Goal: Feedback & Contribution: Submit feedback/report problem

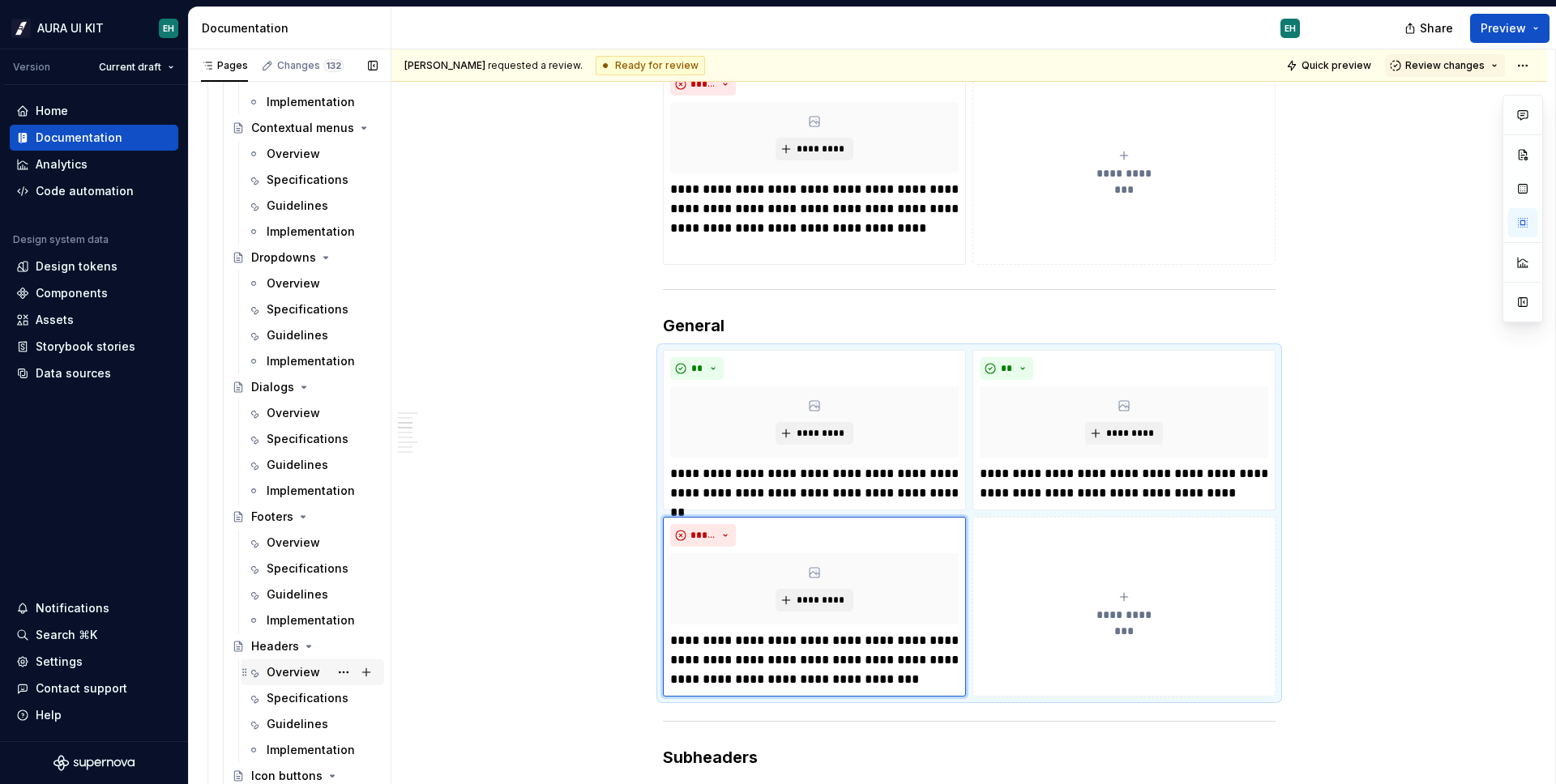
scroll to position [2961, 0]
click at [284, 688] on div "Specifications" at bounding box center [298, 694] width 62 height 16
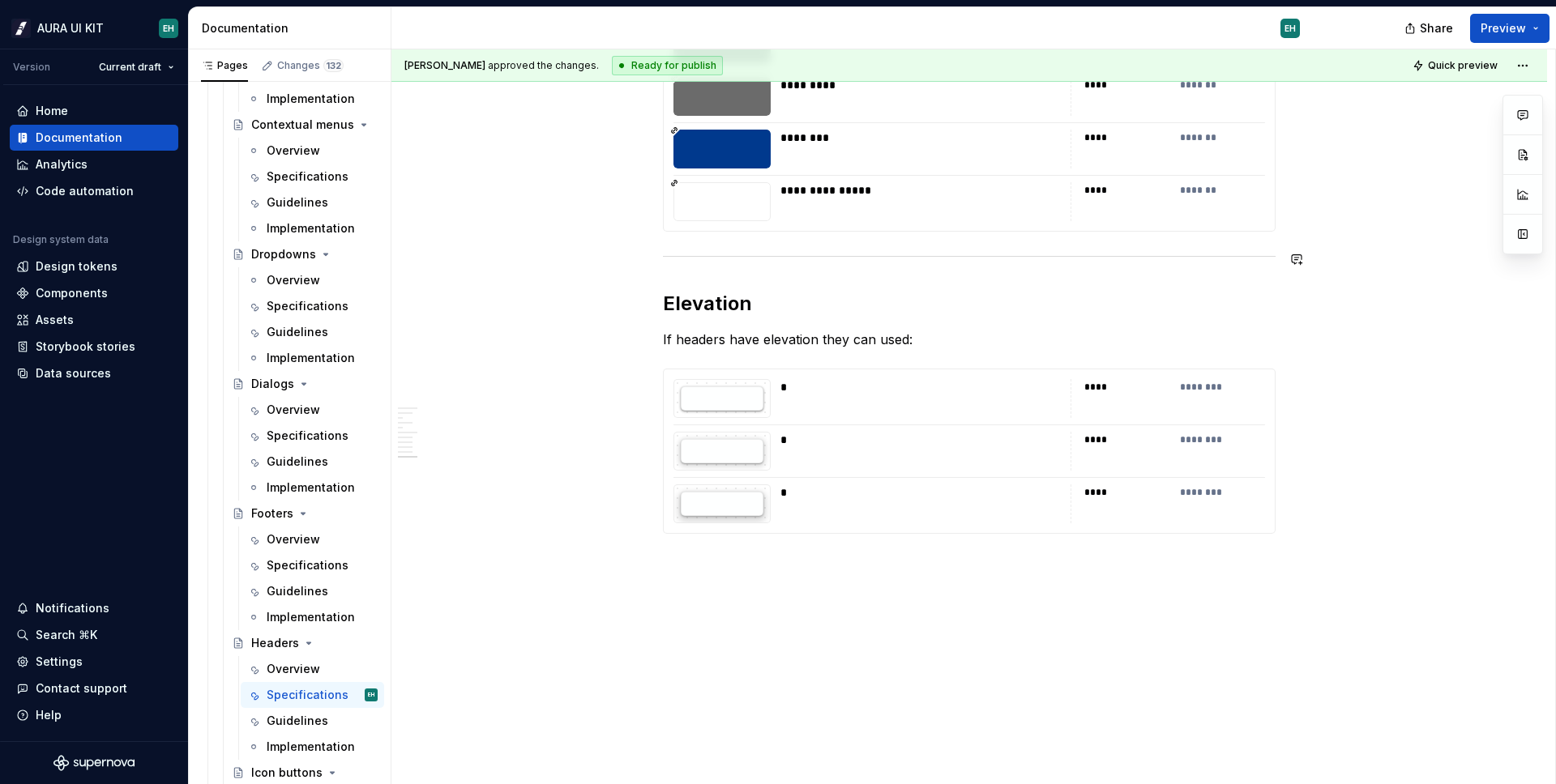
scroll to position [2624, 0]
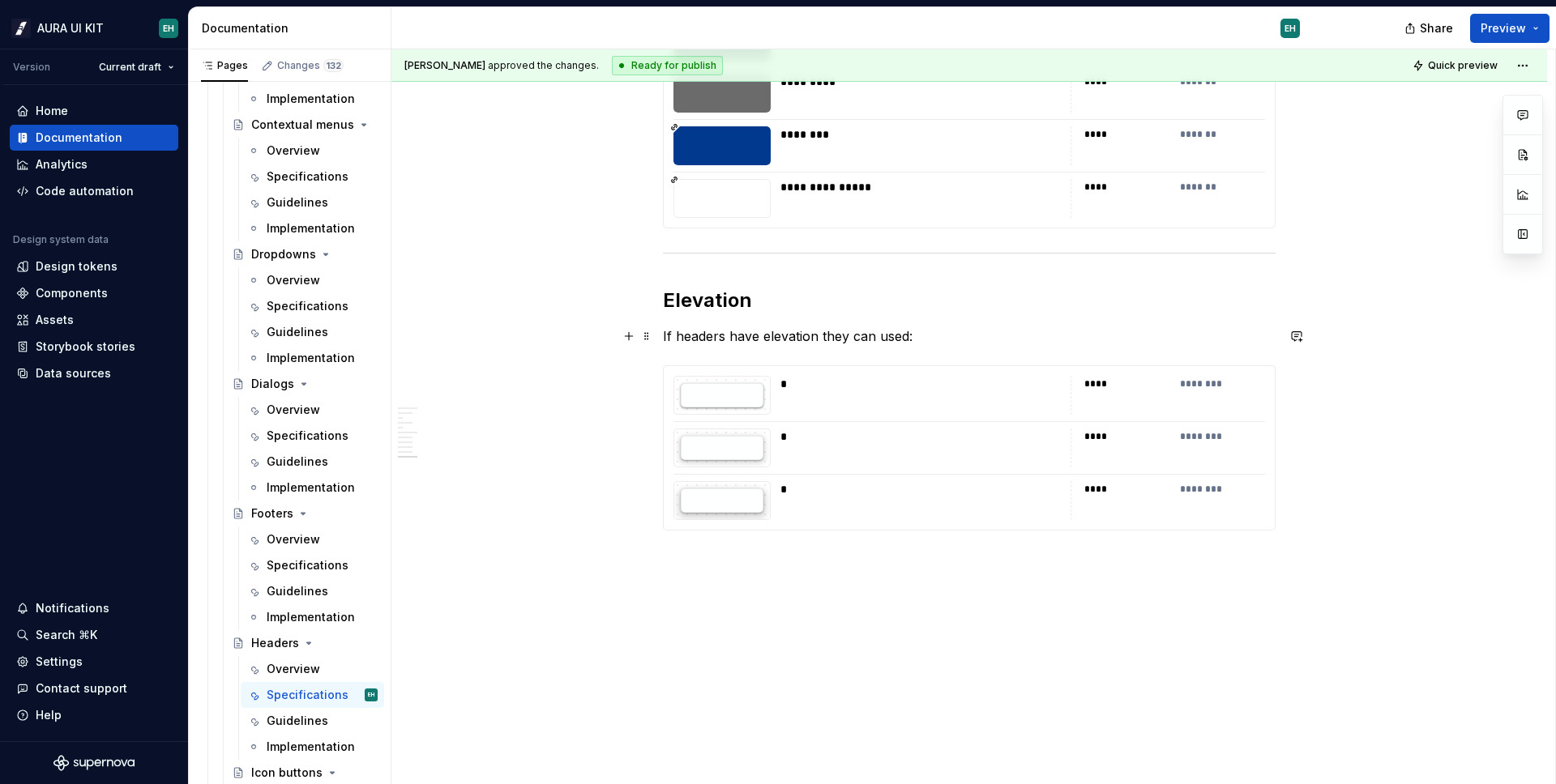
click at [902, 340] on p "If headers have elevation they can used:" at bounding box center [970, 336] width 613 height 20
type textarea "*"
click at [759, 336] on p "If headers have elevation they can use:" at bounding box center [970, 336] width 613 height 20
drag, startPoint x: 918, startPoint y: 335, endPoint x: 936, endPoint y: 338, distance: 18.2
click at [936, 338] on p "If headers have an elevation they can use:" at bounding box center [970, 336] width 613 height 20
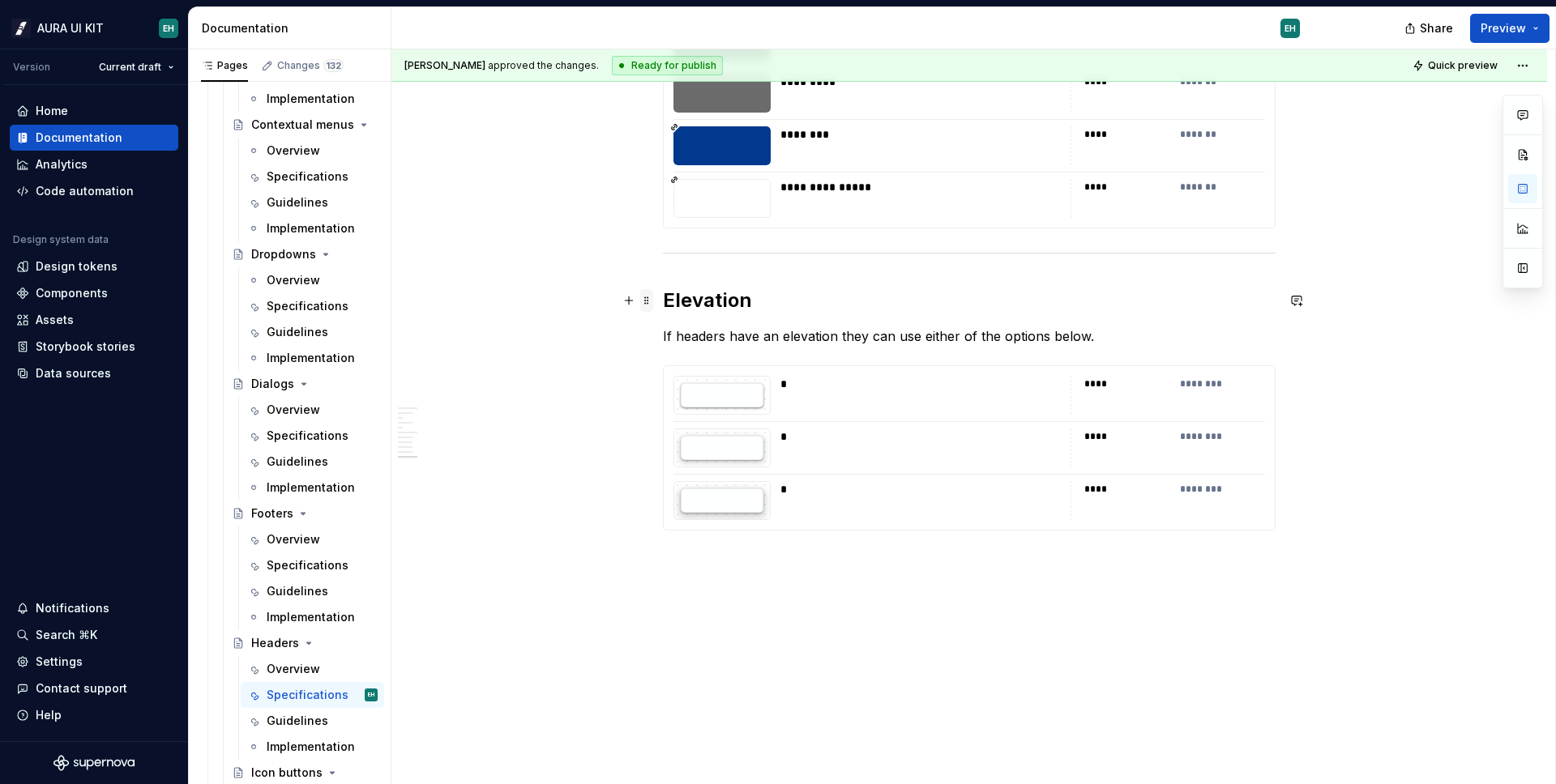
click at [647, 302] on span at bounding box center [647, 301] width 13 height 23
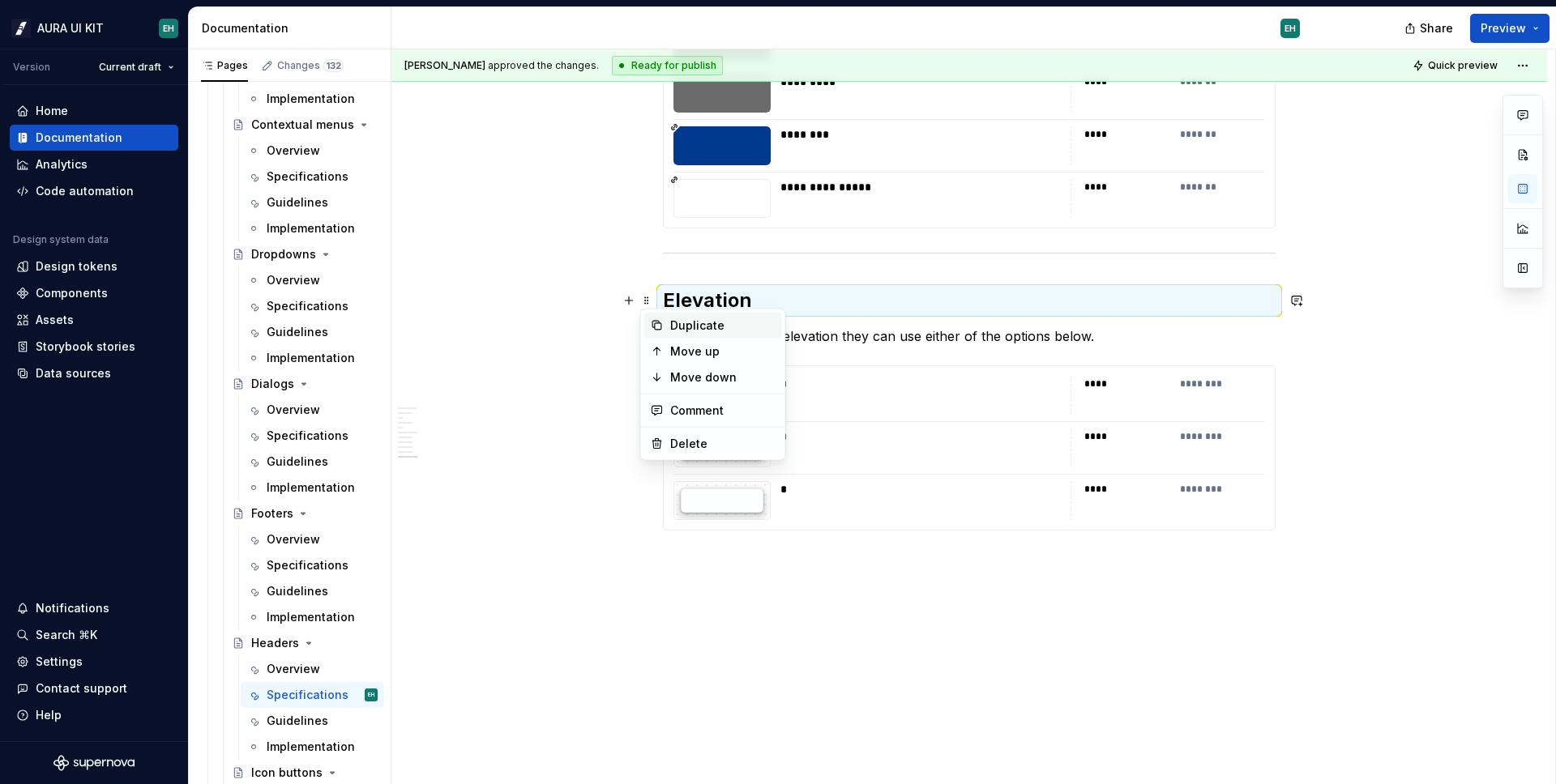
click at [675, 319] on div "Duplicate" at bounding box center [722, 325] width 105 height 16
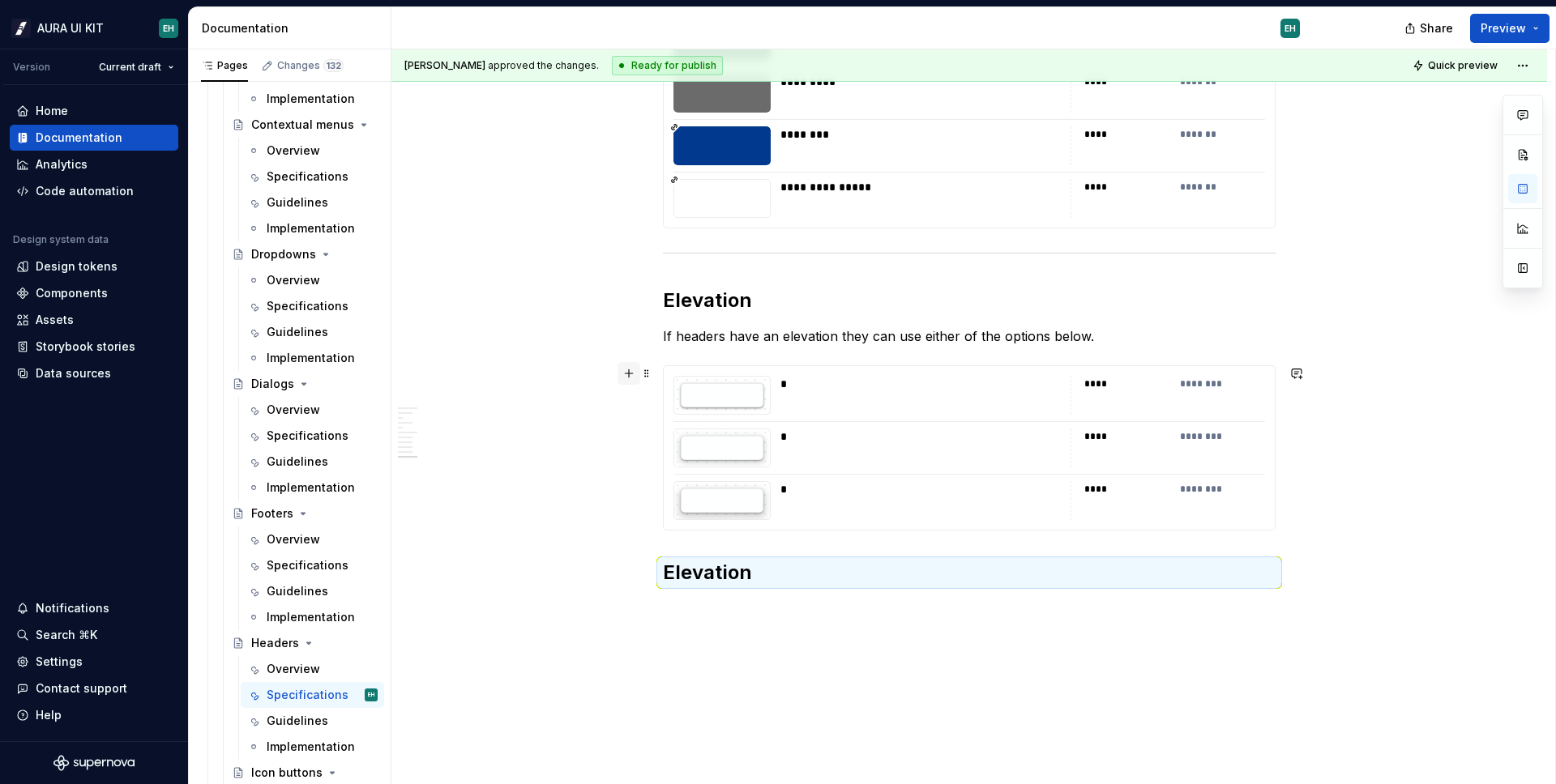
click at [629, 383] on button "button" at bounding box center [629, 374] width 23 height 23
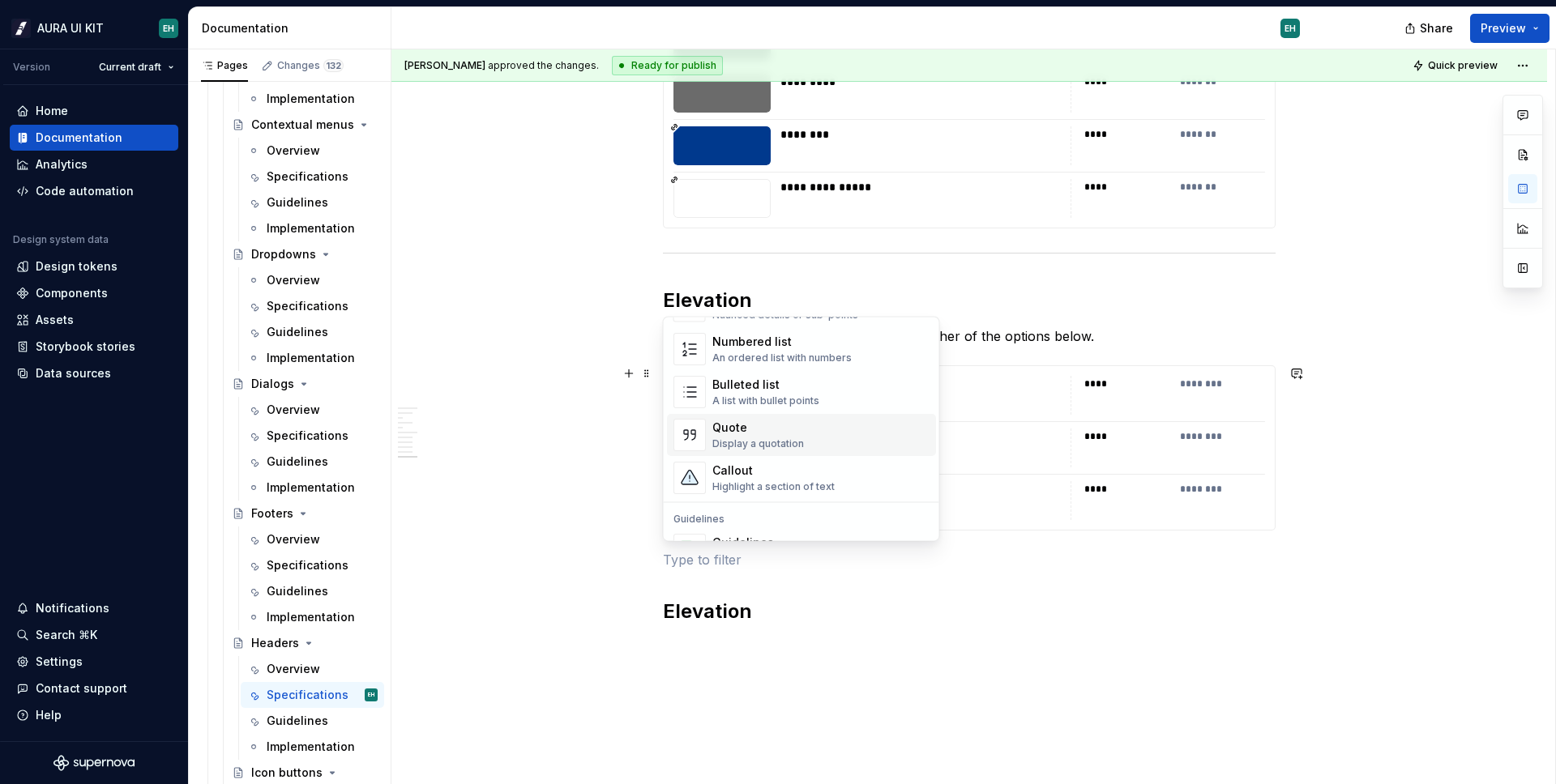
scroll to position [426, 0]
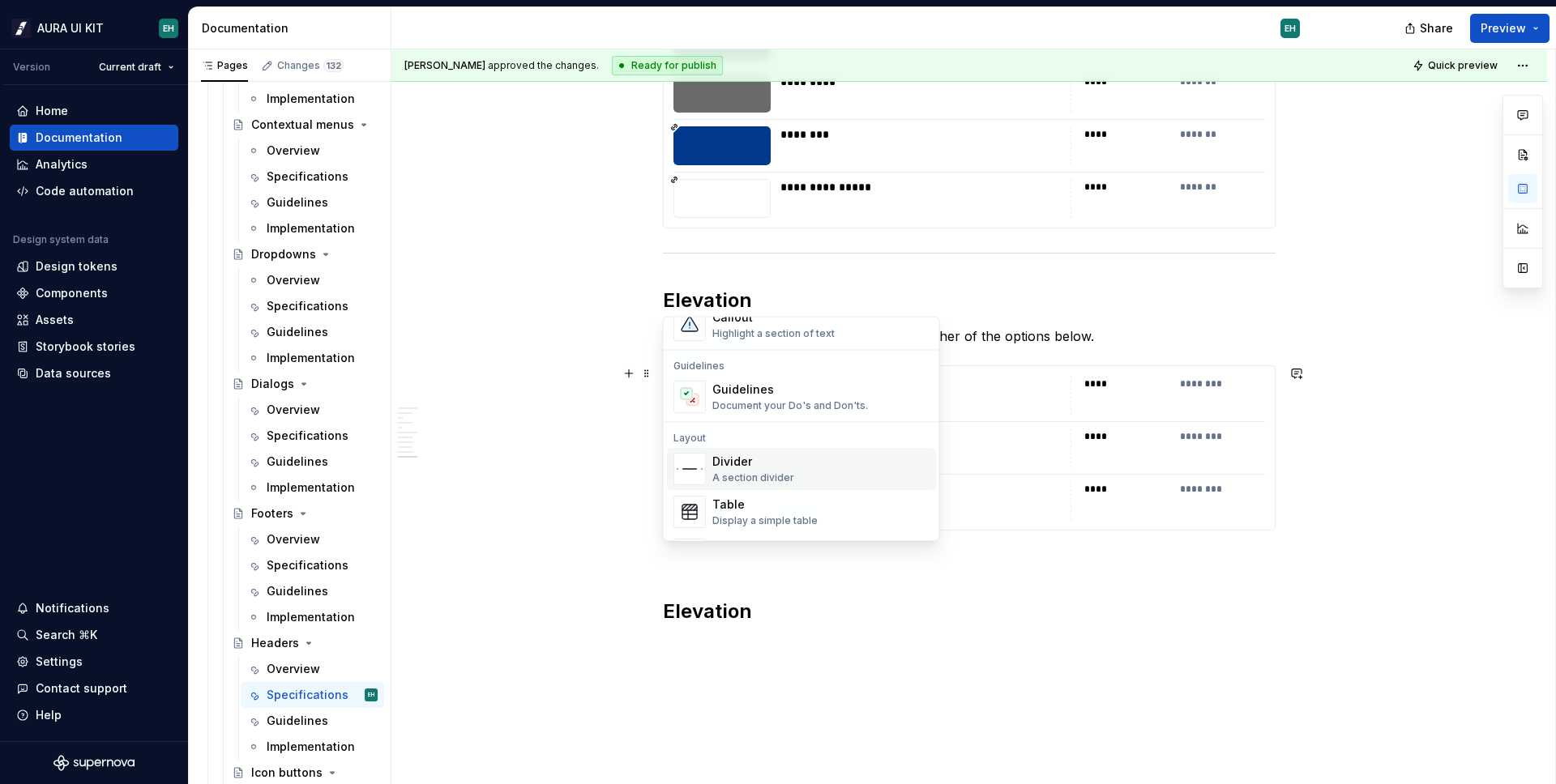
click at [740, 455] on div "Divider" at bounding box center [753, 462] width 82 height 16
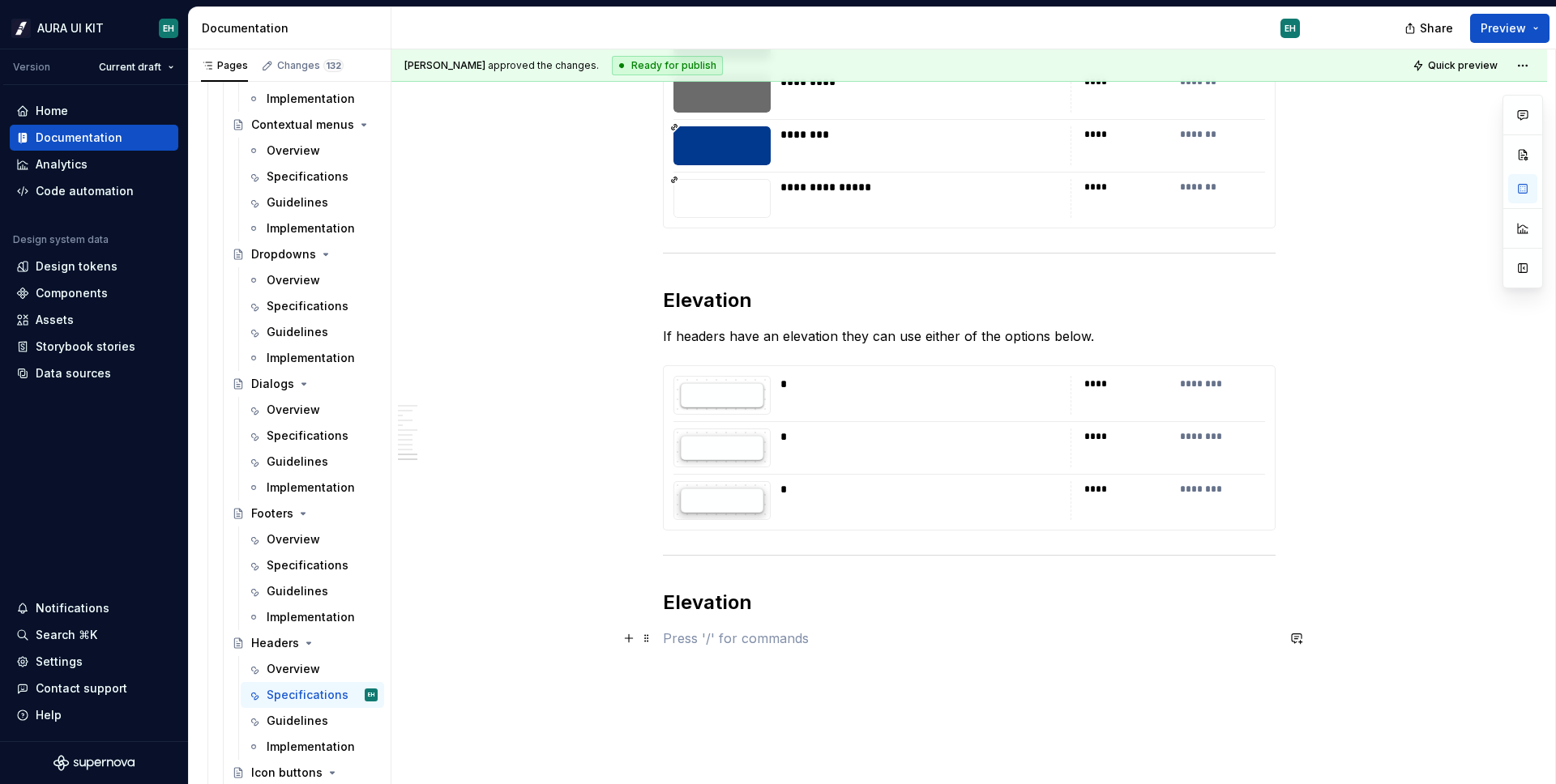
click at [706, 642] on p at bounding box center [970, 638] width 613 height 20
click at [623, 643] on button "button" at bounding box center [629, 638] width 23 height 23
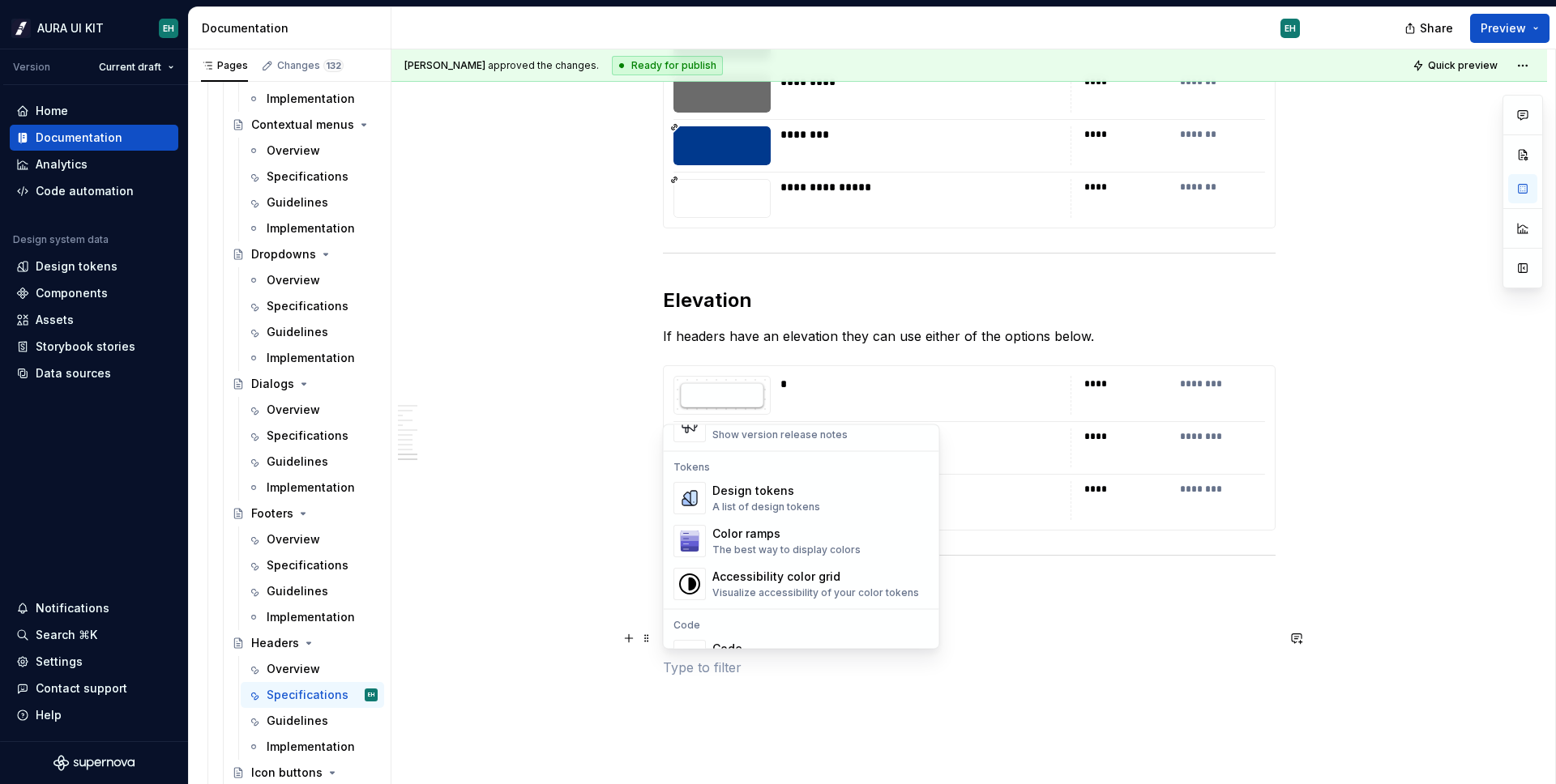
scroll to position [1149, 0]
click at [795, 511] on div "A list of design tokens" at bounding box center [766, 509] width 108 height 13
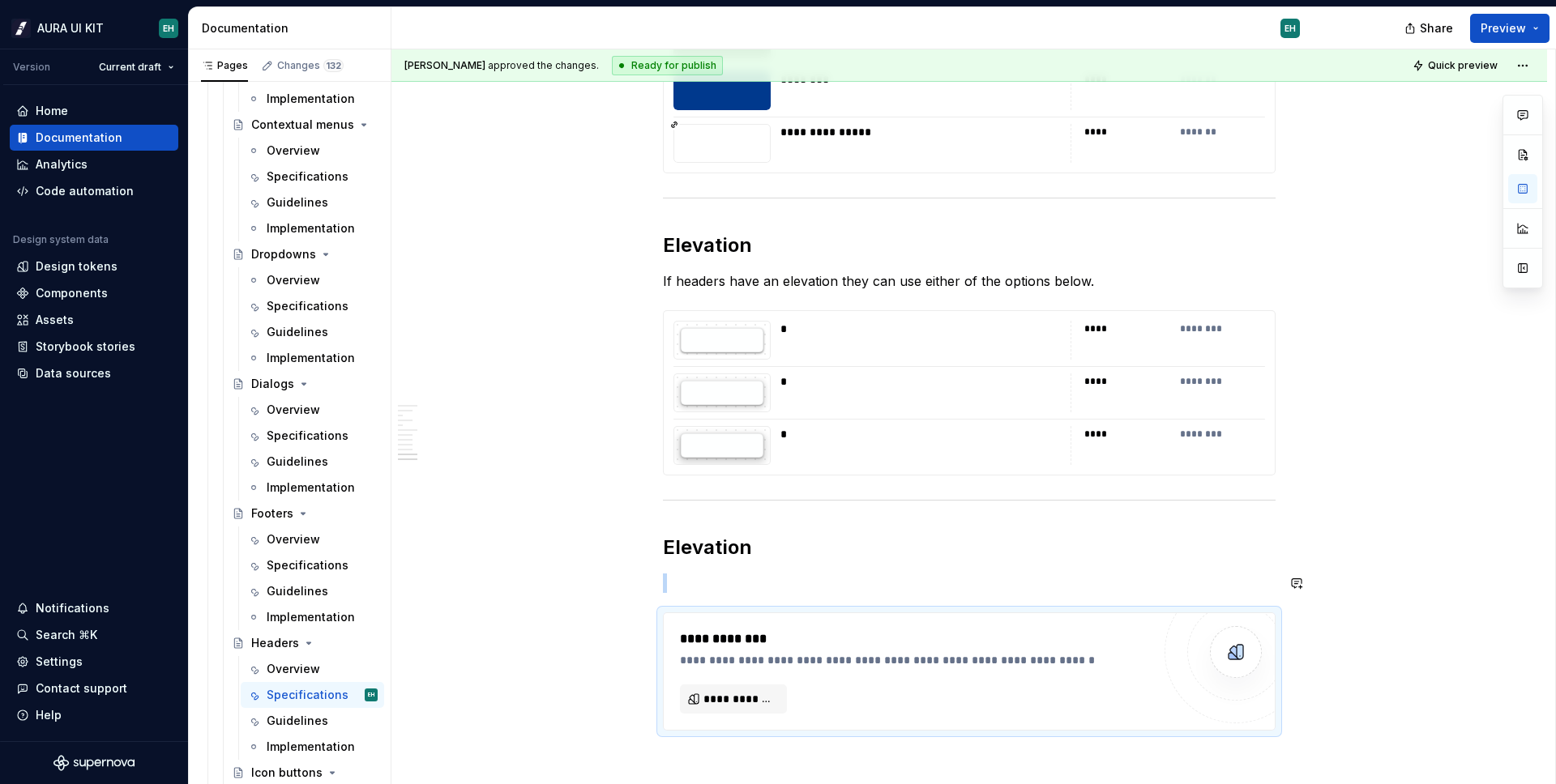
scroll to position [2742, 0]
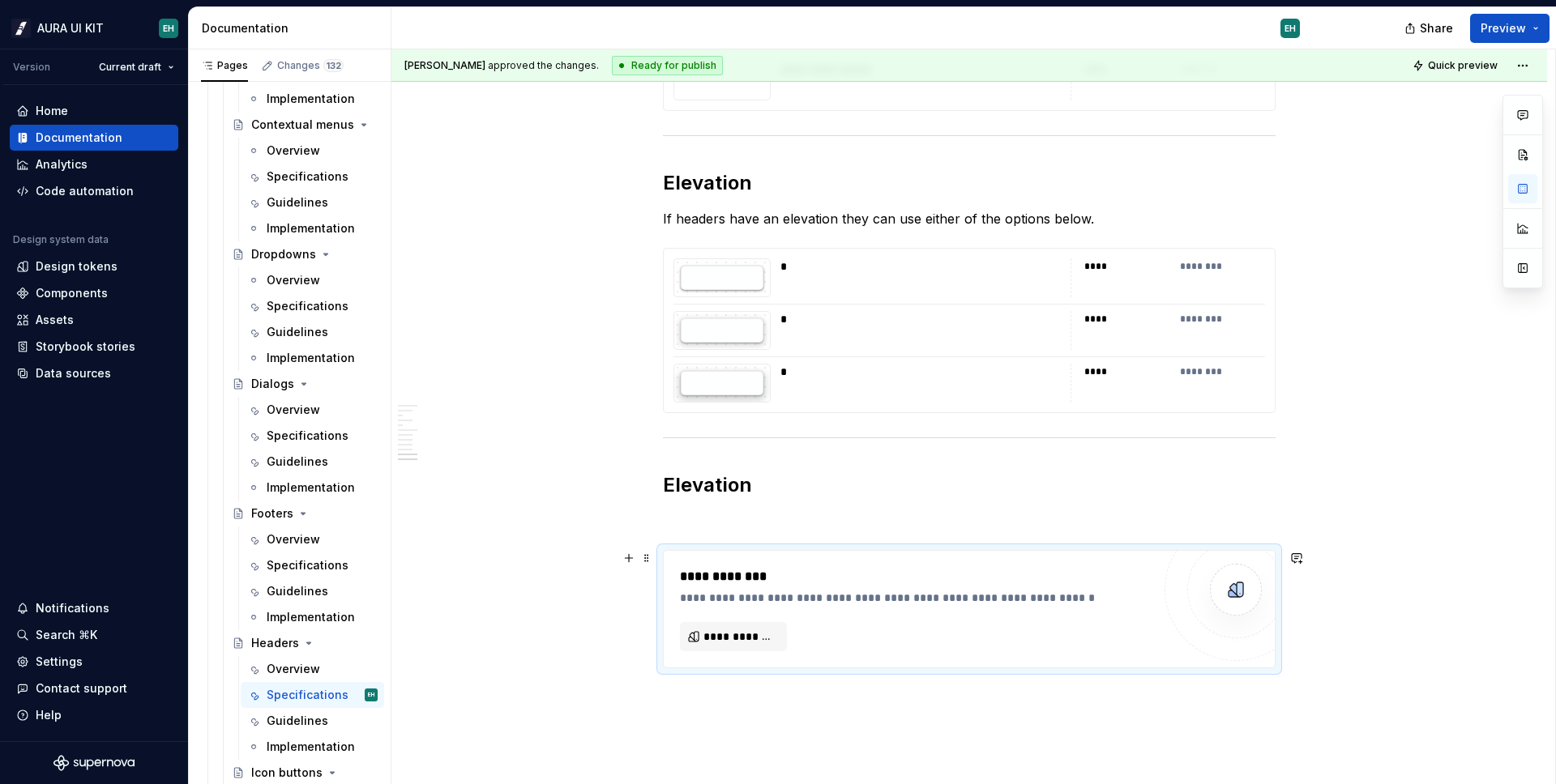
click at [898, 622] on div "**********" at bounding box center [916, 609] width 472 height 84
click at [731, 637] on span "**********" at bounding box center [740, 636] width 73 height 16
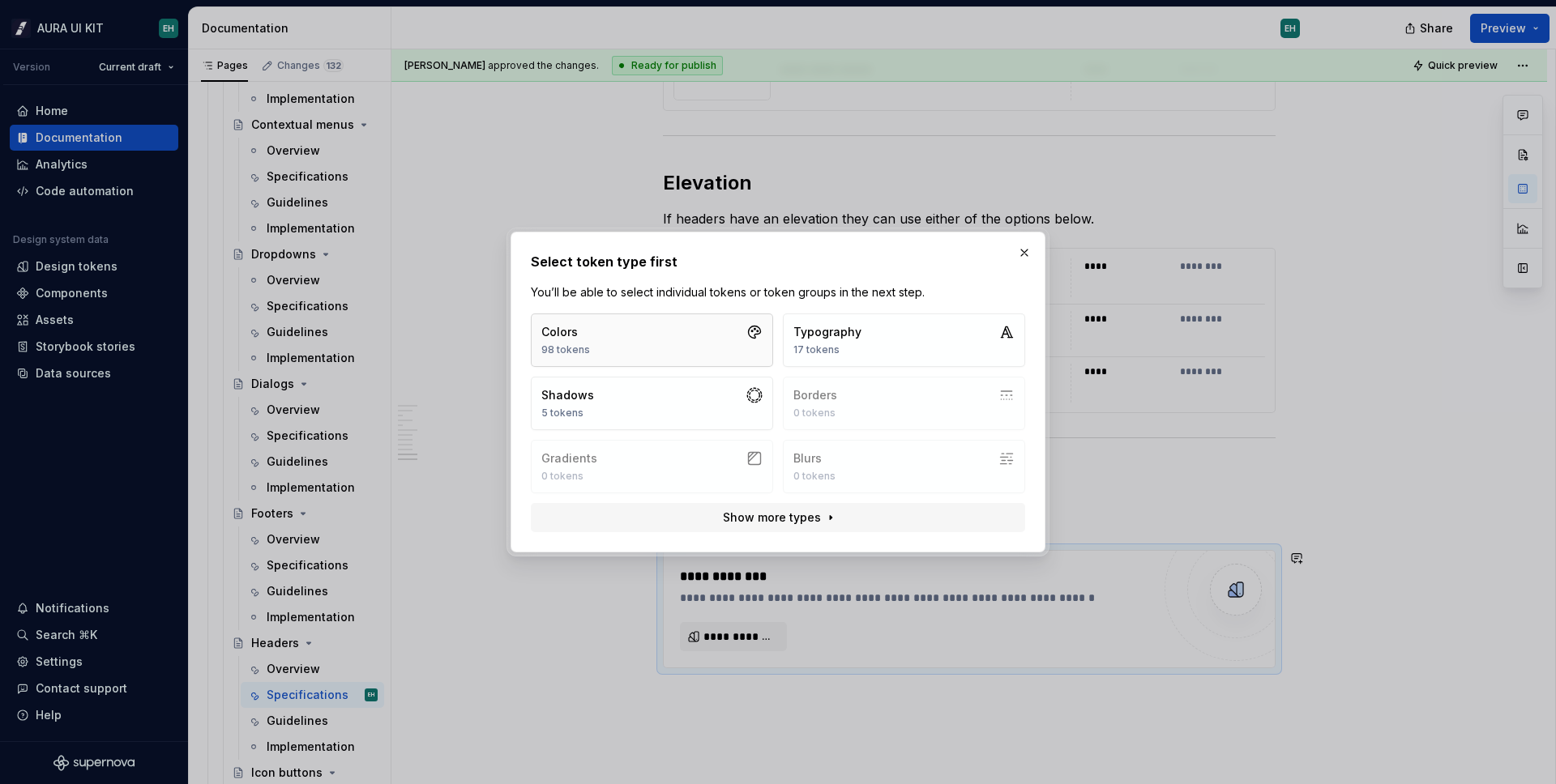
click at [664, 338] on button "Colors 98 tokens" at bounding box center [652, 340] width 242 height 54
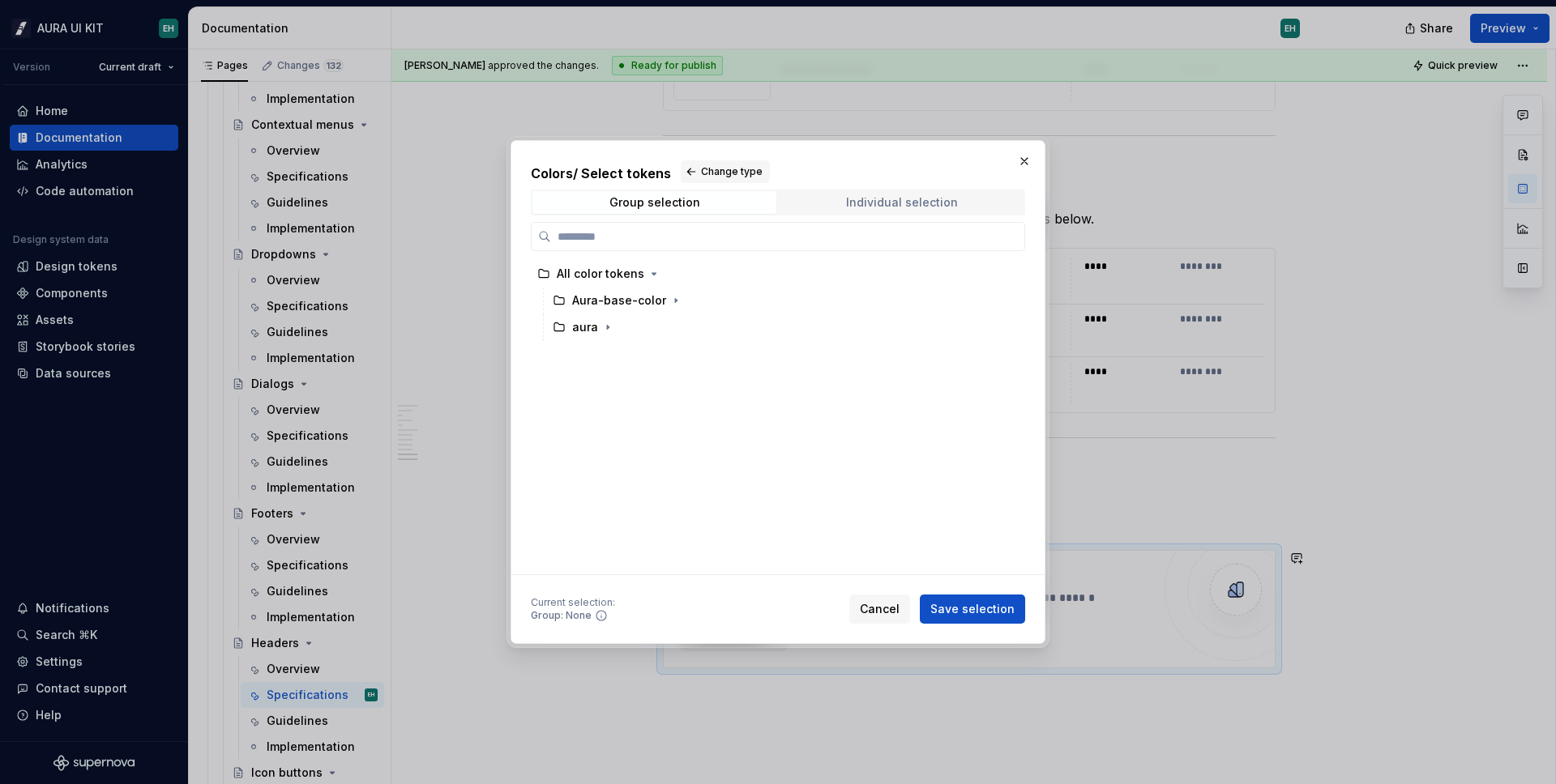
click at [865, 200] on div "Individual selection" at bounding box center [901, 202] width 112 height 13
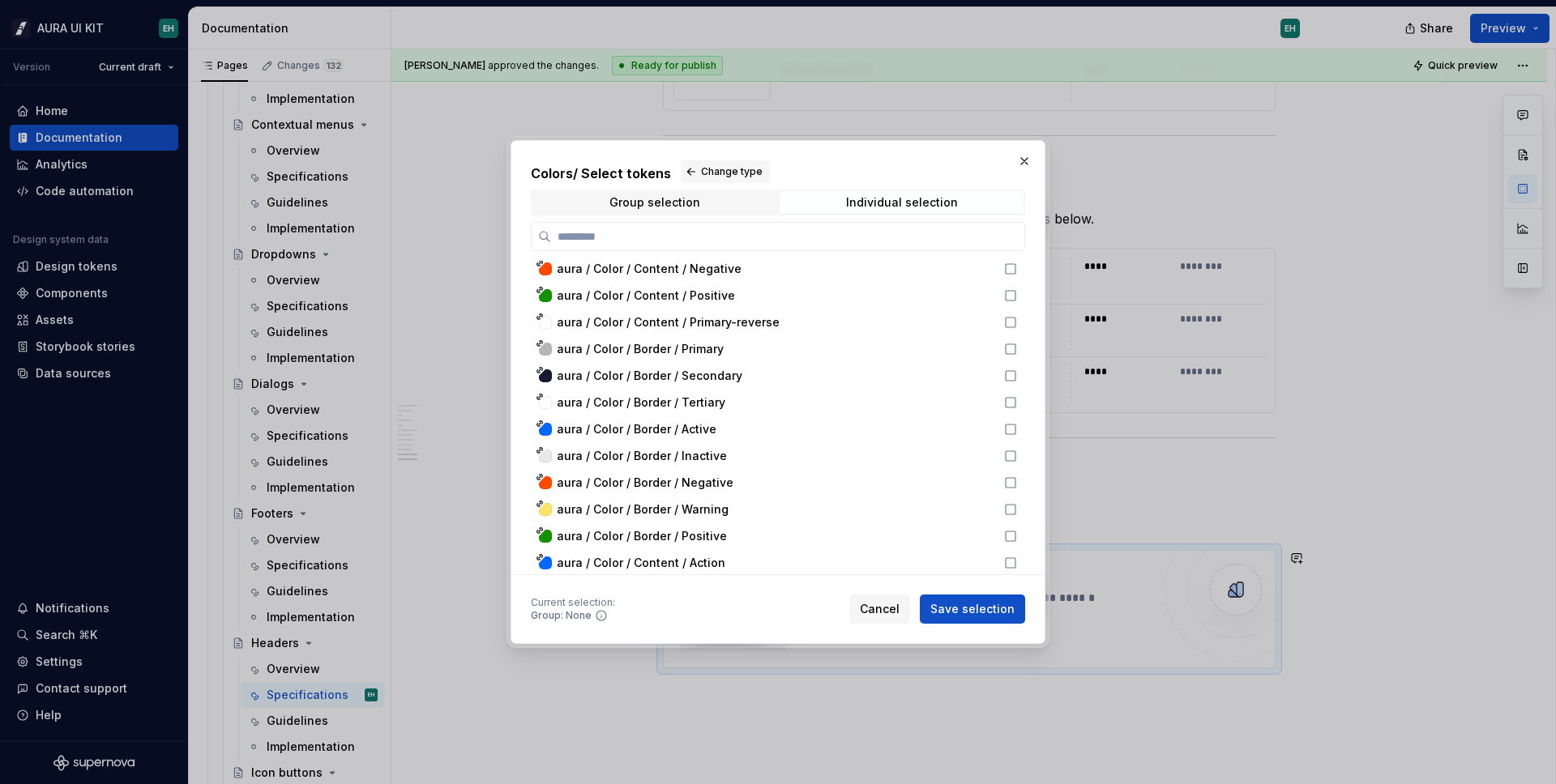
scroll to position [2235, 0]
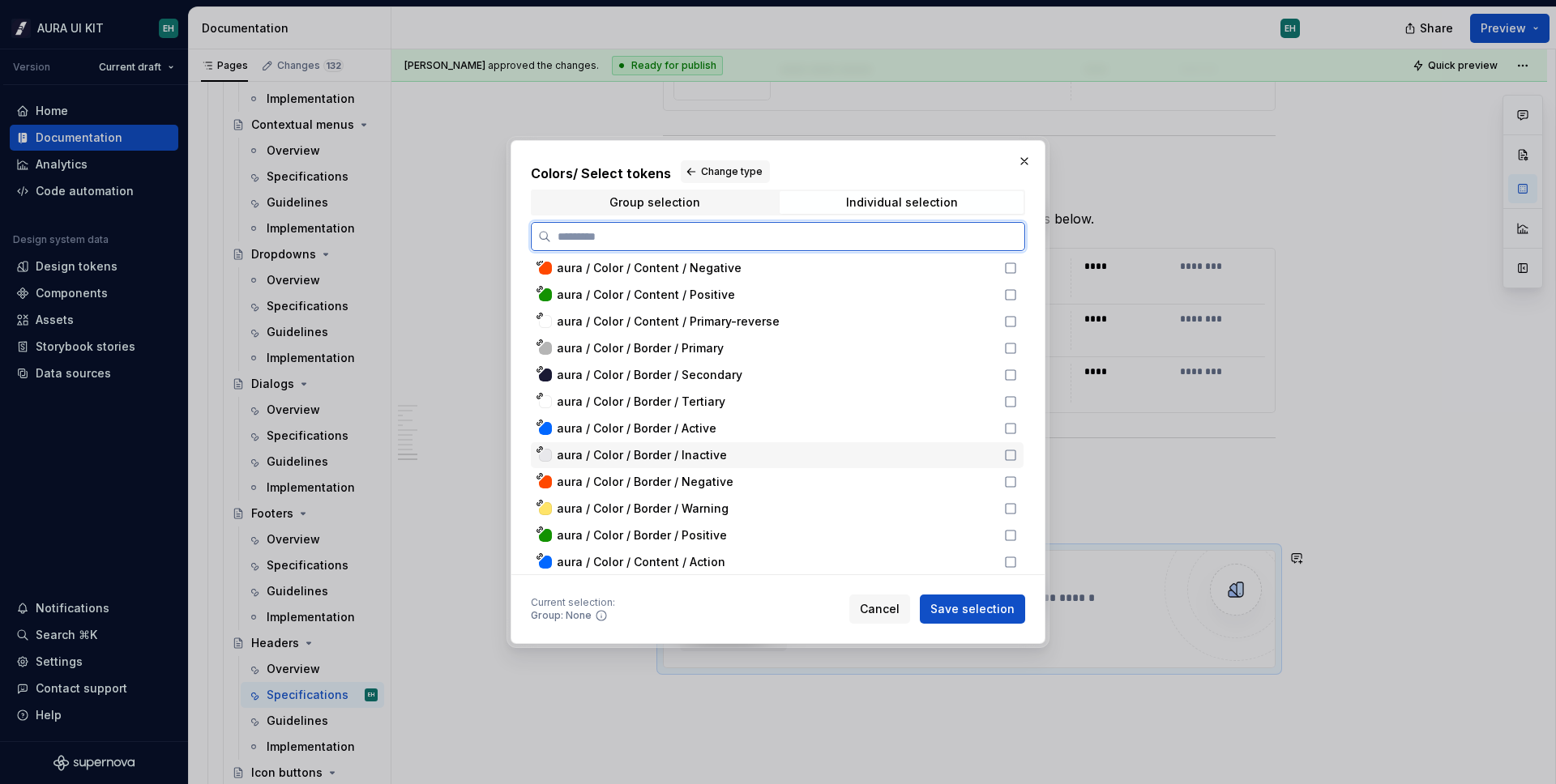
click at [744, 448] on div "aura / Color / Border / Inactive" at bounding box center [775, 455] width 438 height 16
click at [1004, 346] on icon at bounding box center [1010, 348] width 13 height 13
click at [1011, 347] on icon at bounding box center [1009, 347] width 10 height 10
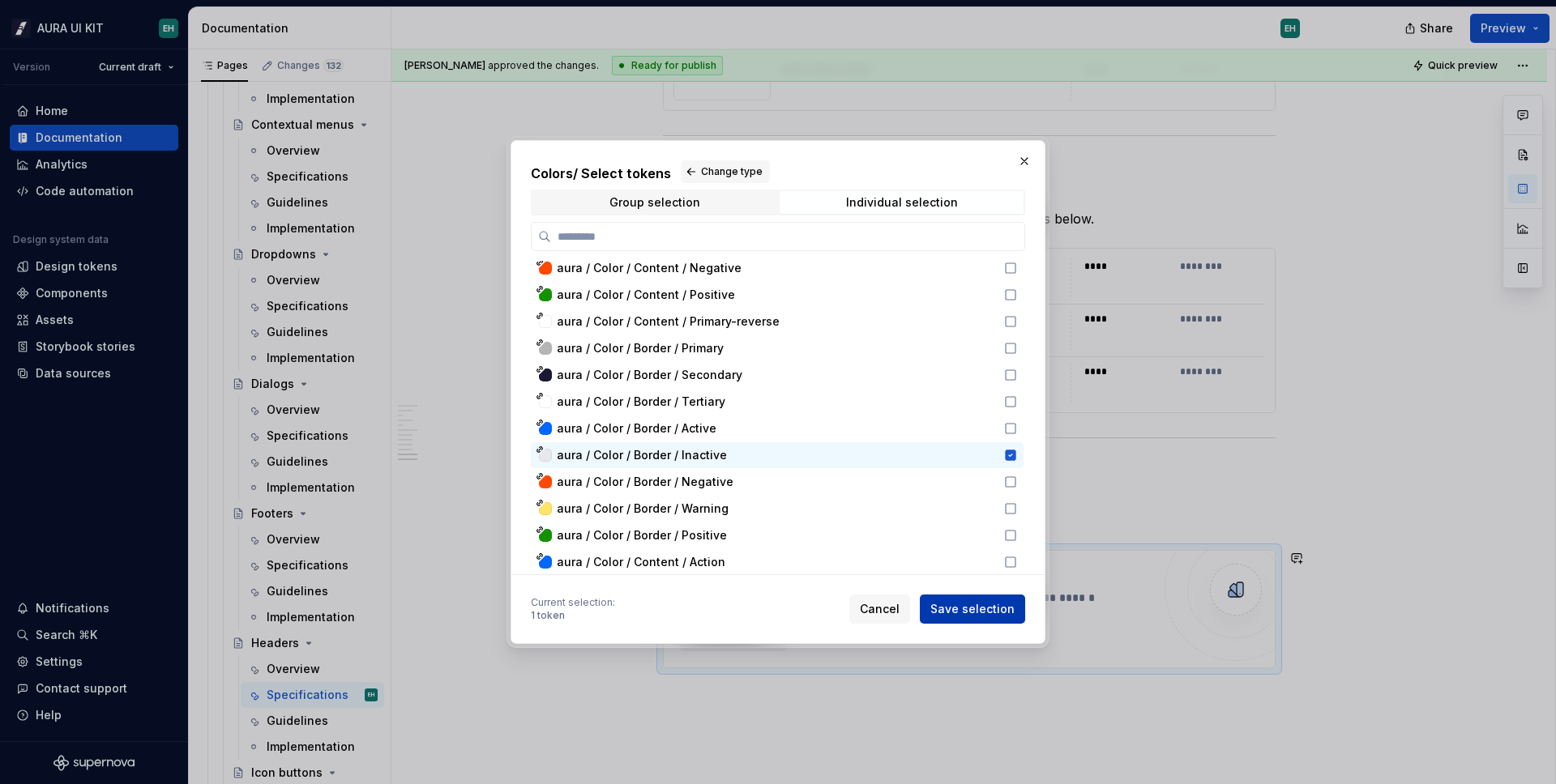
click at [997, 615] on span "Save selection" at bounding box center [971, 609] width 84 height 16
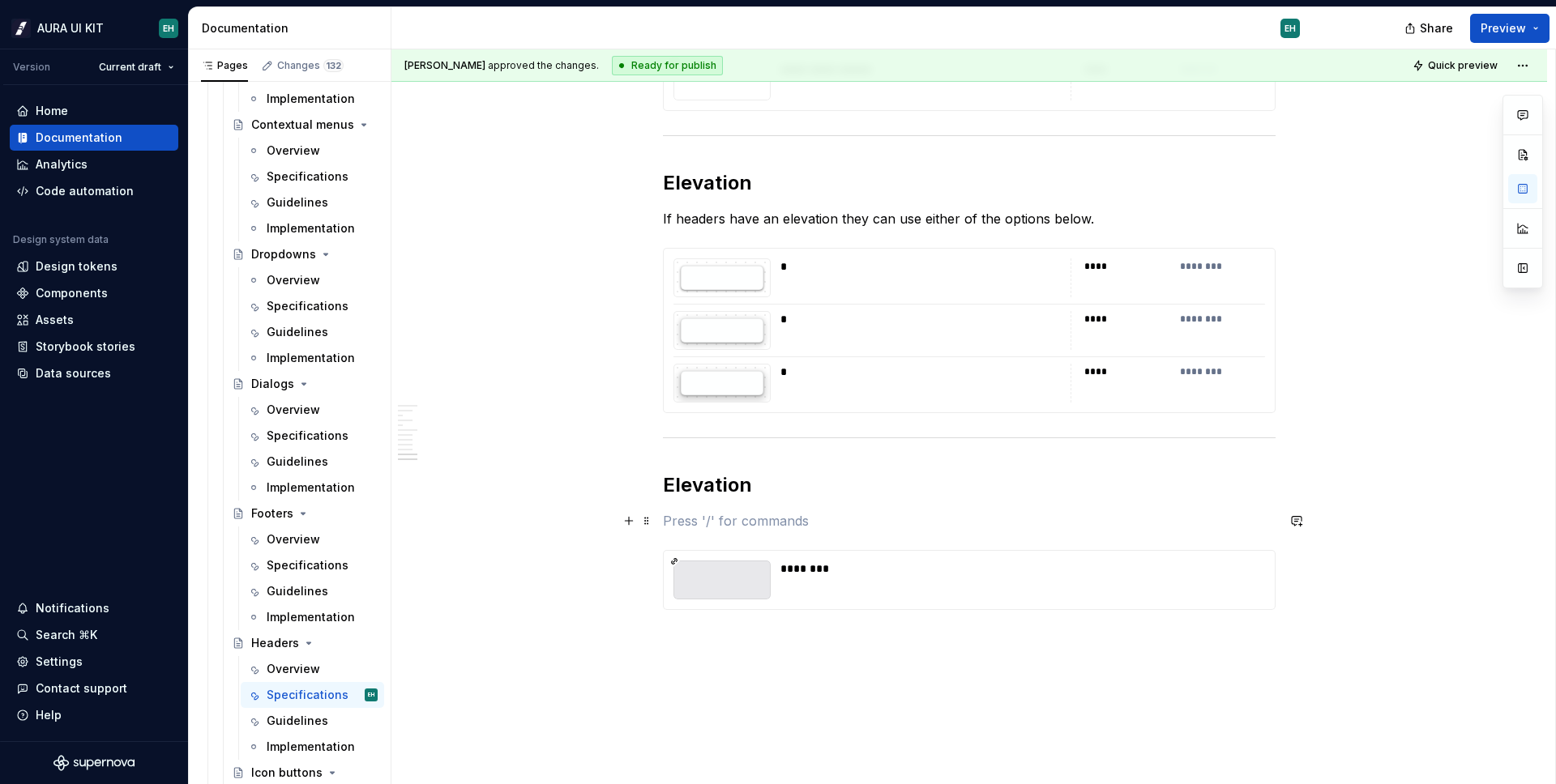
click at [735, 516] on p at bounding box center [970, 520] width 613 height 20
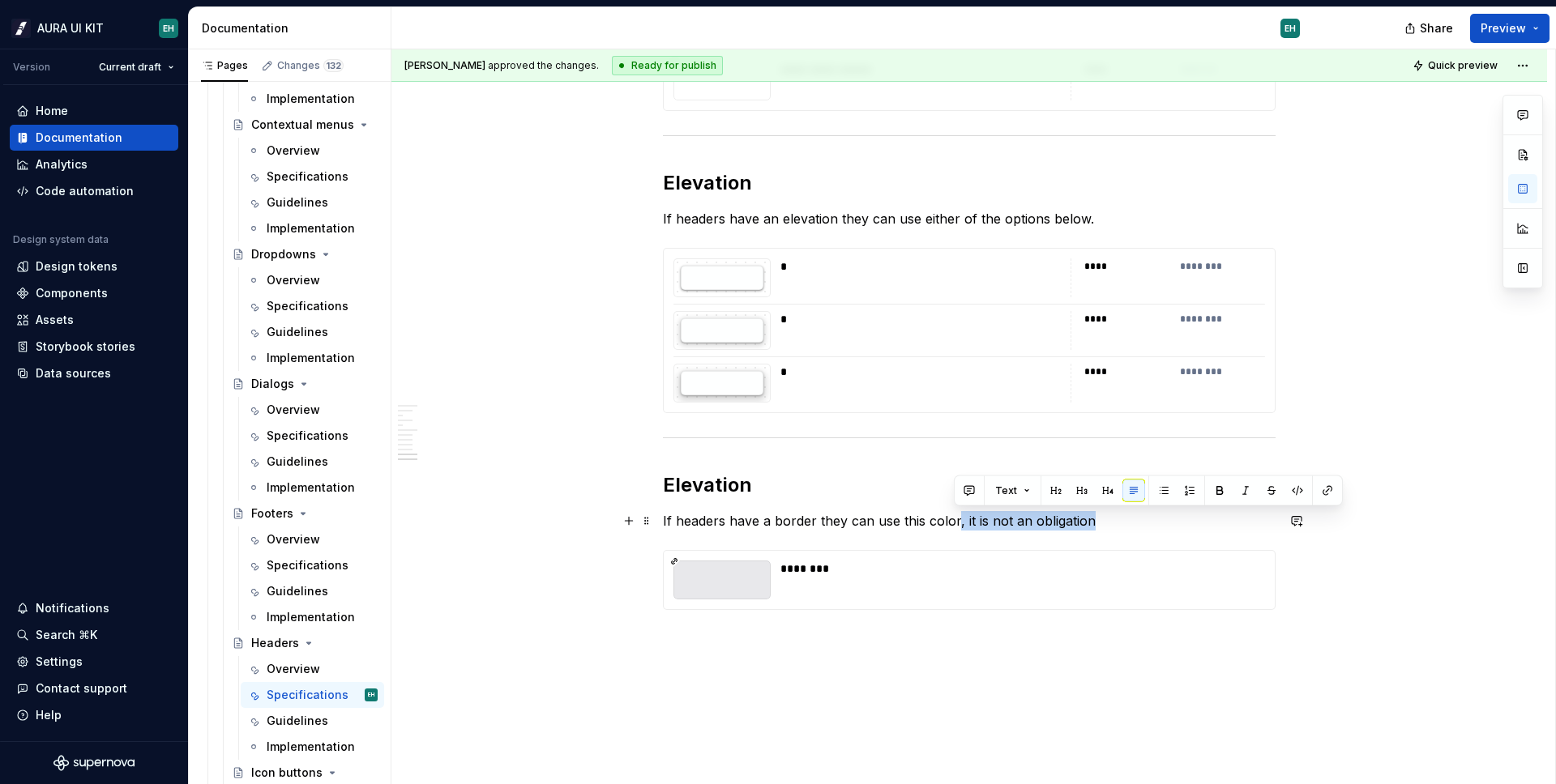
drag, startPoint x: 1099, startPoint y: 518, endPoint x: 955, endPoint y: 528, distance: 144.3
click at [955, 528] on p "If headers have a border they can use this color, it is not an obligation" at bounding box center [970, 520] width 613 height 20
drag, startPoint x: 897, startPoint y: 523, endPoint x: 816, endPoint y: 522, distance: 81.0
click at [816, 522] on p "If headers have a border they can use this color" at bounding box center [970, 520] width 613 height 20
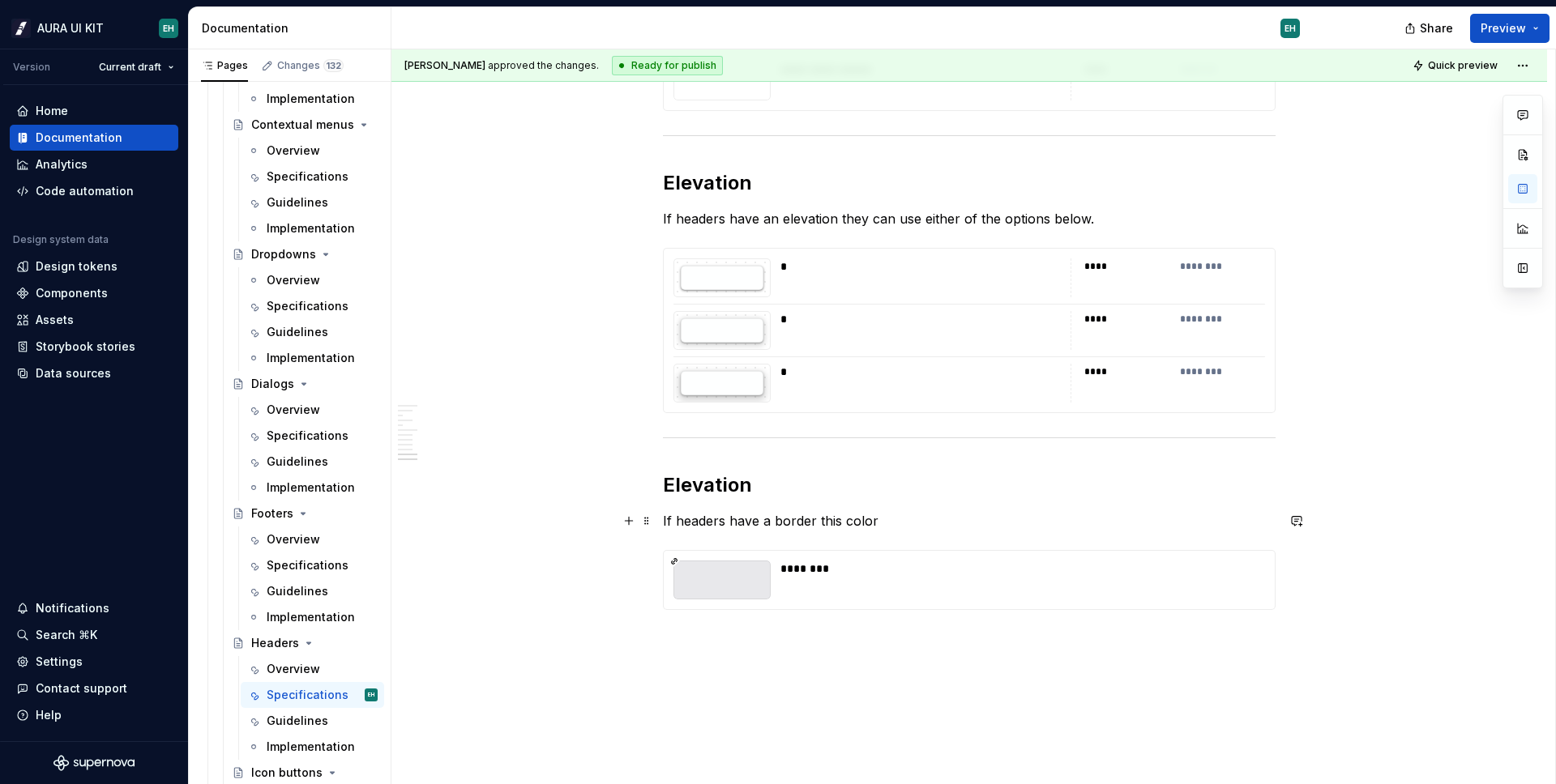
click at [908, 522] on p "If headers have a border this color" at bounding box center [970, 520] width 613 height 20
click at [1294, 489] on button "button" at bounding box center [1297, 485] width 23 height 23
click at [698, 473] on h2 "Elevation" at bounding box center [970, 484] width 613 height 26
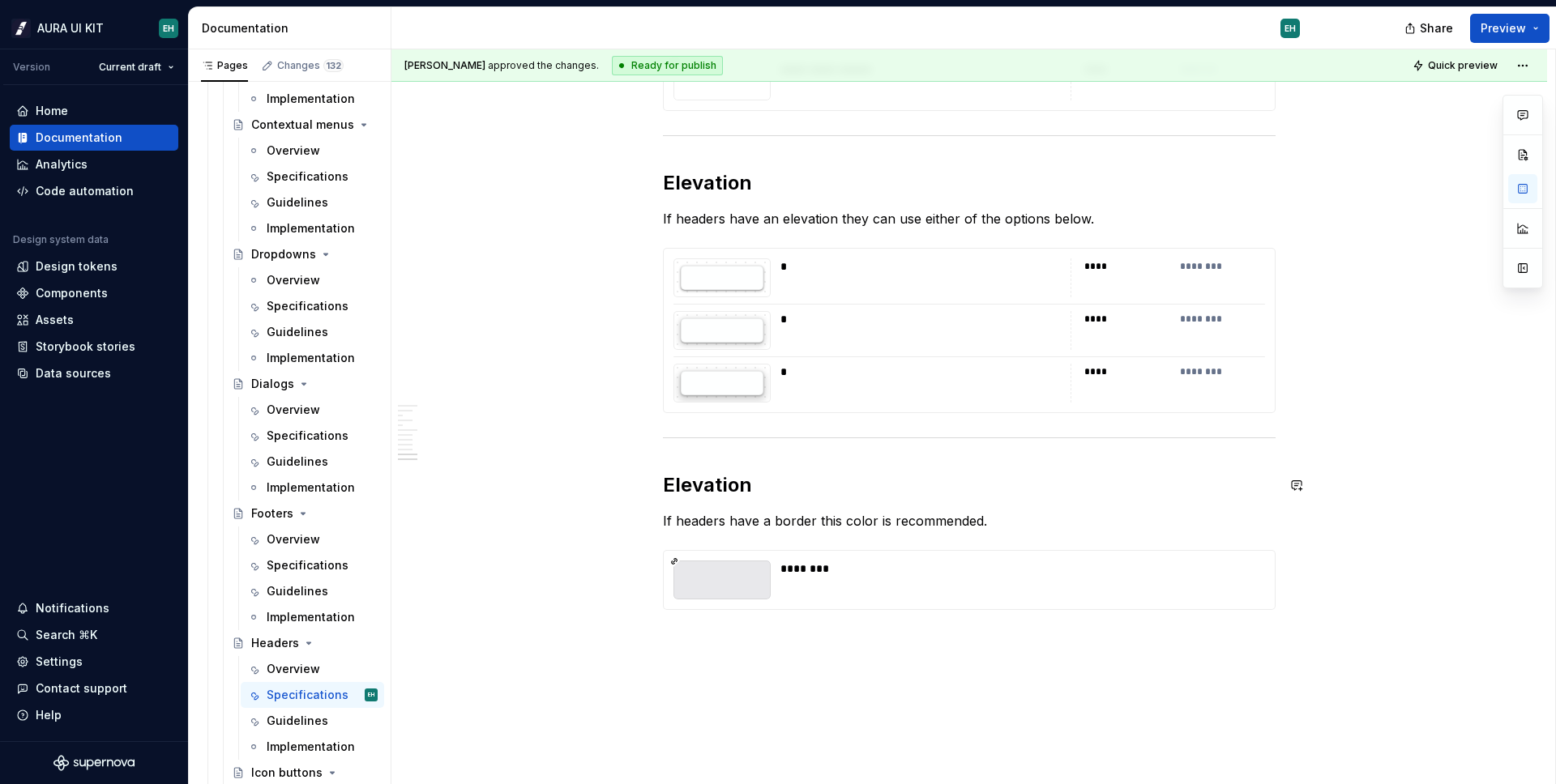
click at [679, 484] on h2 "Elevation" at bounding box center [970, 484] width 613 height 26
click at [717, 488] on h2 "Elevation" at bounding box center [970, 484] width 613 height 26
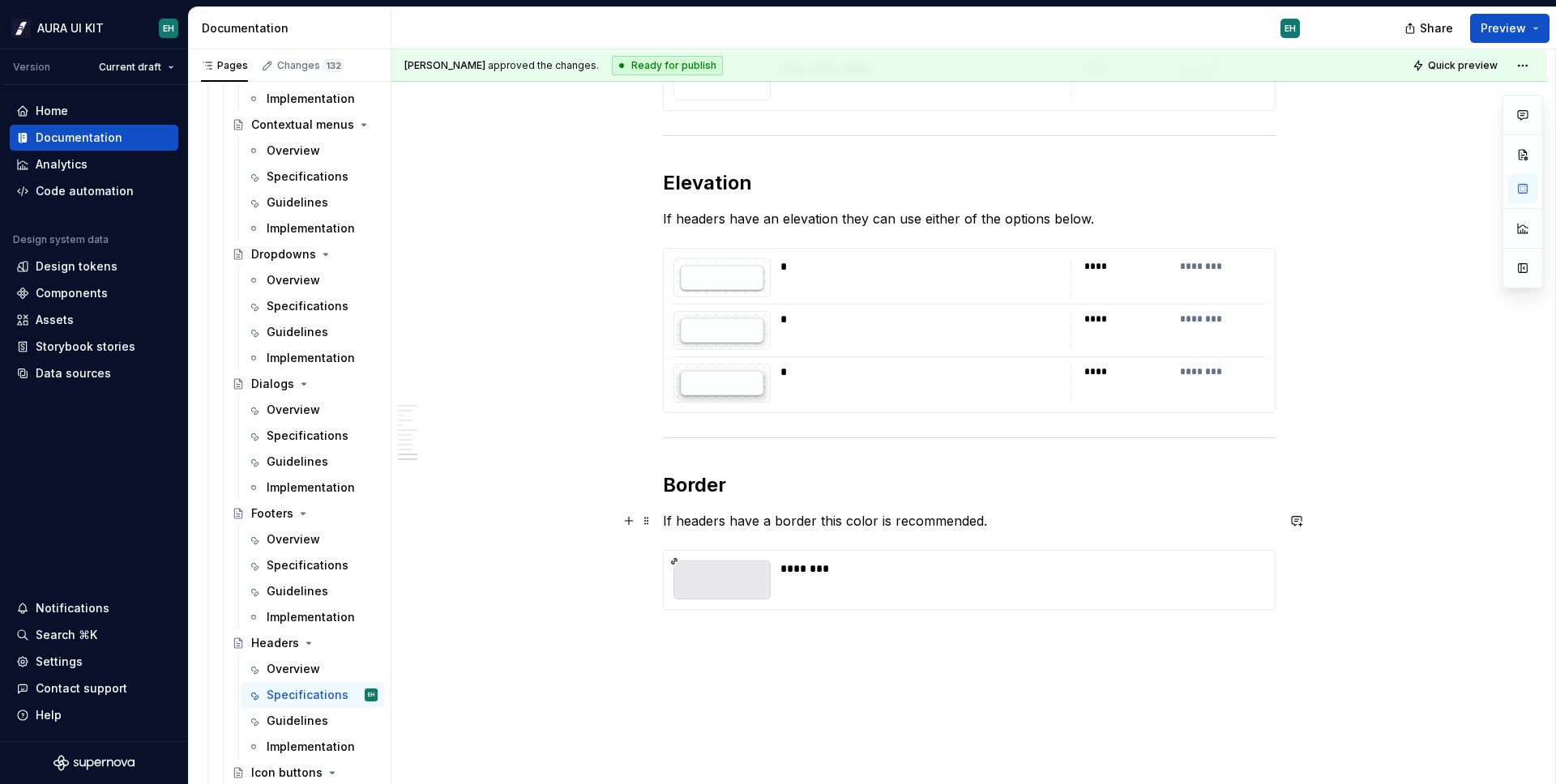
click at [808, 523] on p "If headers have a border this color is recommended." at bounding box center [970, 520] width 613 height 20
click at [813, 519] on p "If headers have a border this color is recommended." at bounding box center [970, 520] width 613 height 20
click at [764, 521] on p "If headers have a border this color is recommended." at bounding box center [970, 520] width 613 height 20
click at [771, 521] on p "If headers have a border this color is recommended." at bounding box center [970, 520] width 613 height 20
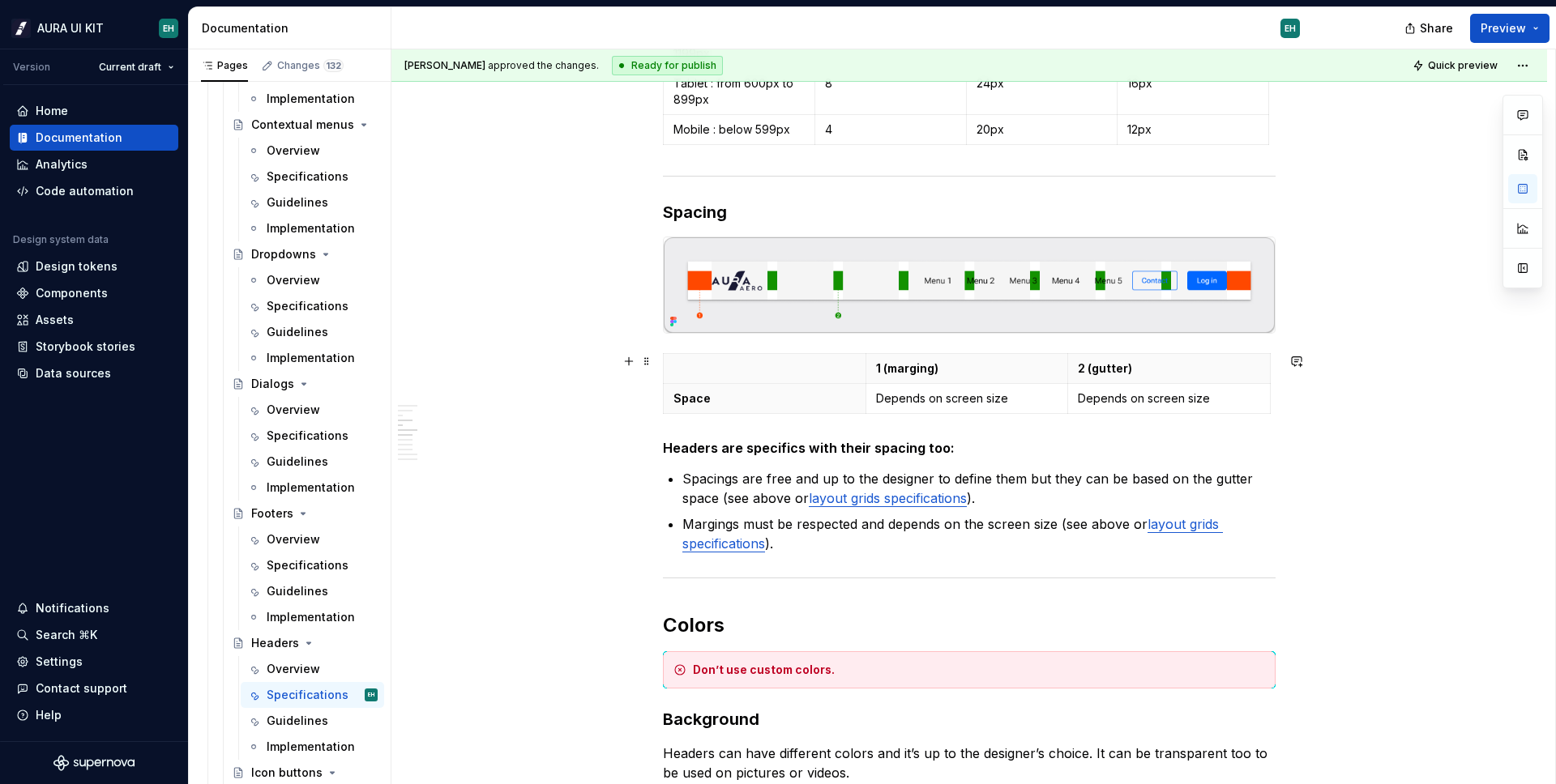
scroll to position [0, 0]
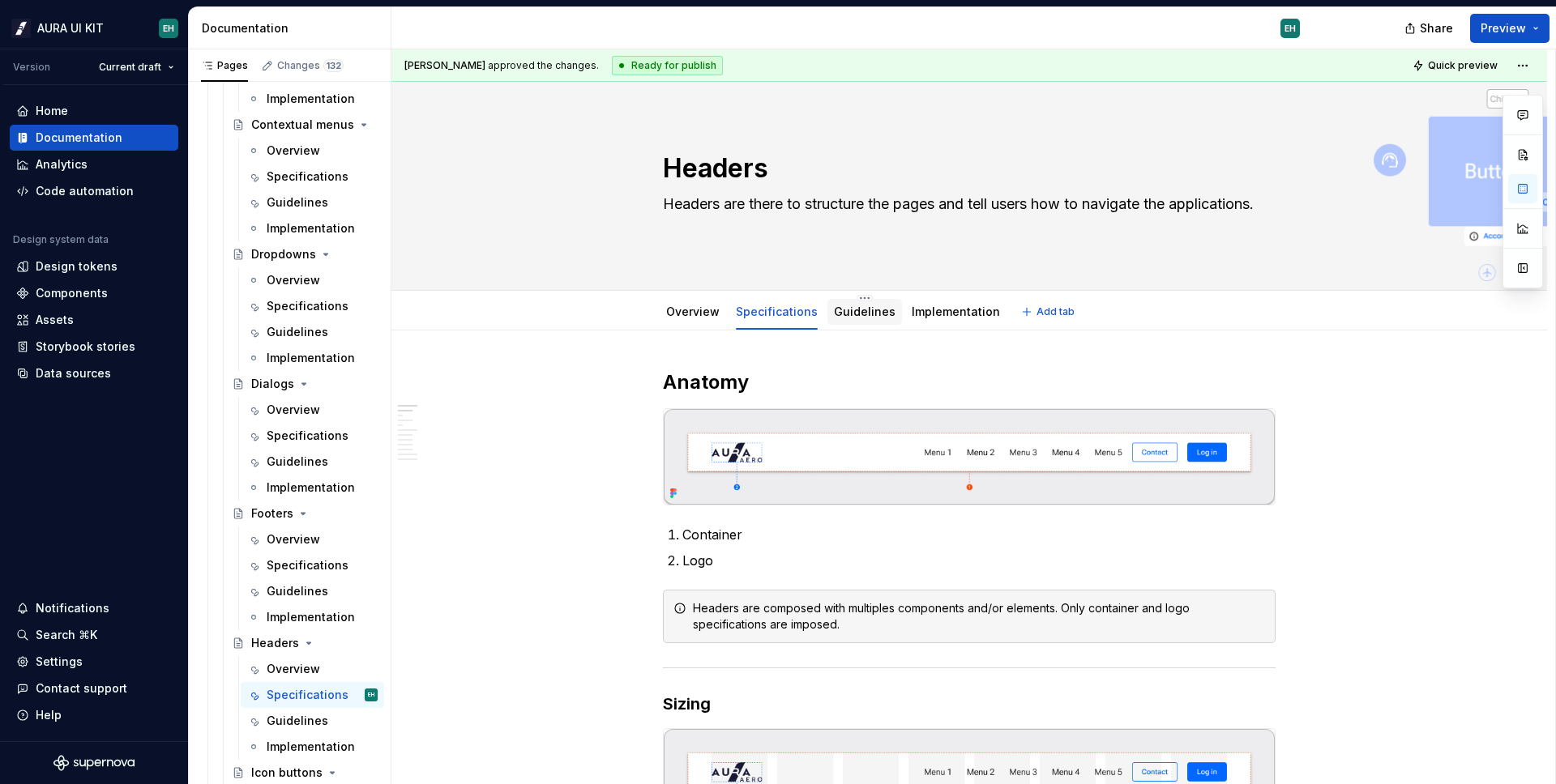
click at [833, 303] on div "Guidelines" at bounding box center [864, 312] width 61 height 20
click at [834, 303] on div "Guidelines" at bounding box center [864, 312] width 61 height 20
click at [833, 316] on link "Guidelines" at bounding box center [864, 311] width 61 height 14
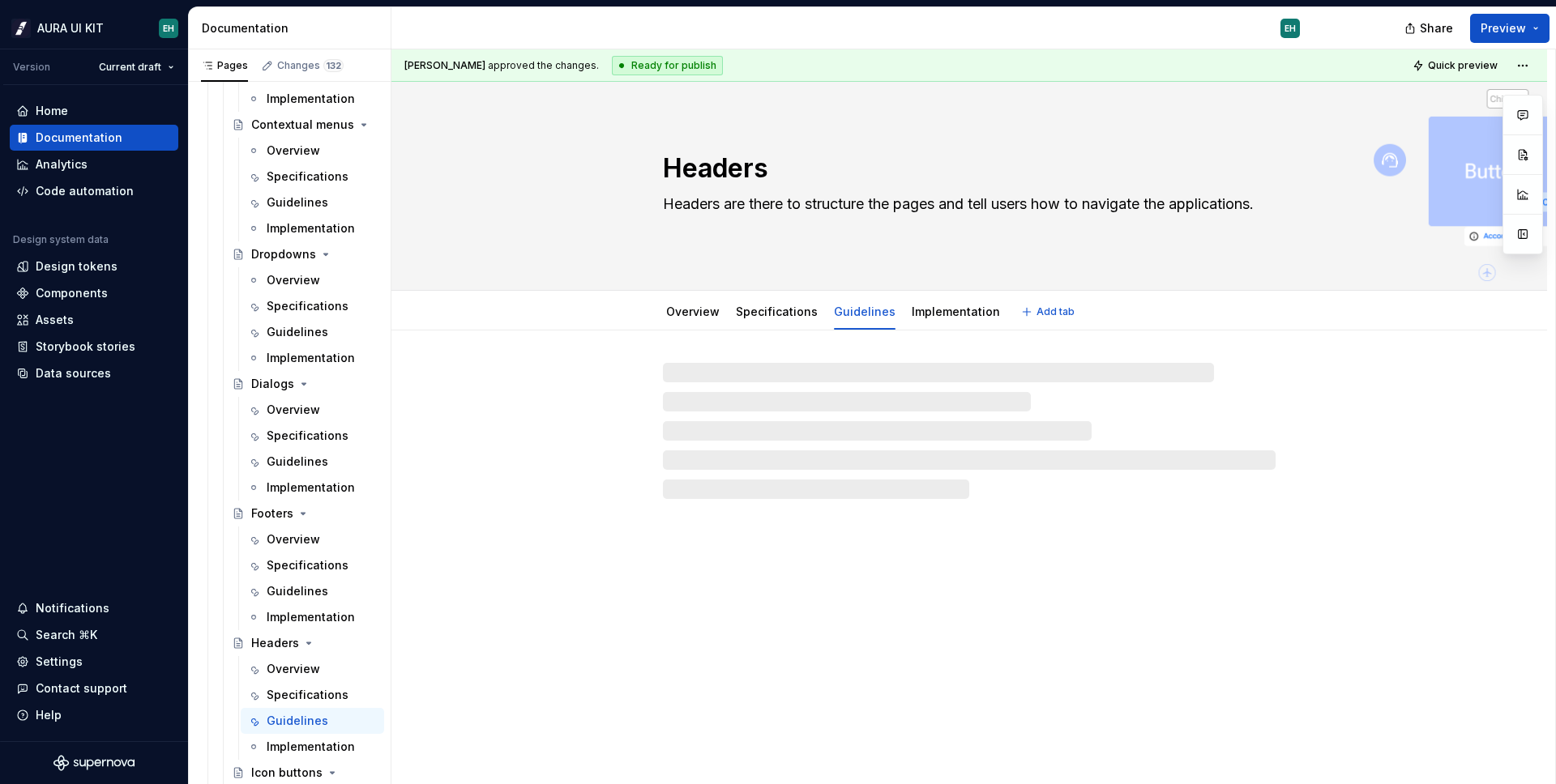
click at [778, 319] on div "Specifications" at bounding box center [777, 312] width 82 height 20
click at [751, 316] on link "Specifications" at bounding box center [777, 311] width 82 height 14
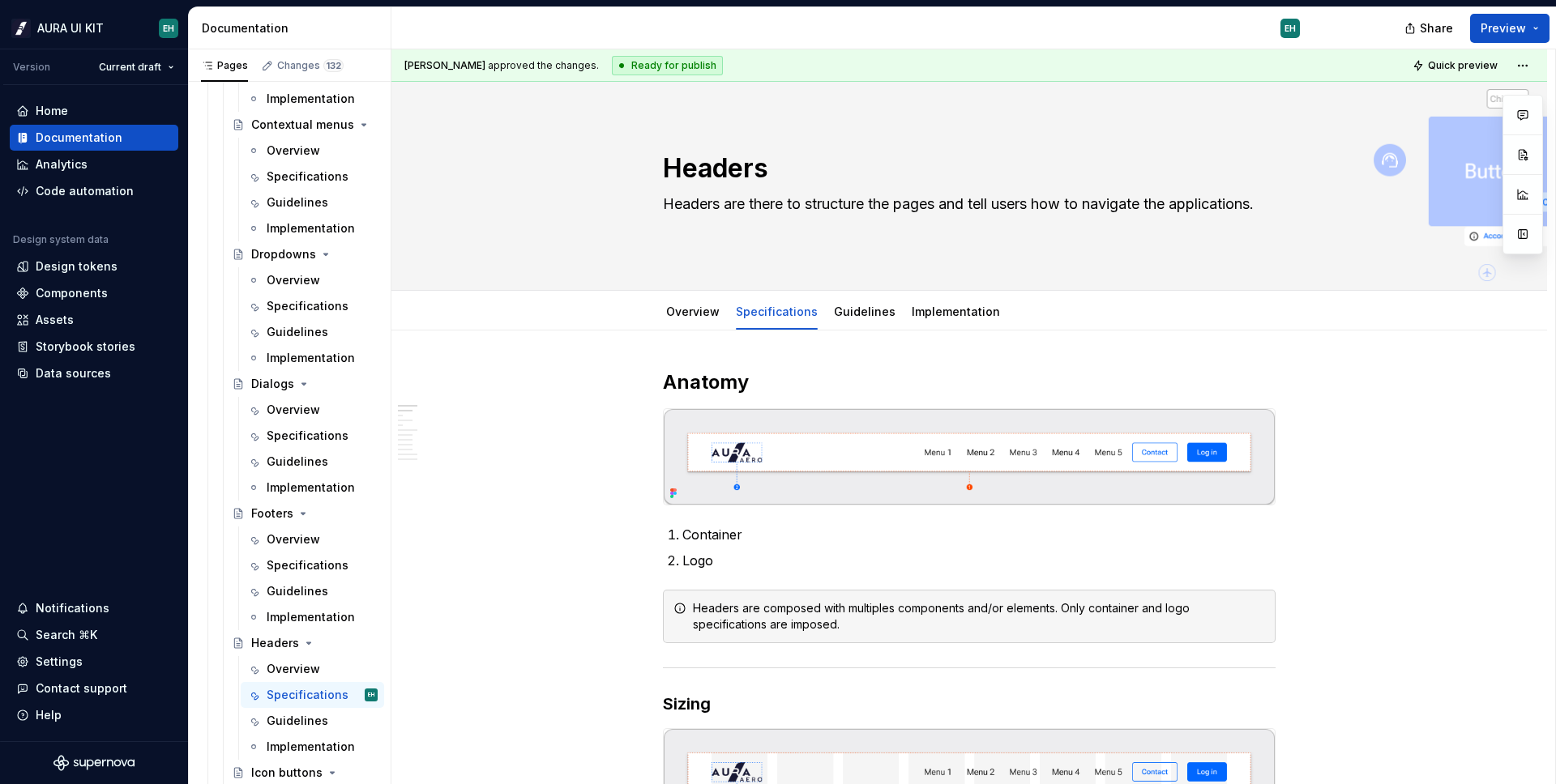
click at [1506, 70] on div "Quick preview" at bounding box center [1471, 65] width 127 height 23
click at [1529, 64] on html "AURA UI KIT EH Version Current draft Home Documentation Analytics Code automati…" at bounding box center [778, 392] width 1556 height 784
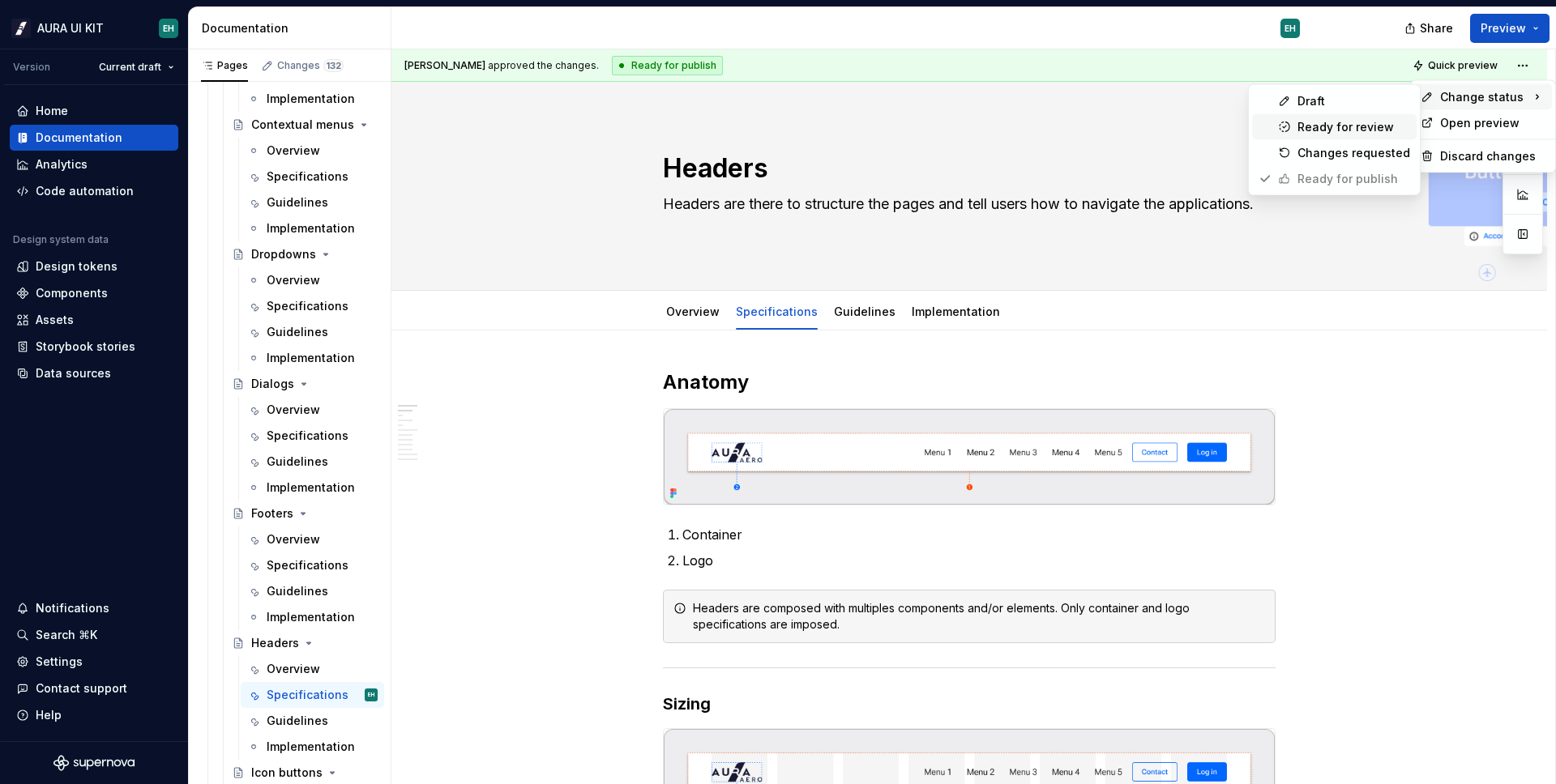
click at [1343, 131] on div "Ready for review" at bounding box center [1353, 127] width 113 height 16
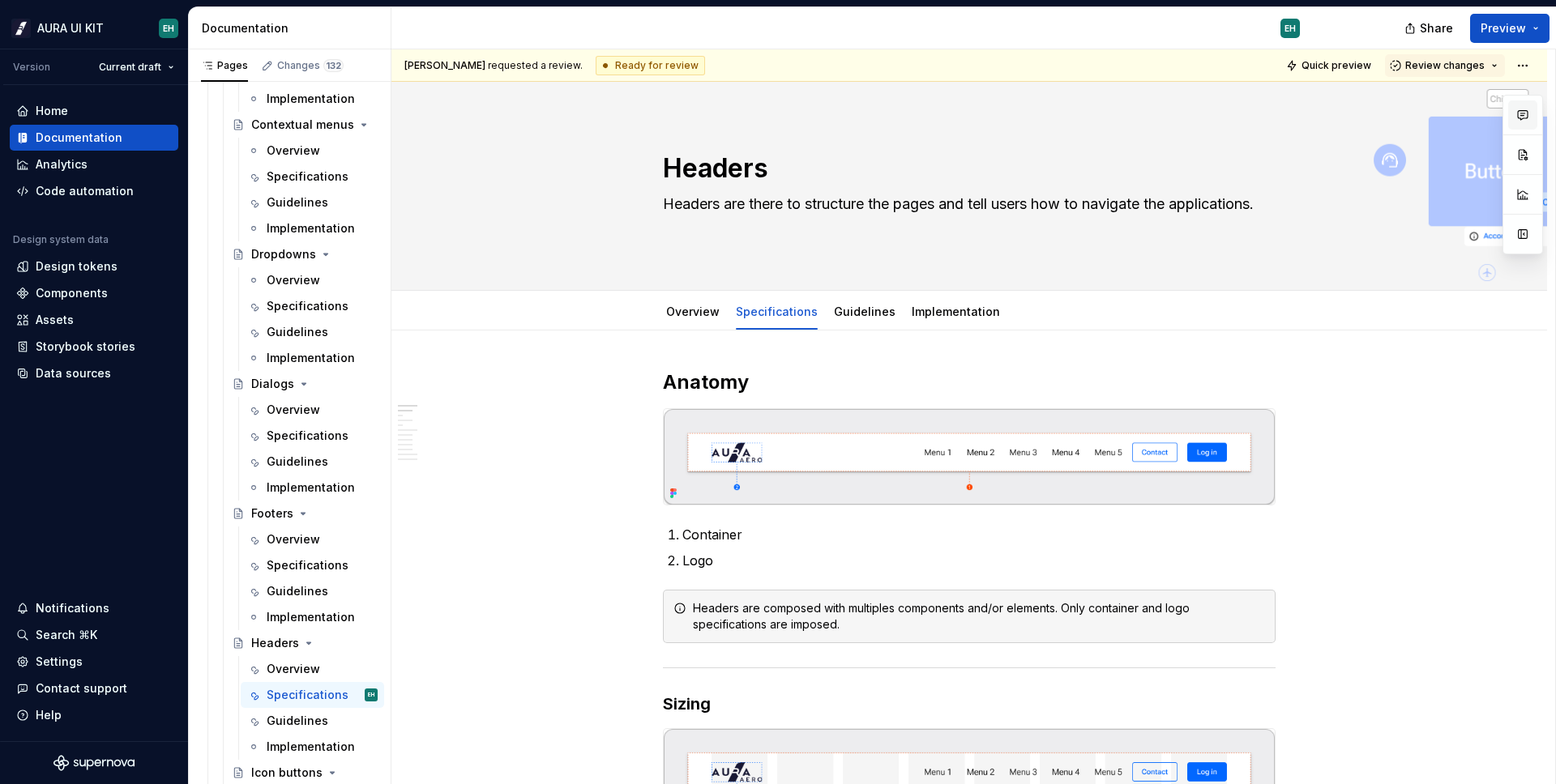
click at [1520, 121] on button "button" at bounding box center [1522, 114] width 29 height 29
type textarea "*"
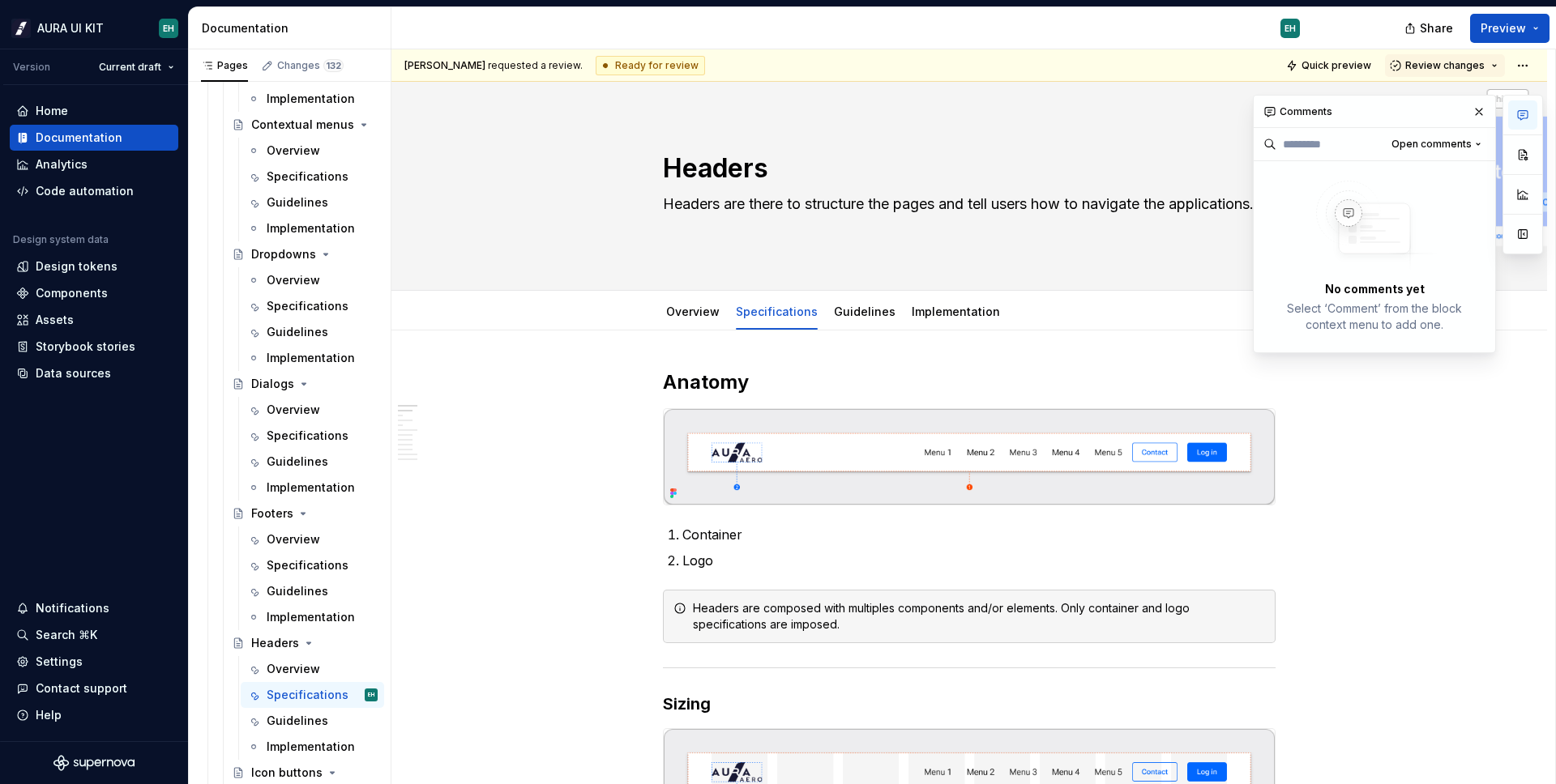
click at [1378, 229] on img at bounding box center [1373, 226] width 130 height 91
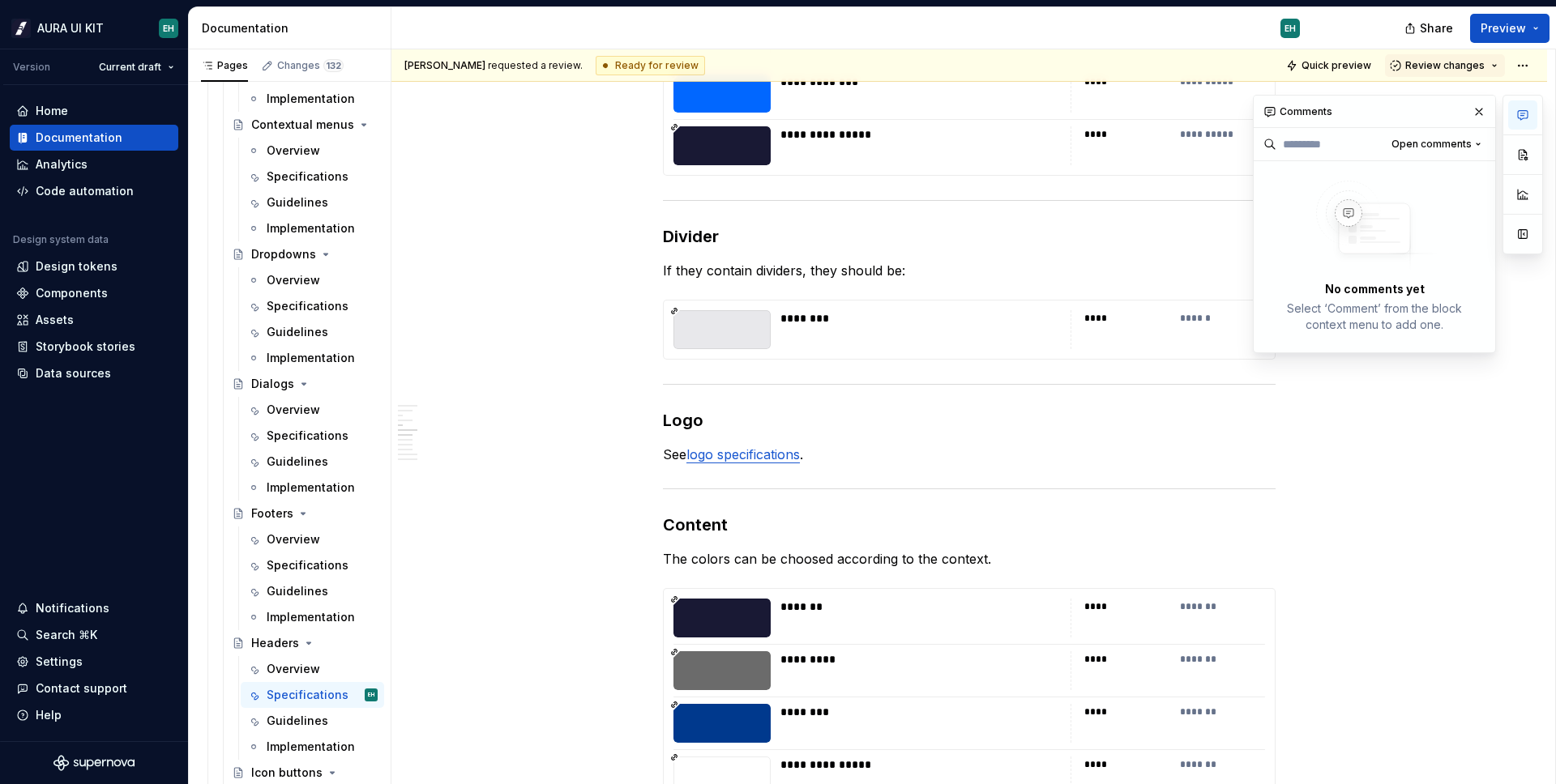
scroll to position [2821, 0]
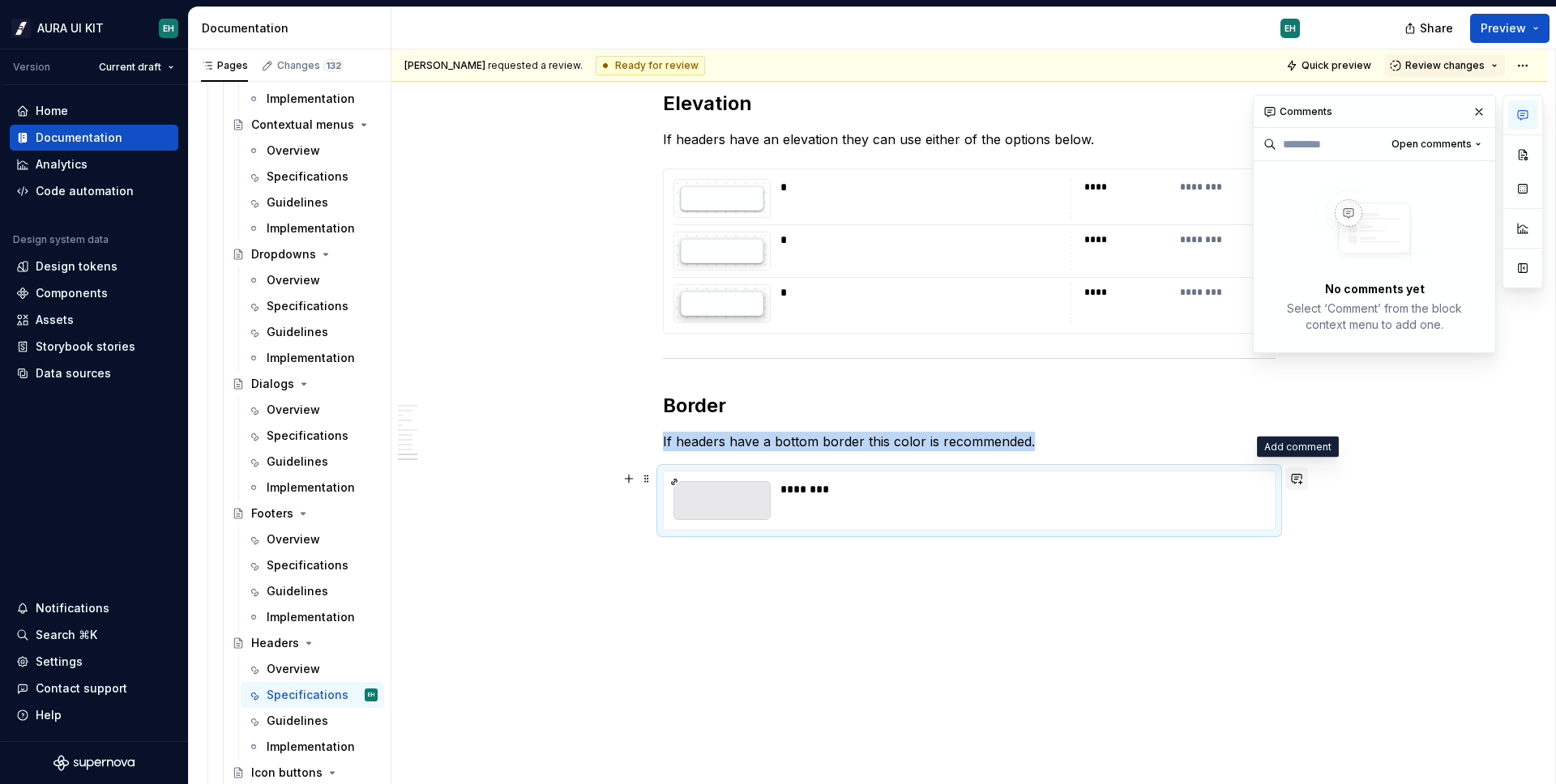
click at [1296, 470] on button "button" at bounding box center [1297, 479] width 23 height 23
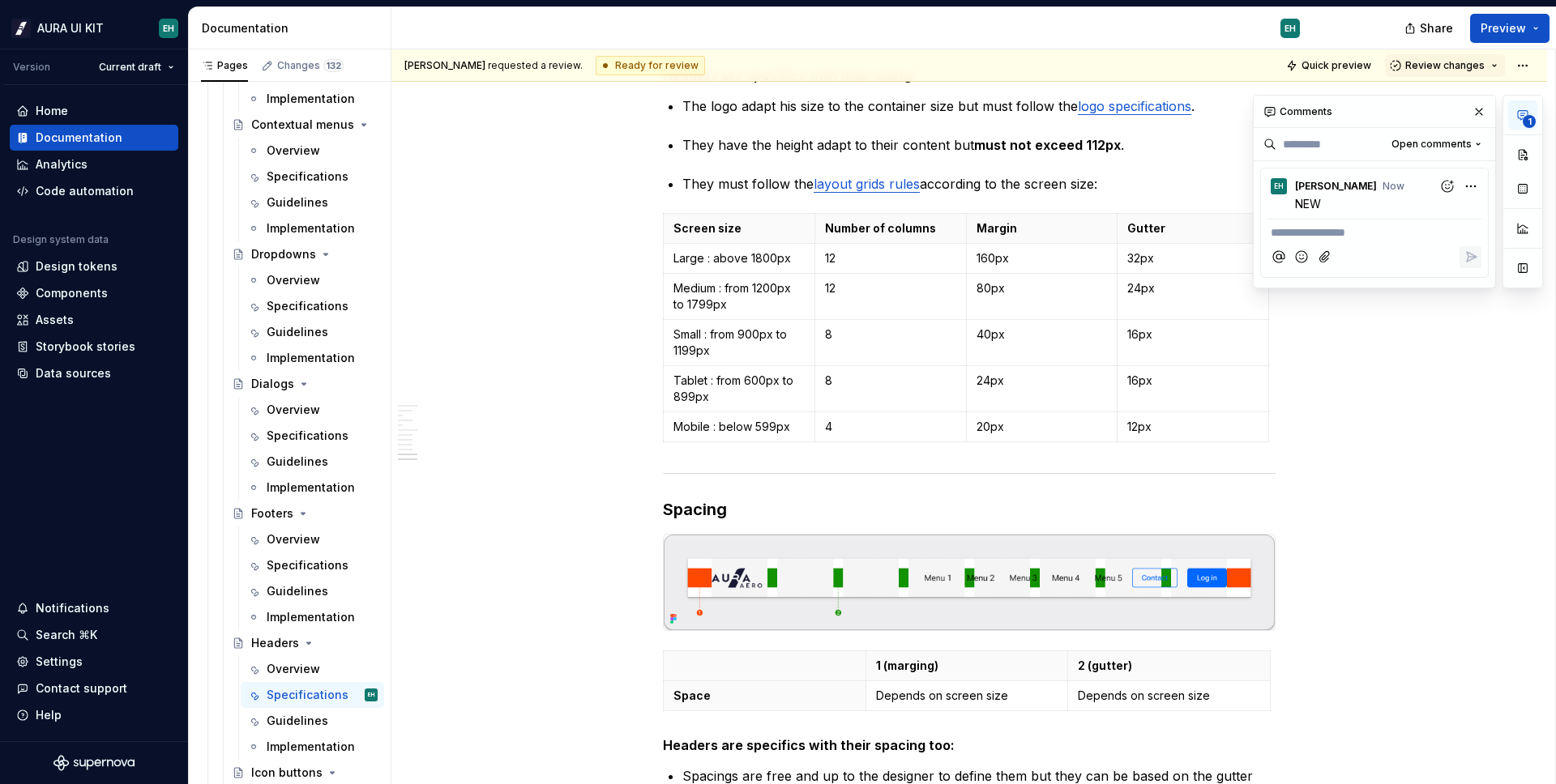
scroll to position [0, 0]
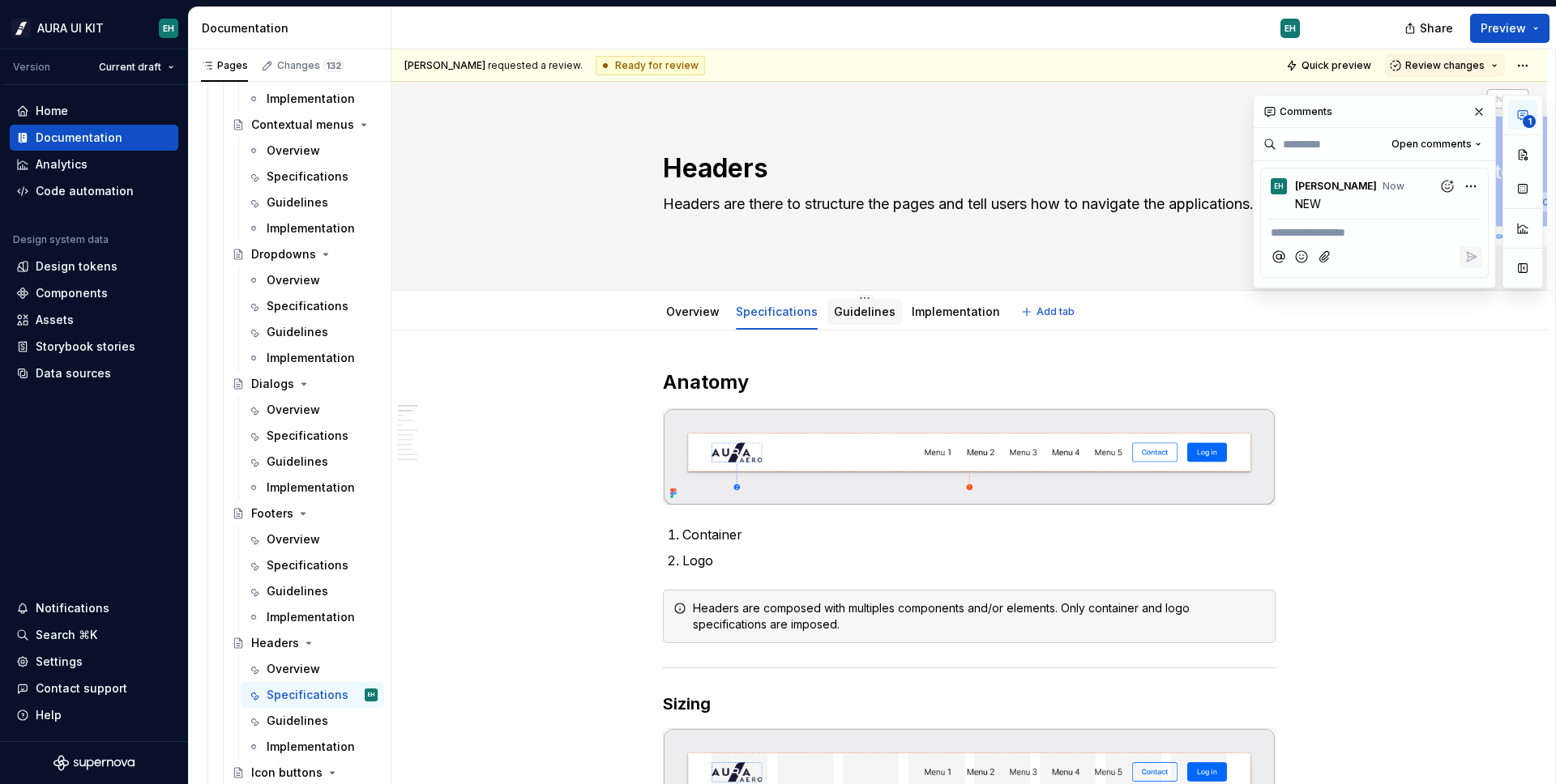
click at [858, 324] on div "Guidelines" at bounding box center [865, 311] width 75 height 29
click at [857, 306] on link "Guidelines" at bounding box center [864, 311] width 61 height 14
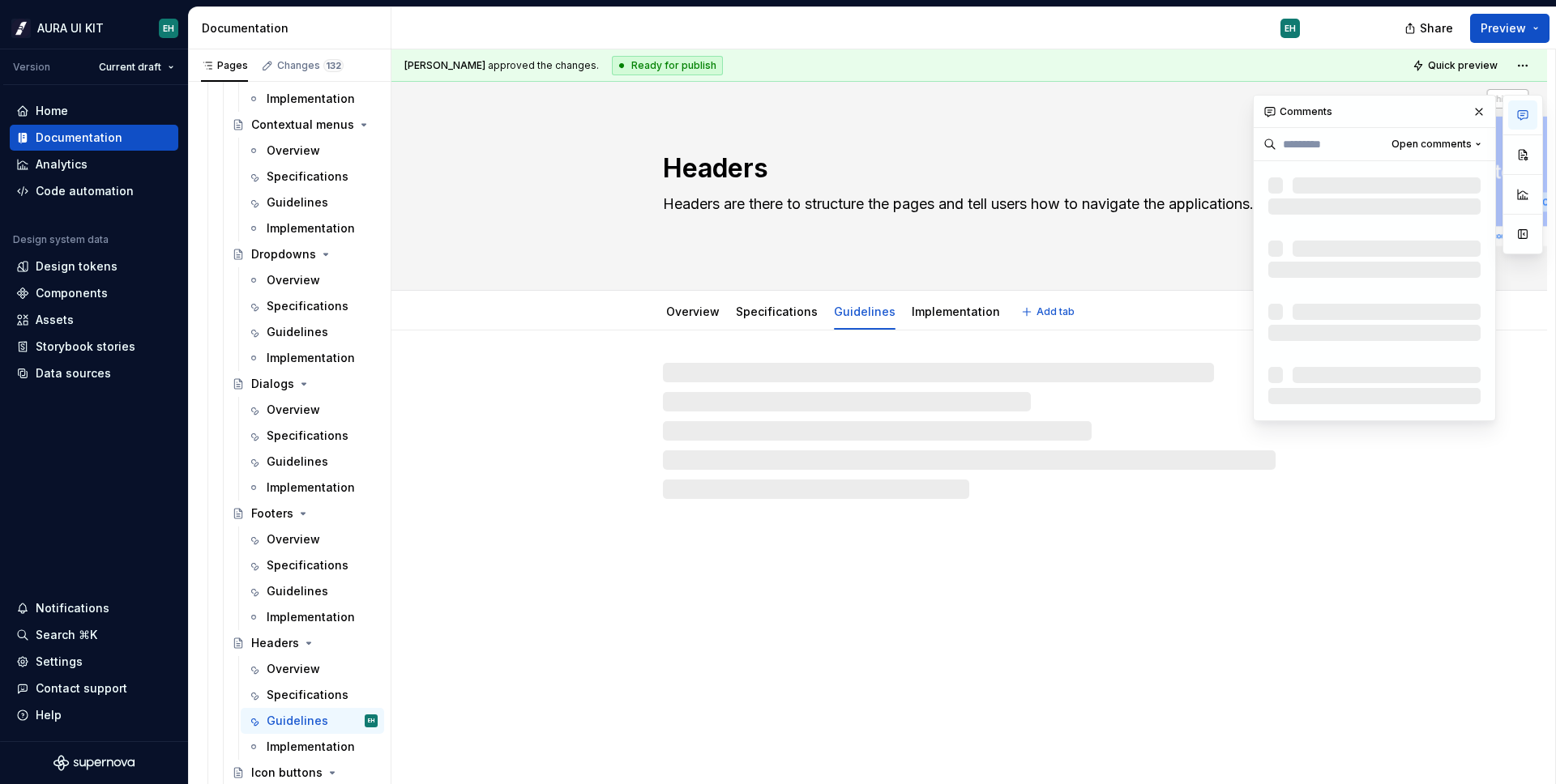
click at [857, 306] on link "Guidelines" at bounding box center [864, 311] width 61 height 14
type textarea "*"
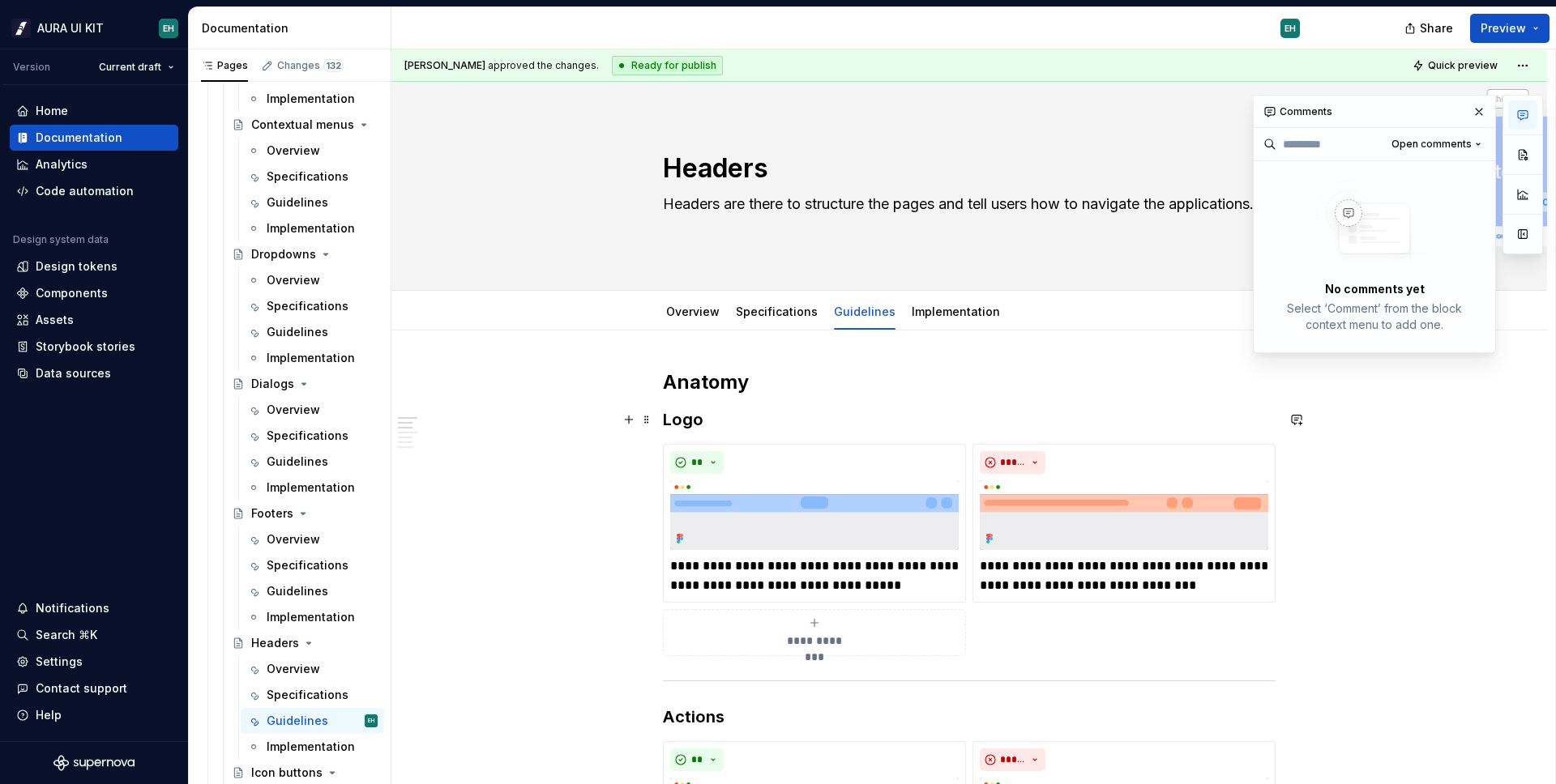
click at [643, 419] on span at bounding box center [647, 420] width 13 height 23
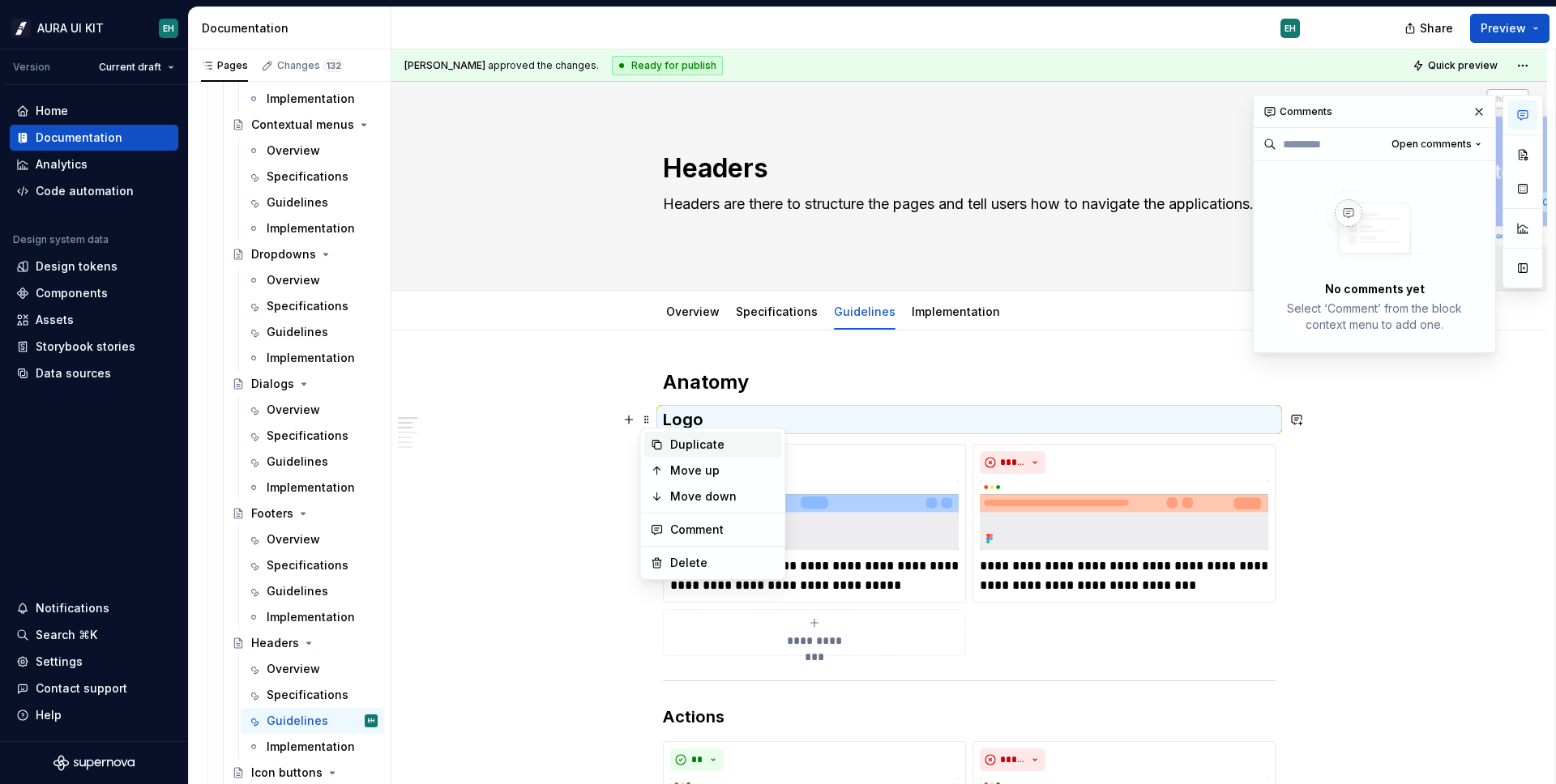
click at [673, 449] on div "Duplicate" at bounding box center [722, 444] width 105 height 16
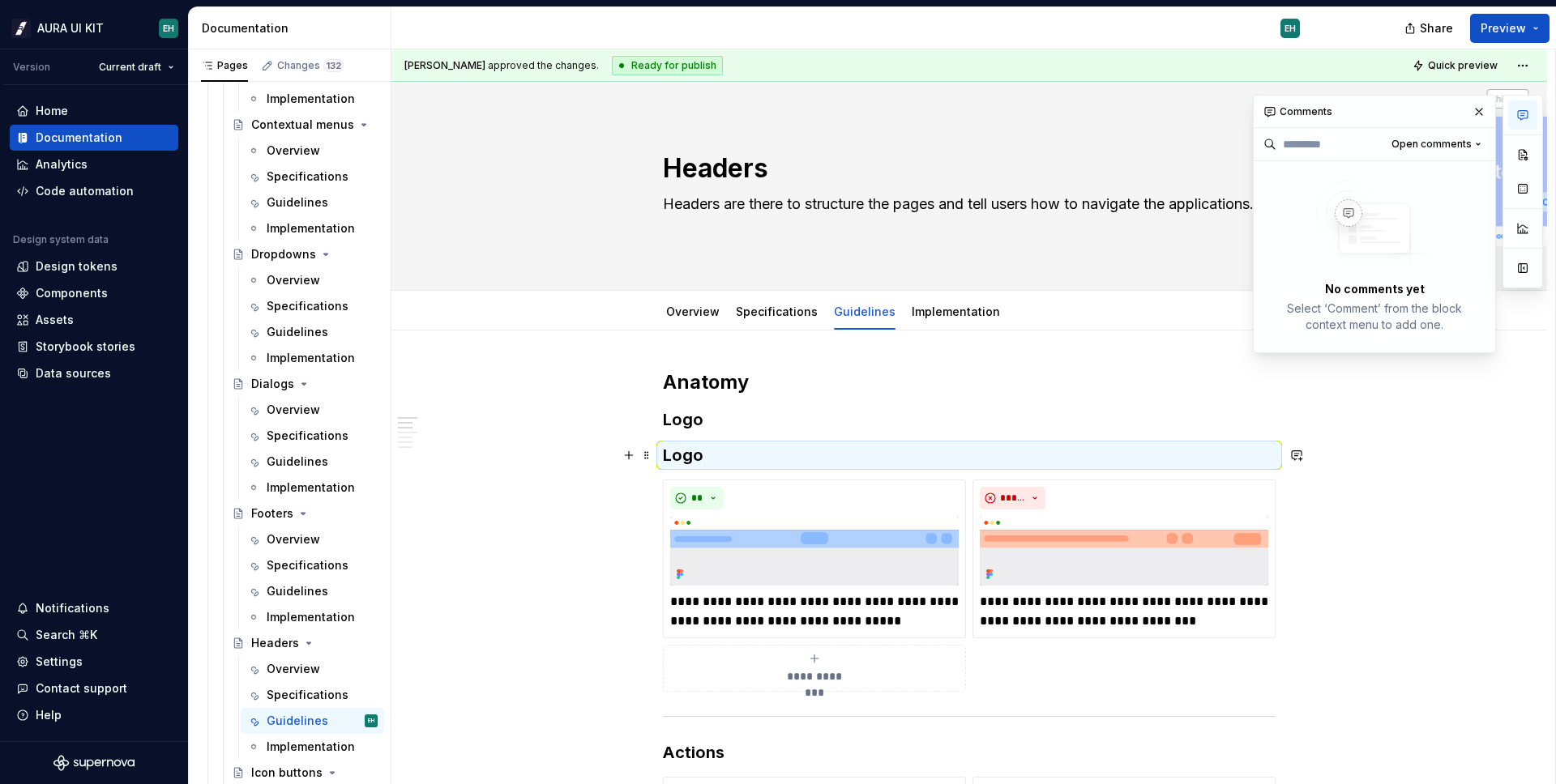
click at [689, 448] on h3 "Logo" at bounding box center [970, 455] width 613 height 23
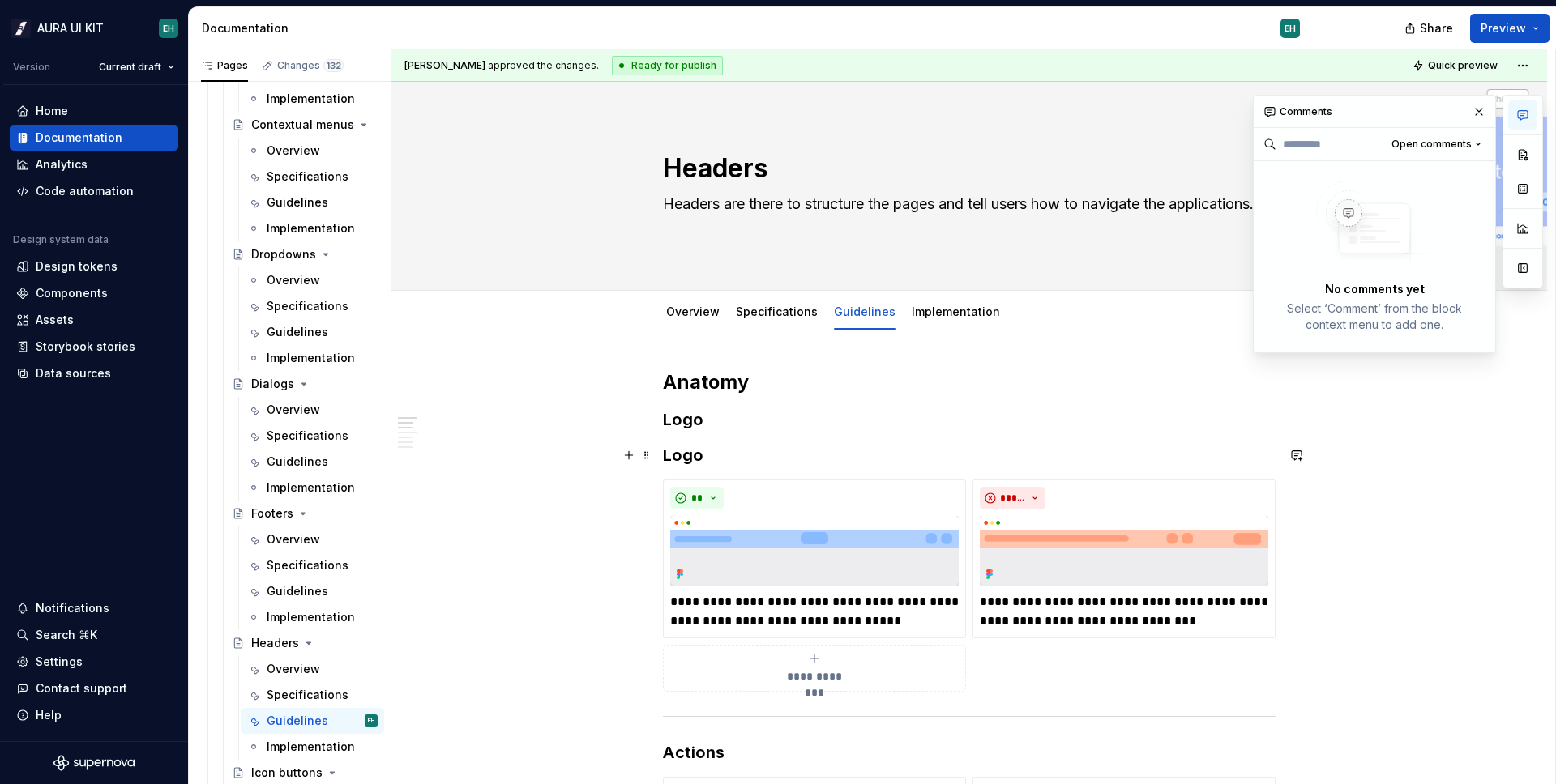
click at [689, 448] on h3 "Logo" at bounding box center [970, 455] width 613 height 23
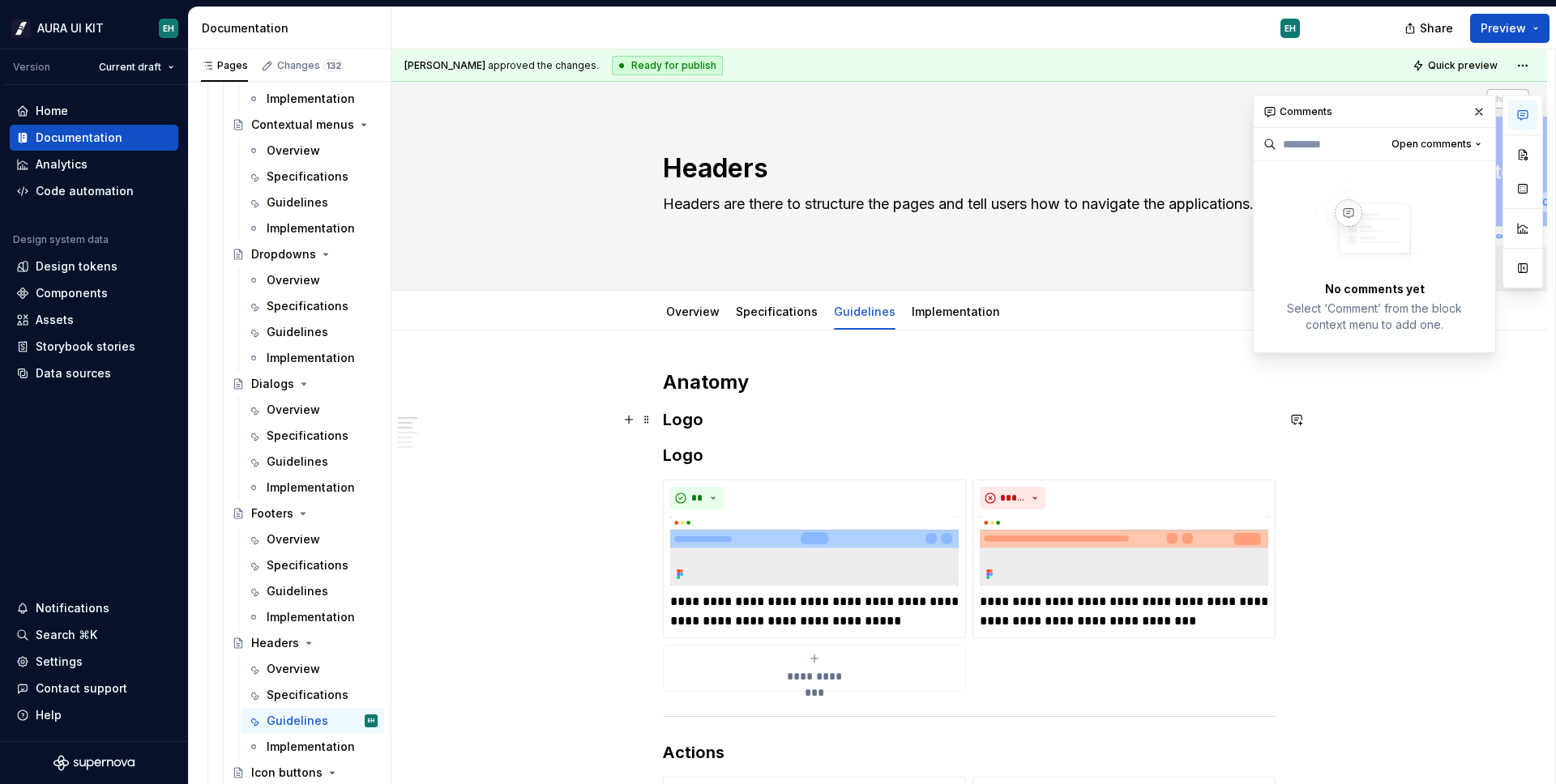
click at [691, 427] on h3 "Logo" at bounding box center [970, 420] width 613 height 23
click at [648, 715] on span at bounding box center [647, 720] width 13 height 23
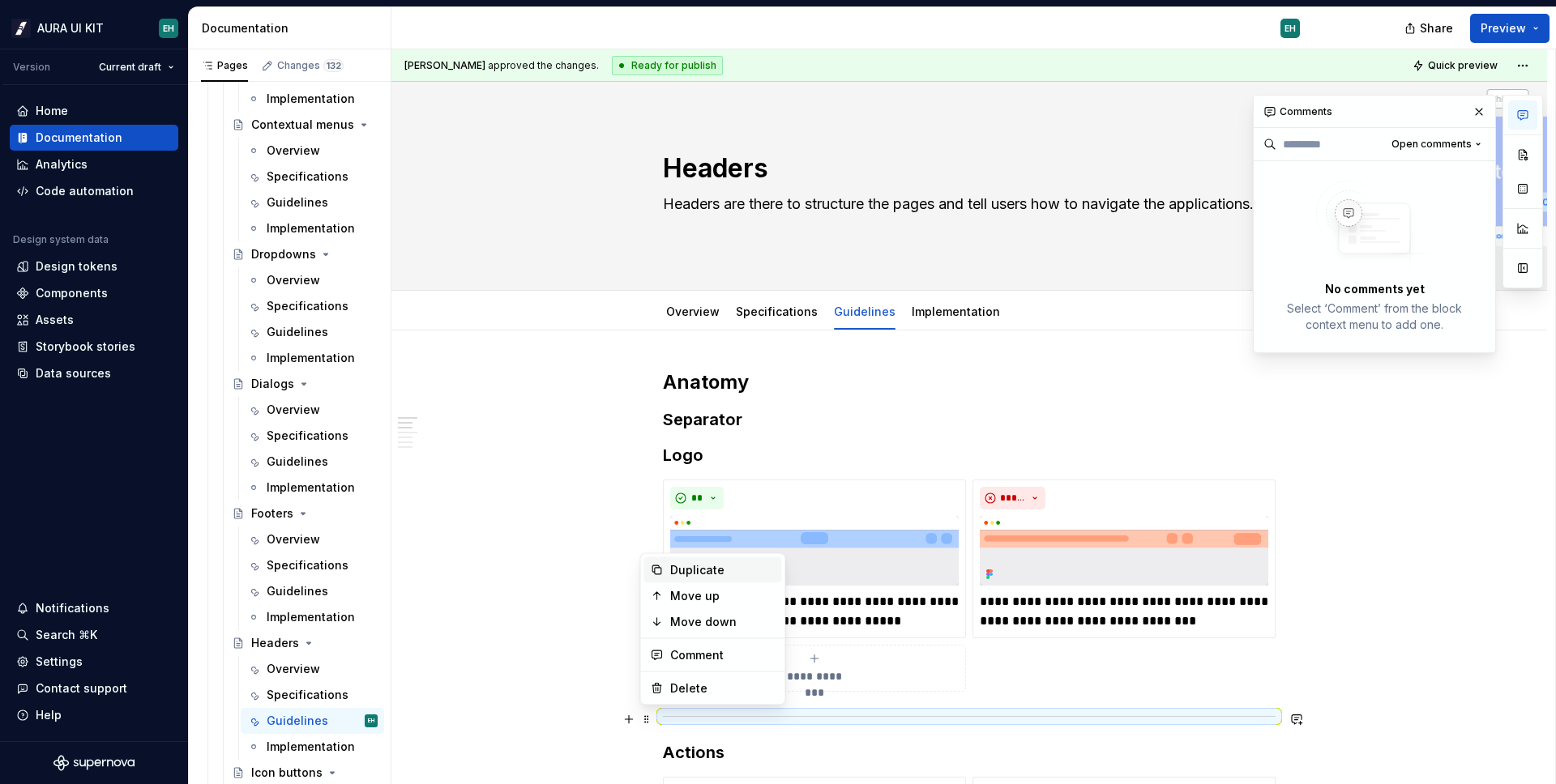
click at [706, 578] on div "Duplicate" at bounding box center [722, 569] width 105 height 16
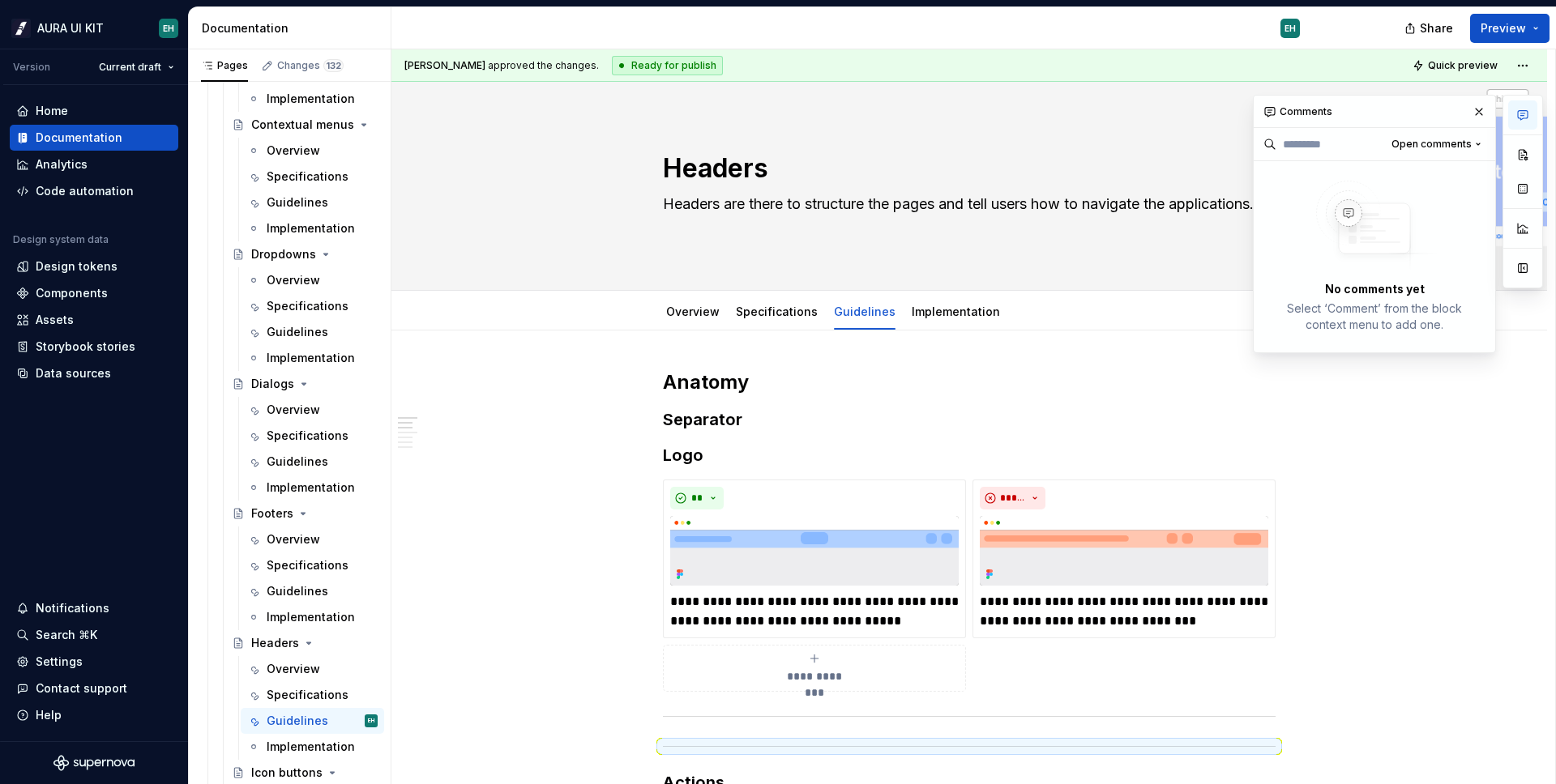
scroll to position [4, 0]
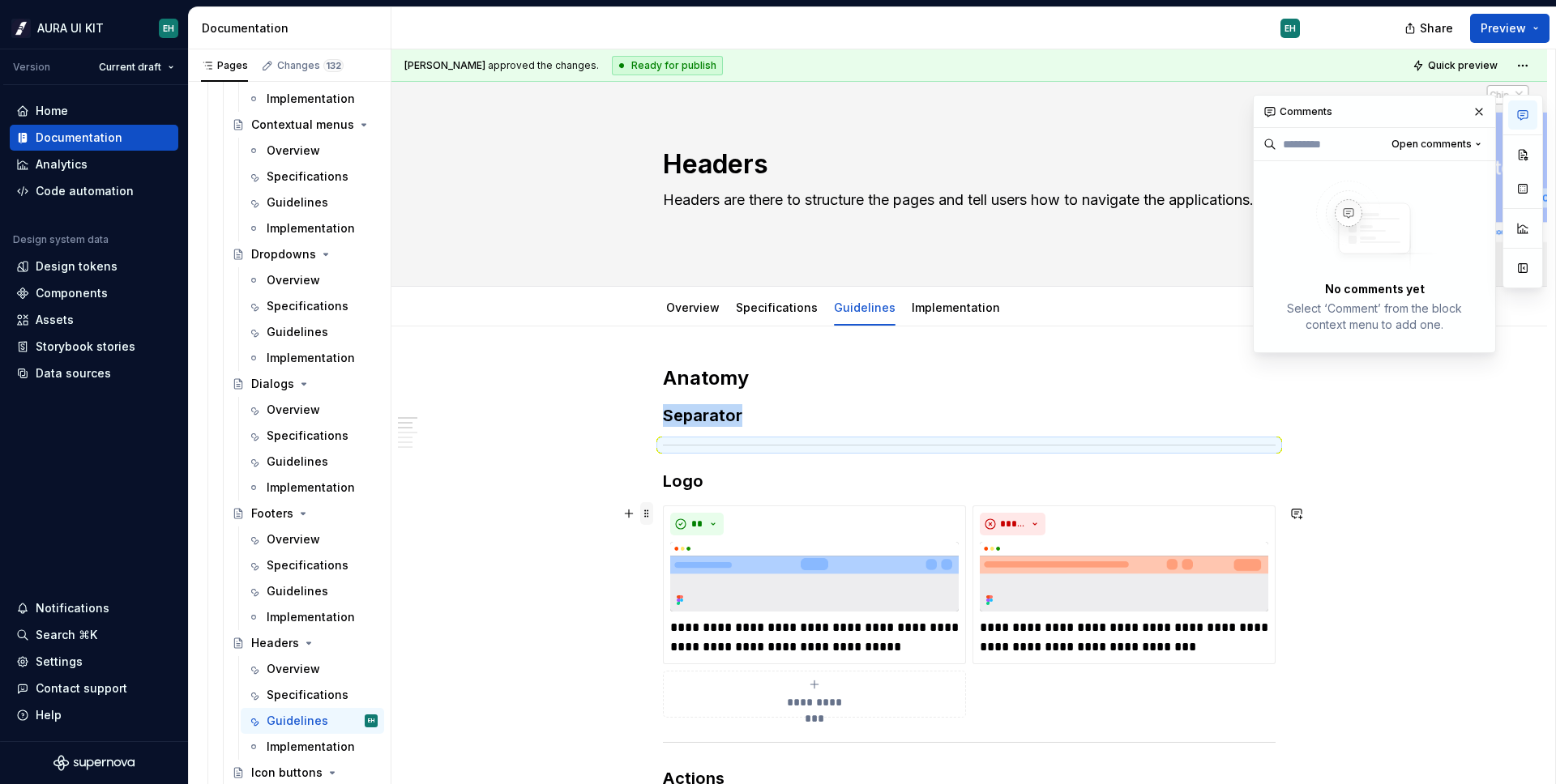
click at [648, 513] on span at bounding box center [647, 514] width 13 height 23
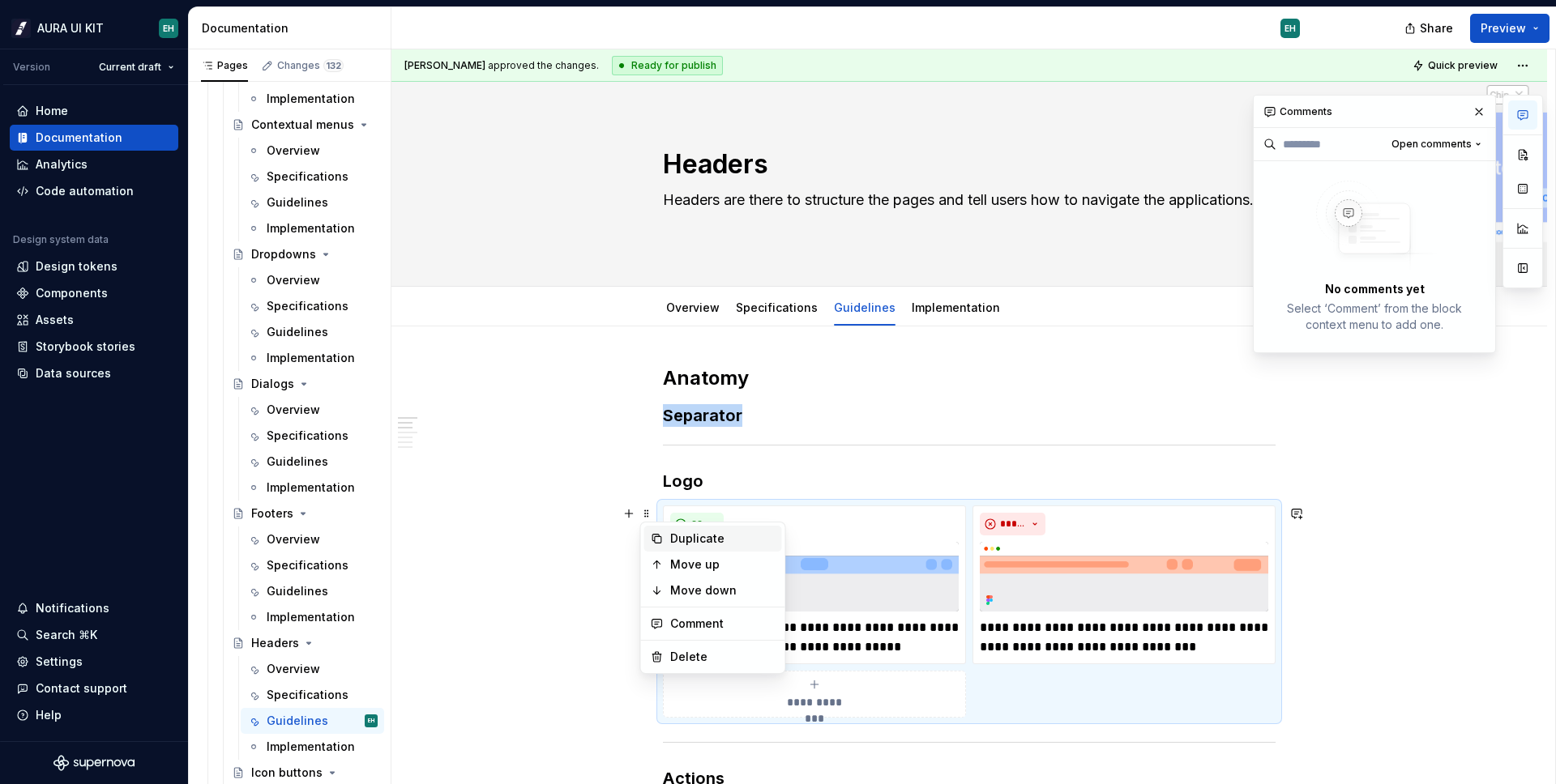
click at [720, 549] on div "Duplicate" at bounding box center [713, 538] width 138 height 26
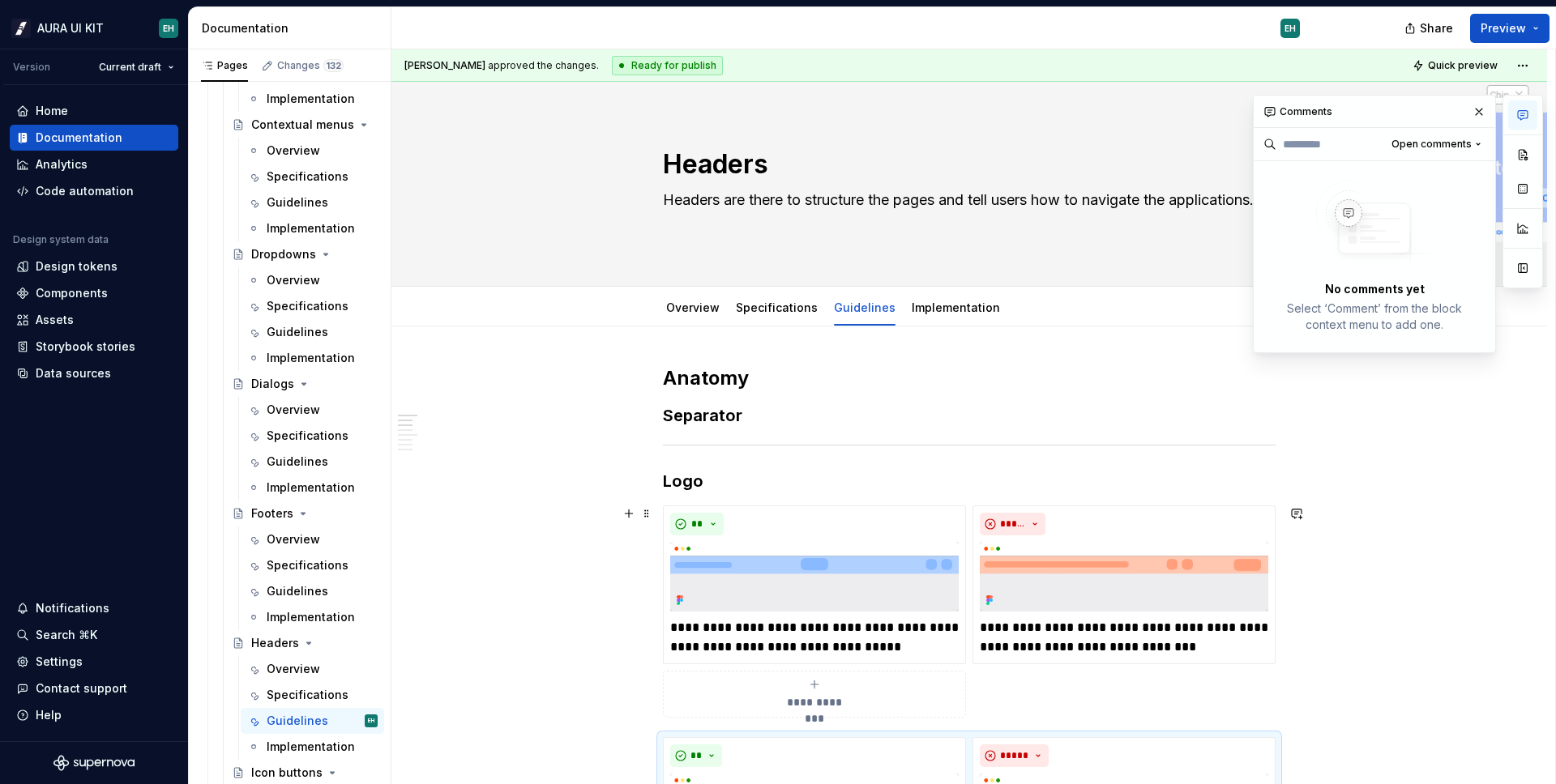
scroll to position [168, 0]
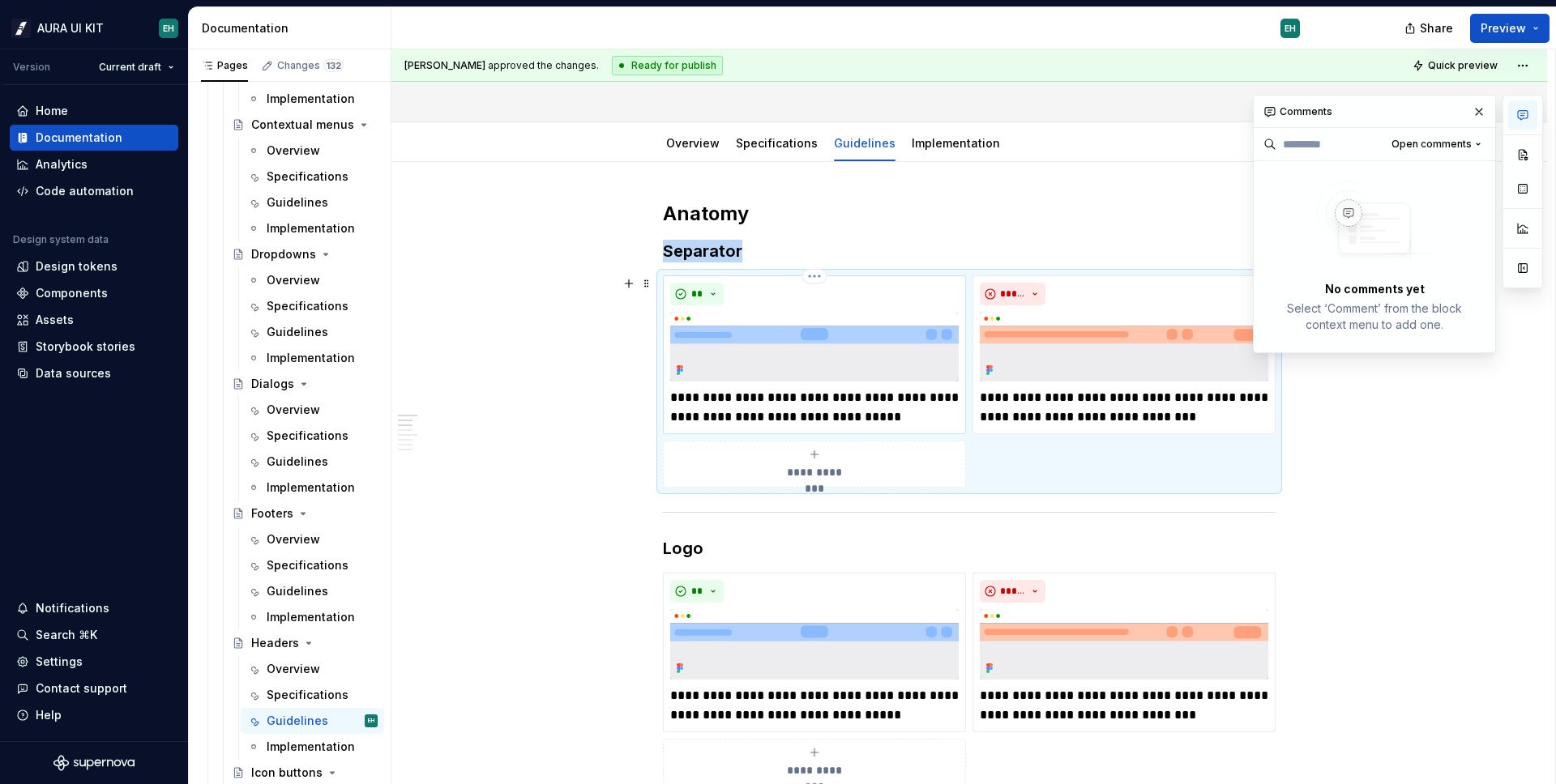
click at [840, 322] on img at bounding box center [813, 347] width 288 height 70
click at [855, 405] on p "**********" at bounding box center [813, 407] width 288 height 39
click at [874, 330] on img at bounding box center [813, 347] width 288 height 70
click at [1476, 109] on button "button" at bounding box center [1478, 112] width 23 height 23
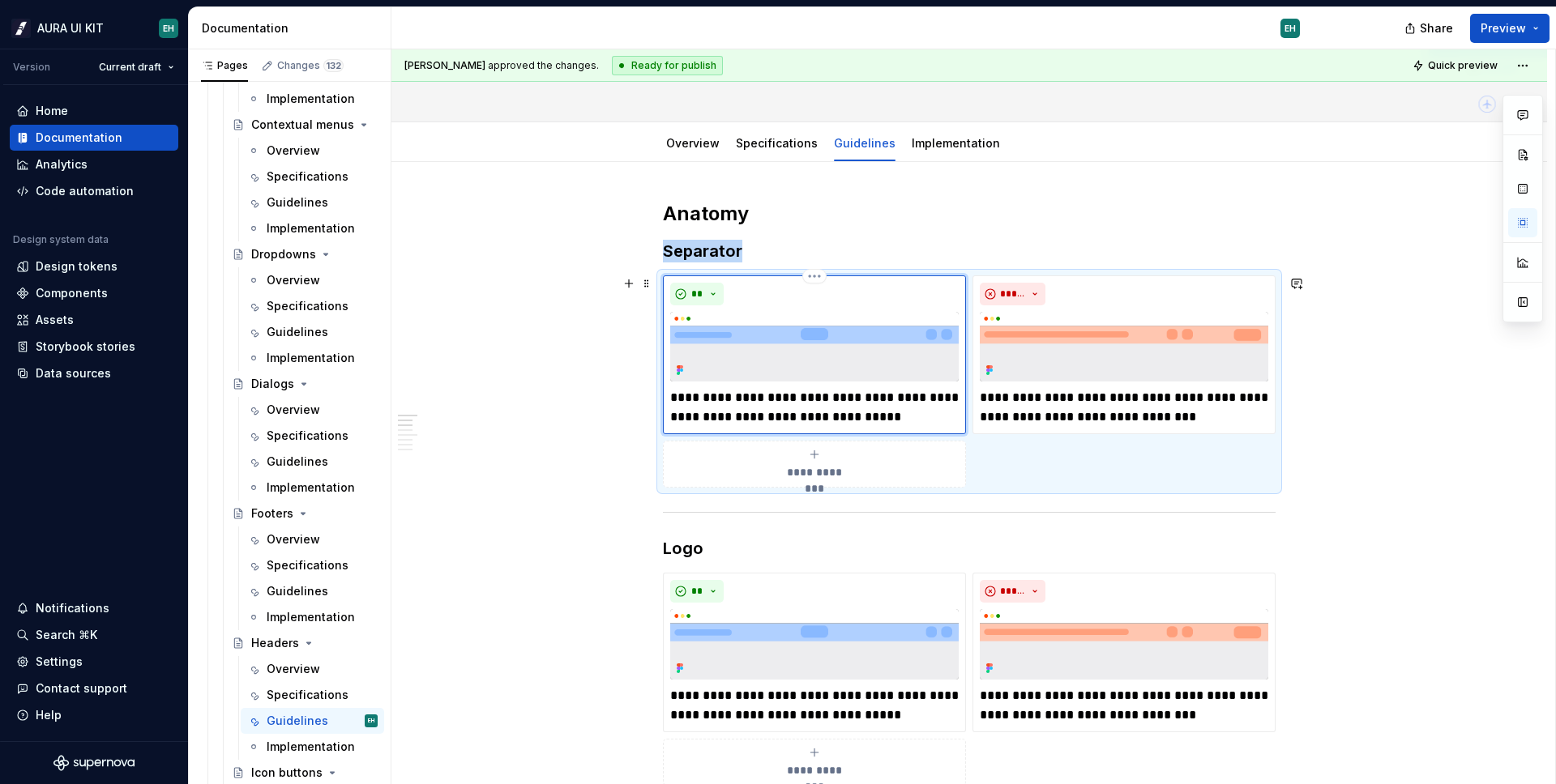
click at [824, 336] on img at bounding box center [813, 347] width 288 height 70
click at [842, 343] on img at bounding box center [813, 347] width 288 height 70
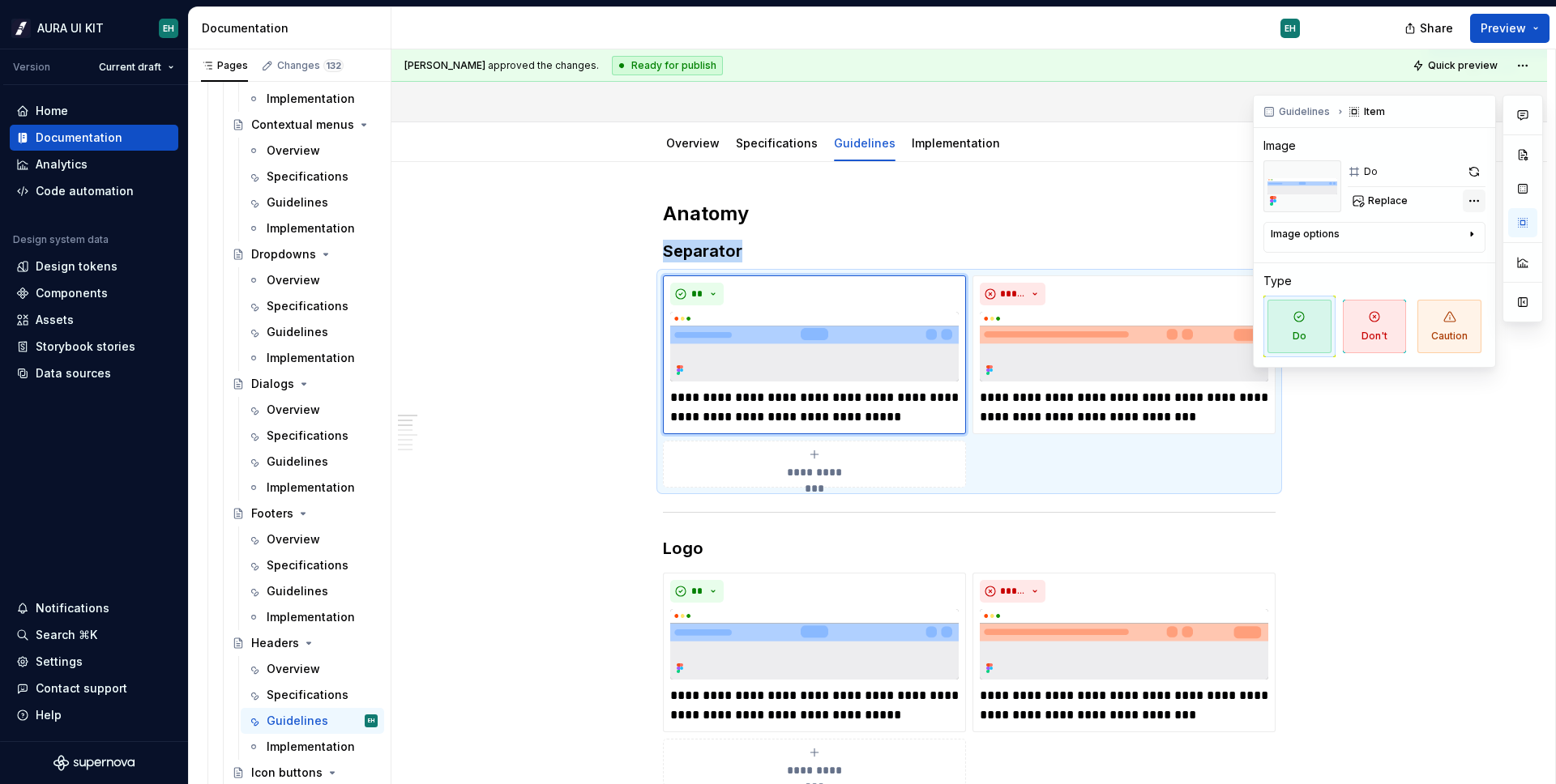
click at [1474, 197] on div "Comments Open comments No comments yet Select ‘Comment’ from the block context …" at bounding box center [1397, 231] width 290 height 273
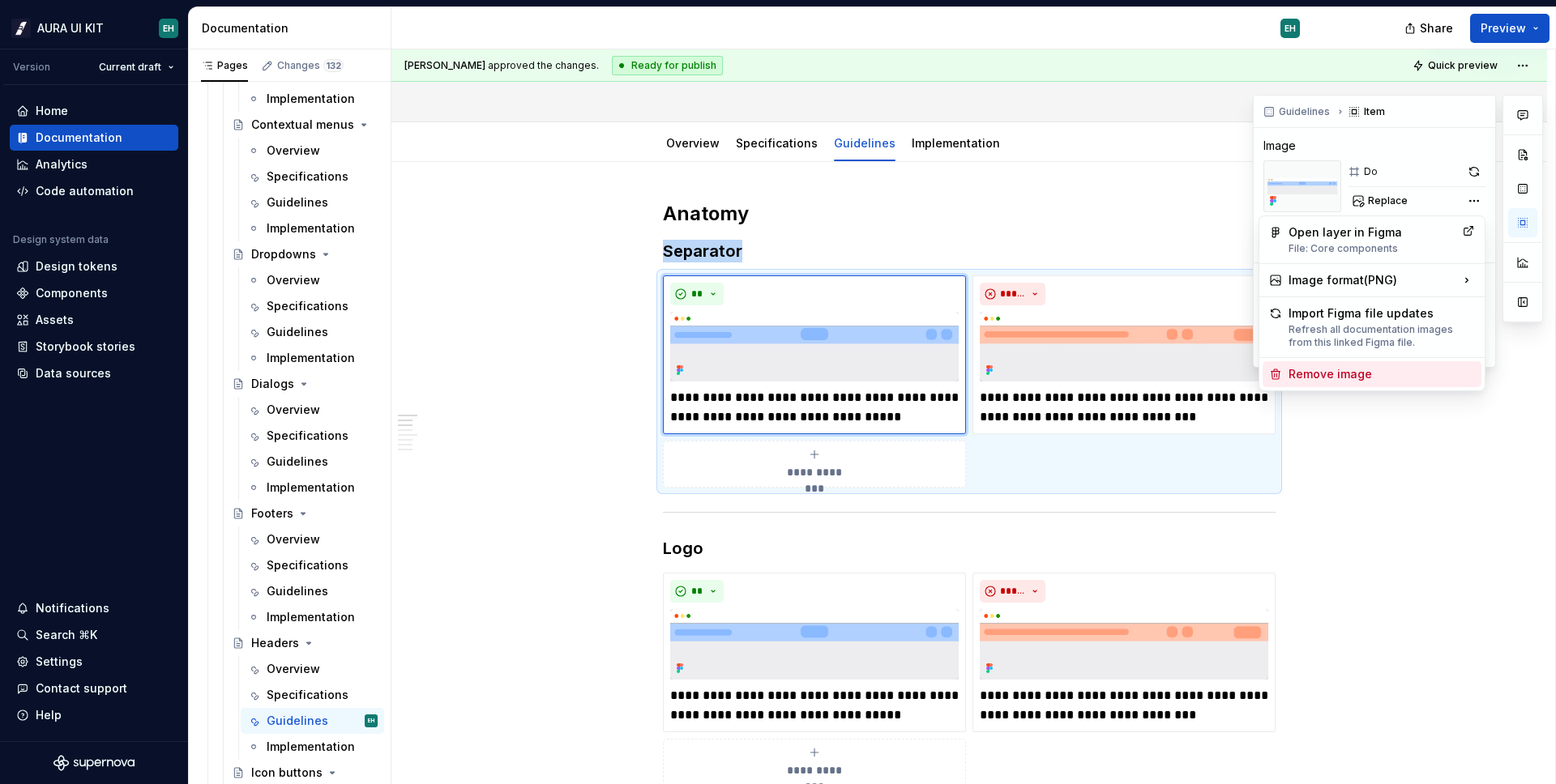
click at [1354, 366] on div "Remove image" at bounding box center [1381, 374] width 186 height 16
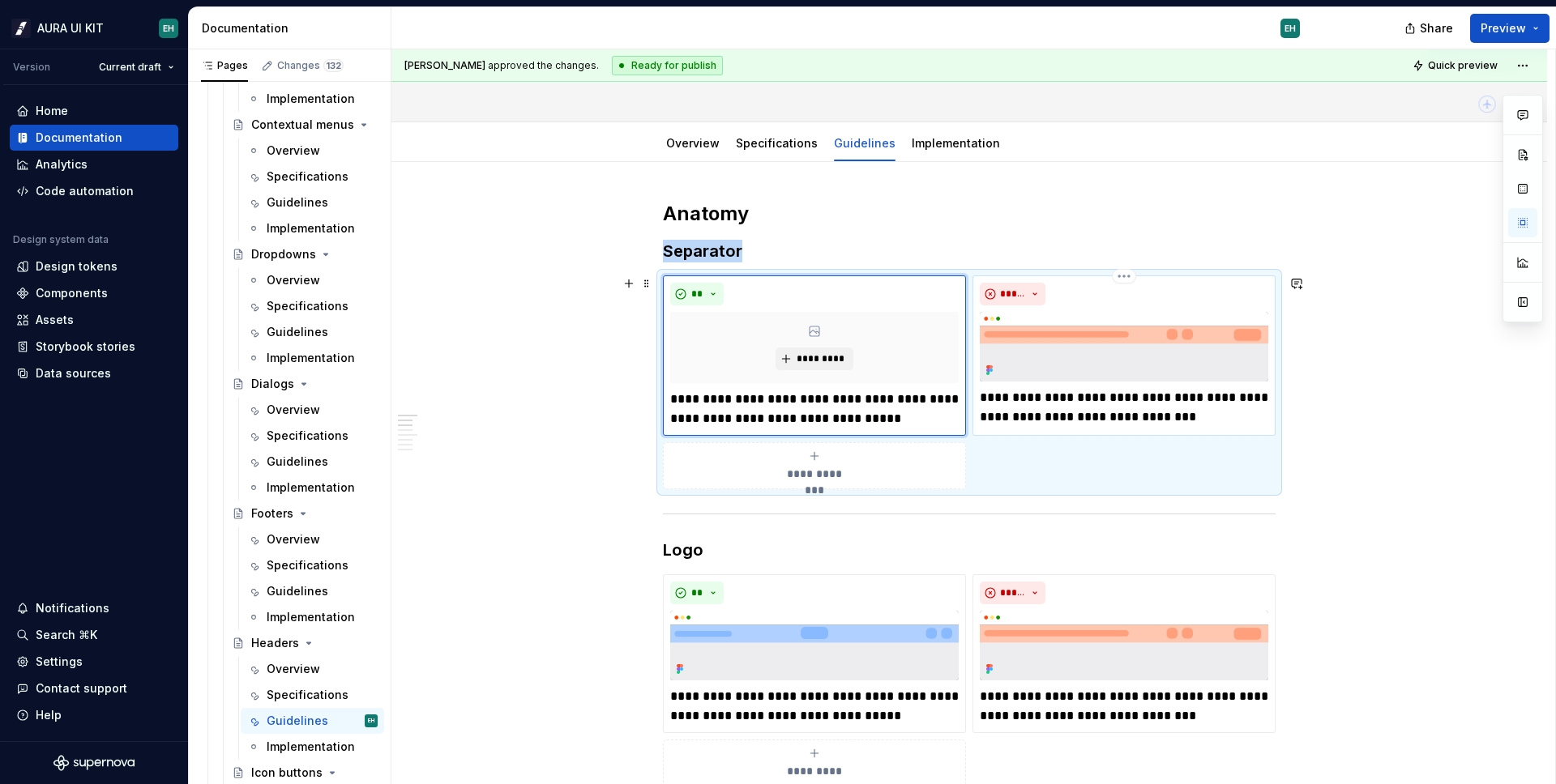
click at [1076, 343] on img at bounding box center [1124, 347] width 288 height 70
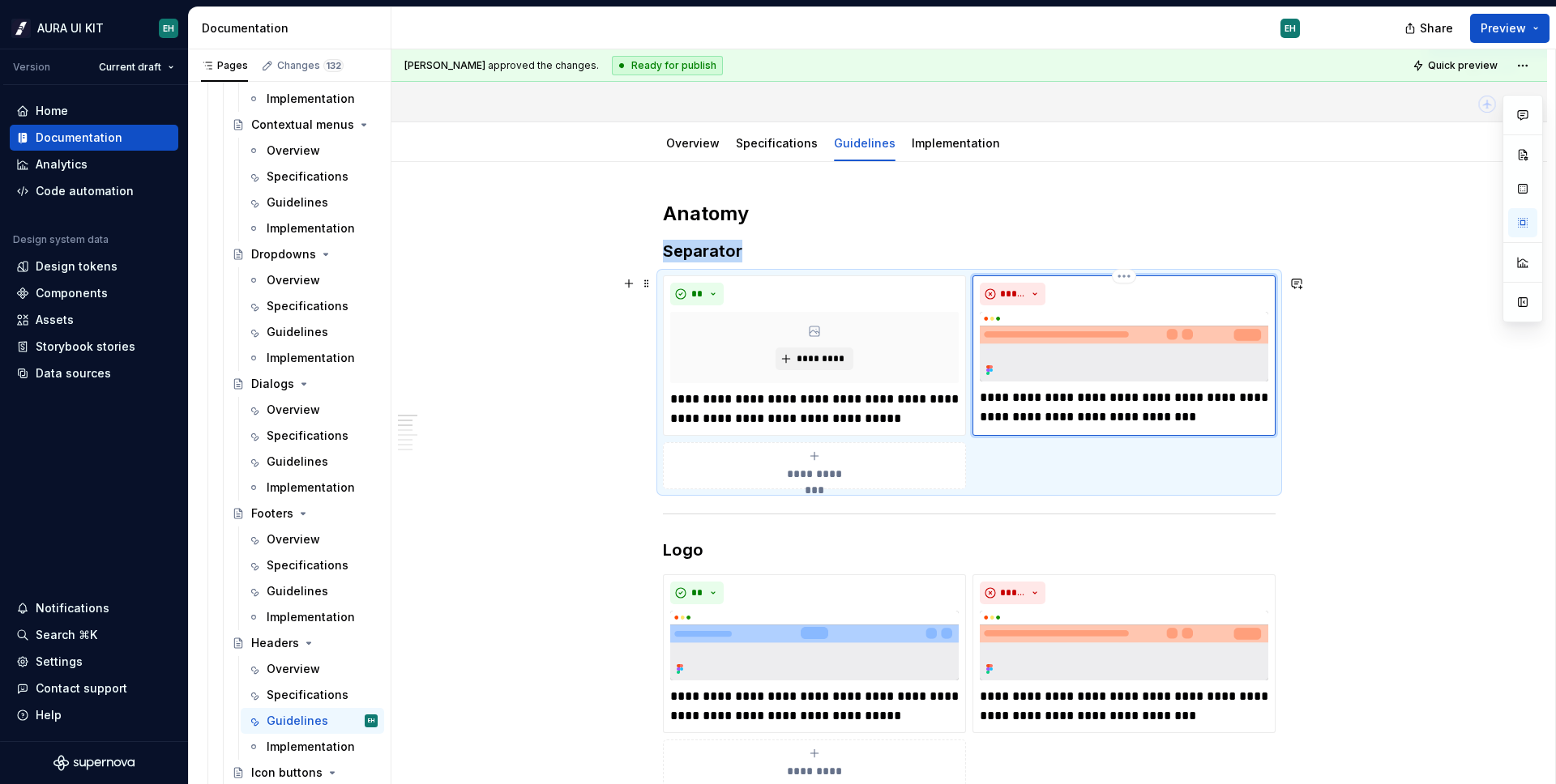
click at [1076, 343] on img at bounding box center [1124, 347] width 288 height 70
click at [1530, 216] on button "button" at bounding box center [1522, 222] width 29 height 29
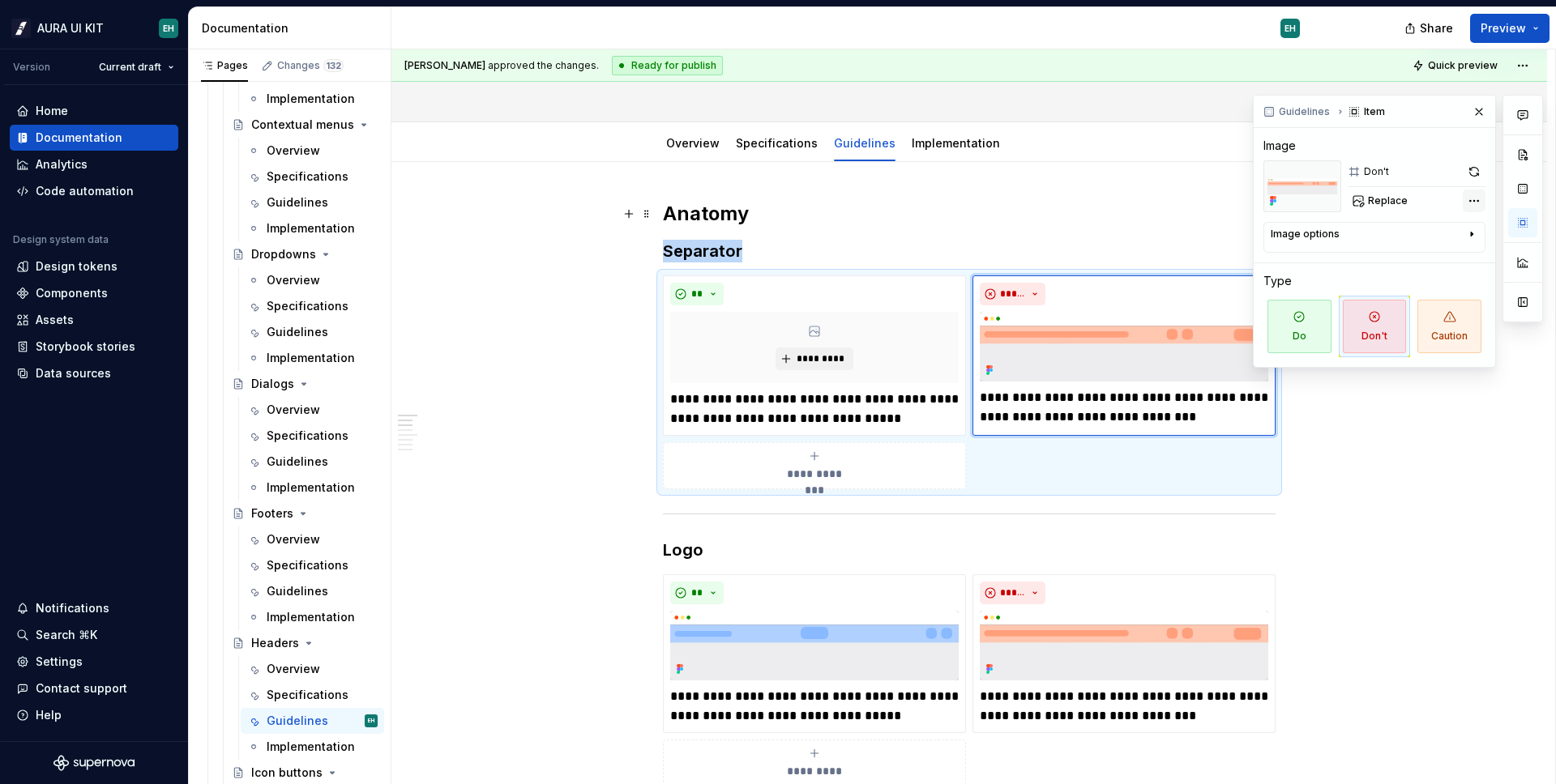
type textarea "*"
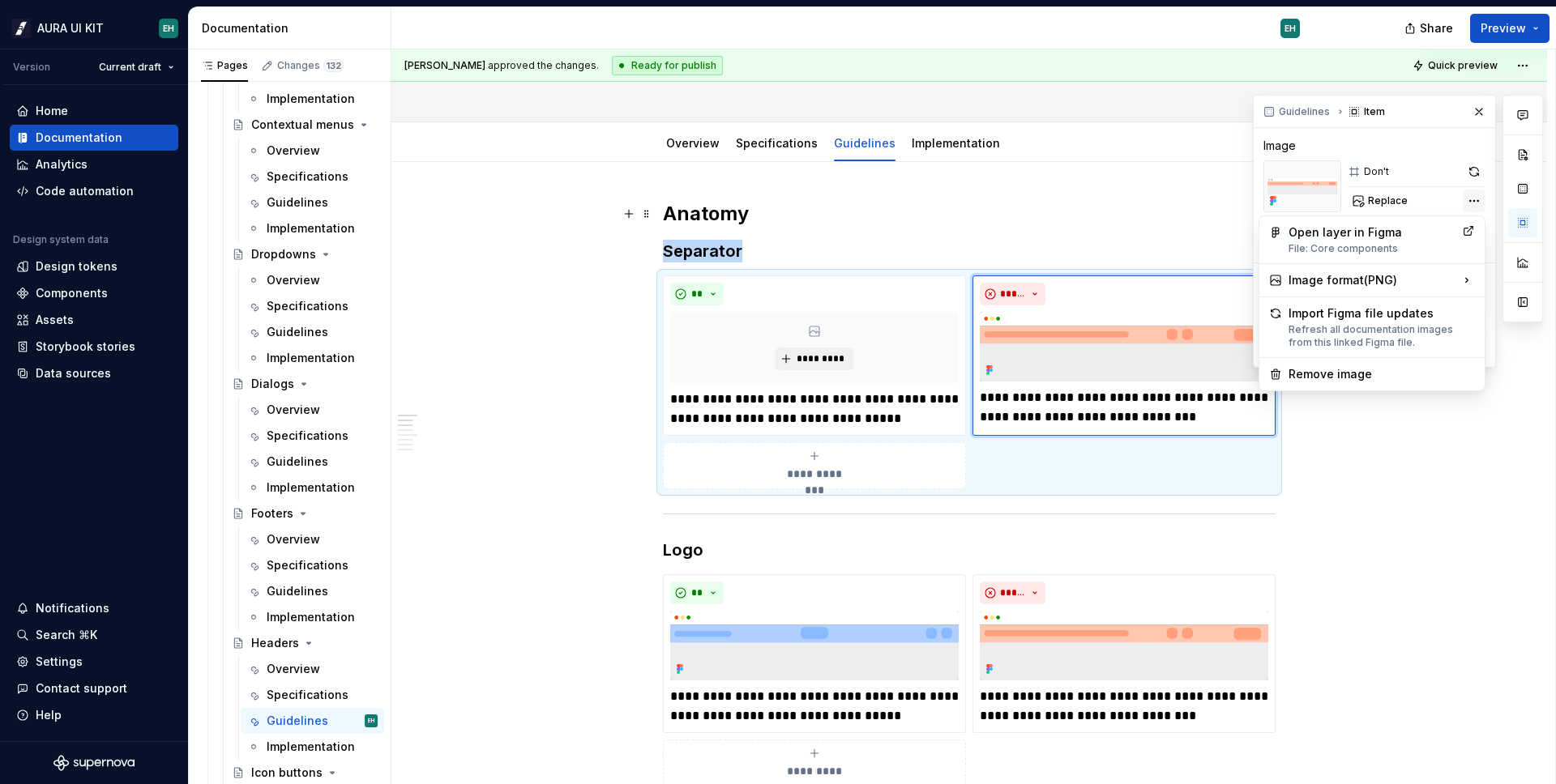
click at [1472, 206] on div "Comments Open comments No comments yet Select ‘Comment’ from the block context …" at bounding box center [1397, 231] width 290 height 273
click at [1347, 380] on div "Remove image" at bounding box center [1381, 374] width 186 height 16
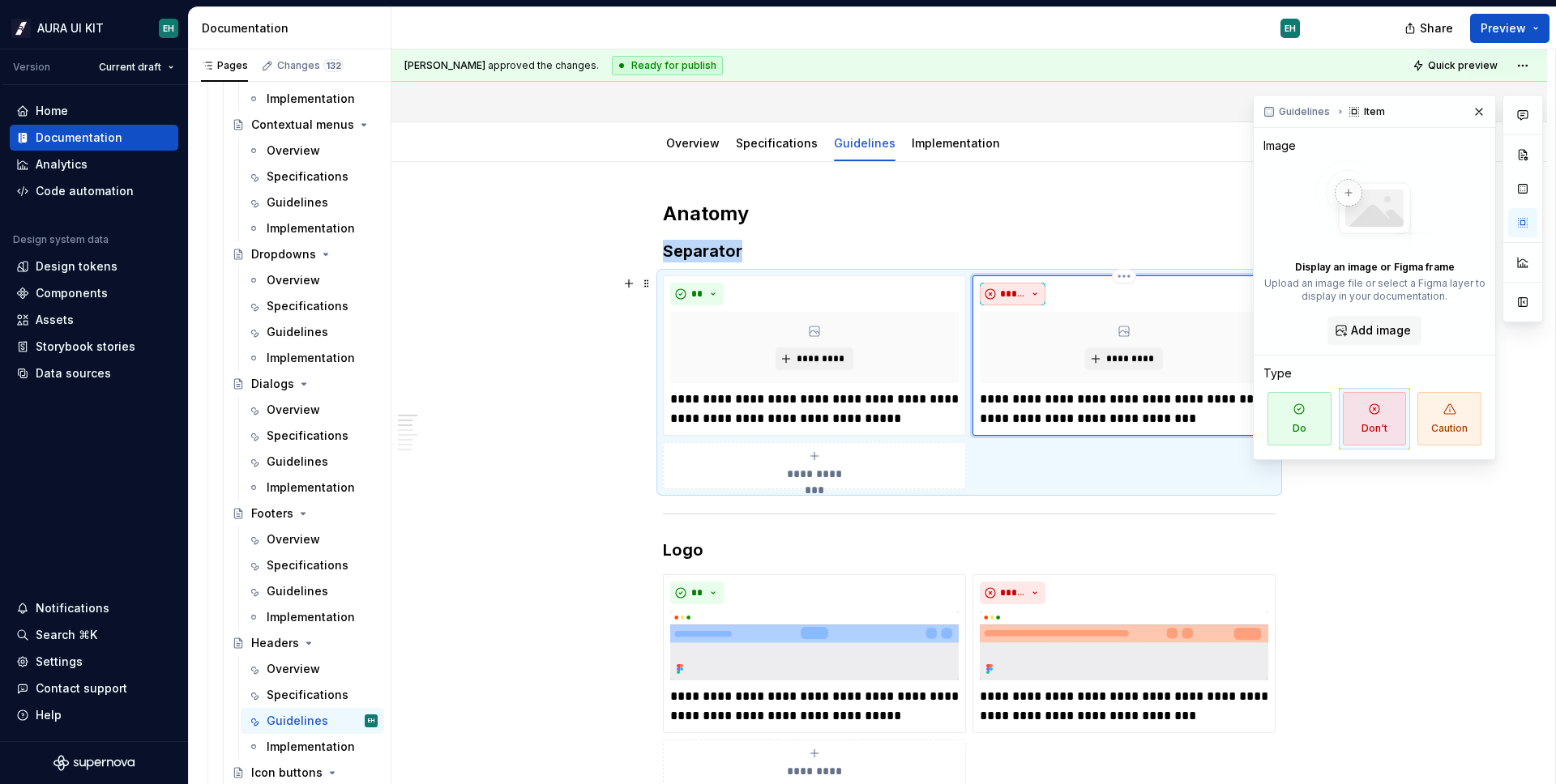
click at [1011, 294] on span "*****" at bounding box center [1012, 294] width 26 height 13
click at [1025, 322] on span "Do" at bounding box center [1053, 325] width 138 height 26
click at [823, 415] on p "**********" at bounding box center [813, 409] width 288 height 39
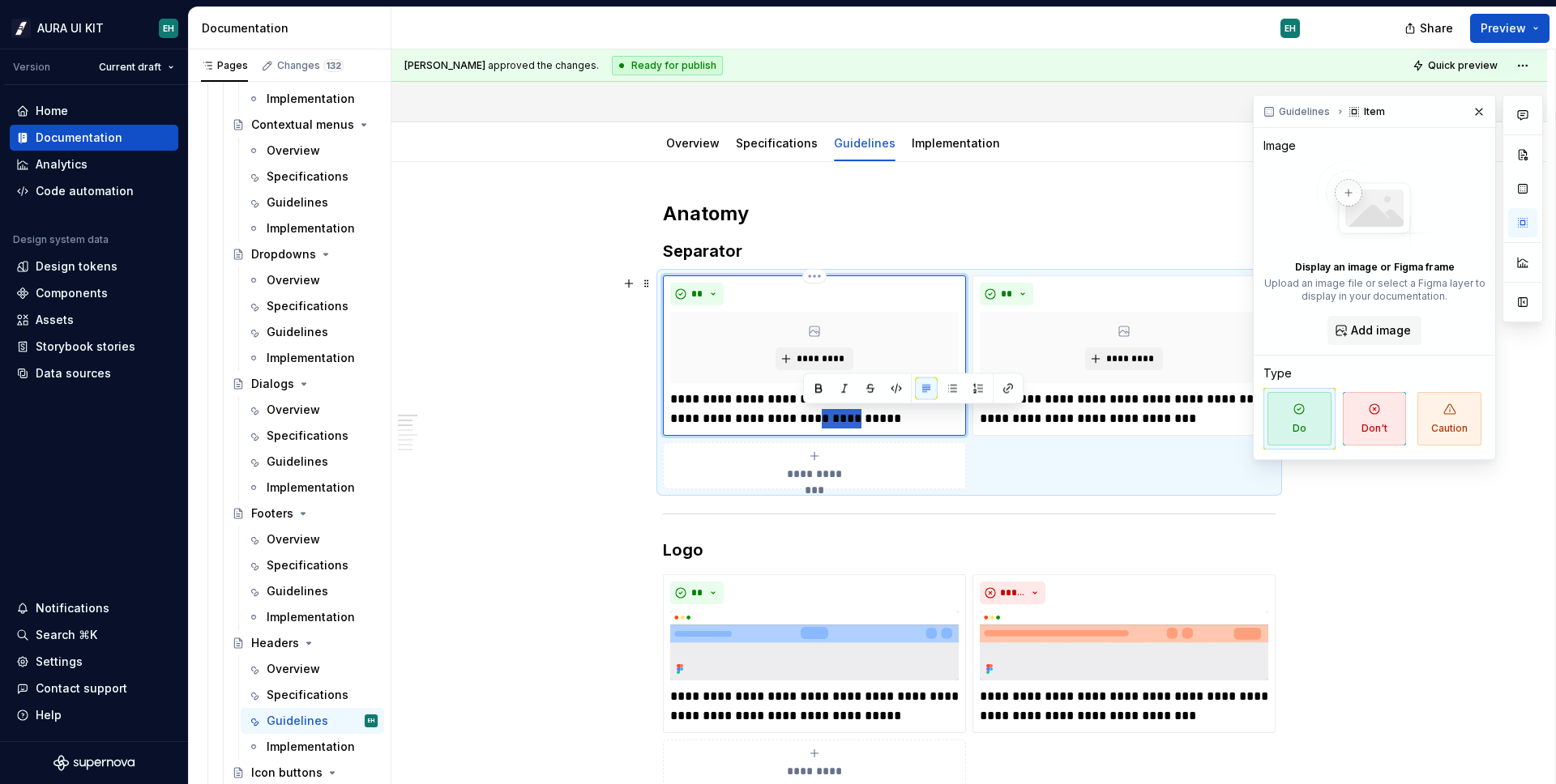
click at [823, 415] on p "**********" at bounding box center [813, 409] width 288 height 39
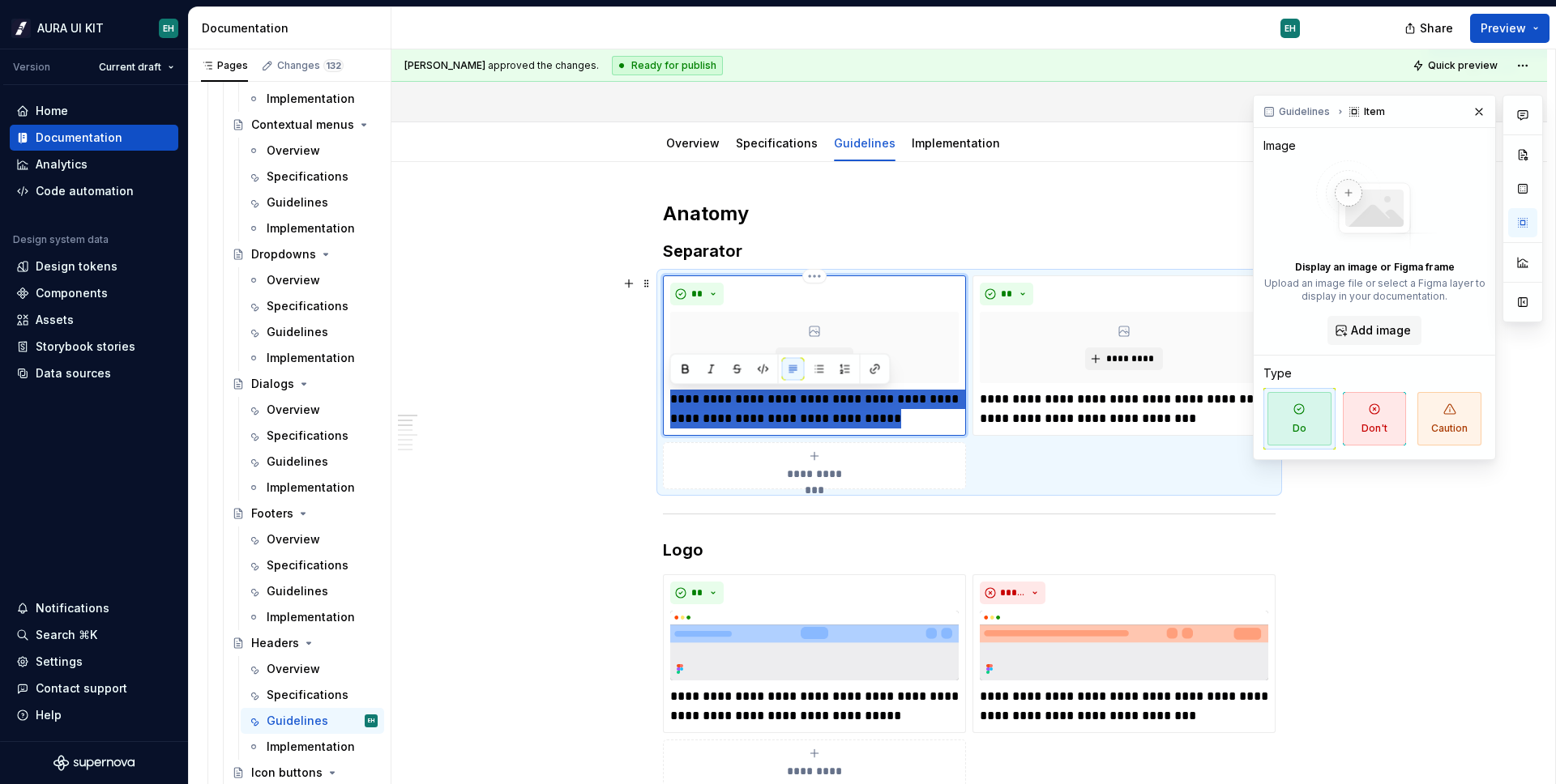
click at [823, 415] on p "**********" at bounding box center [813, 409] width 288 height 39
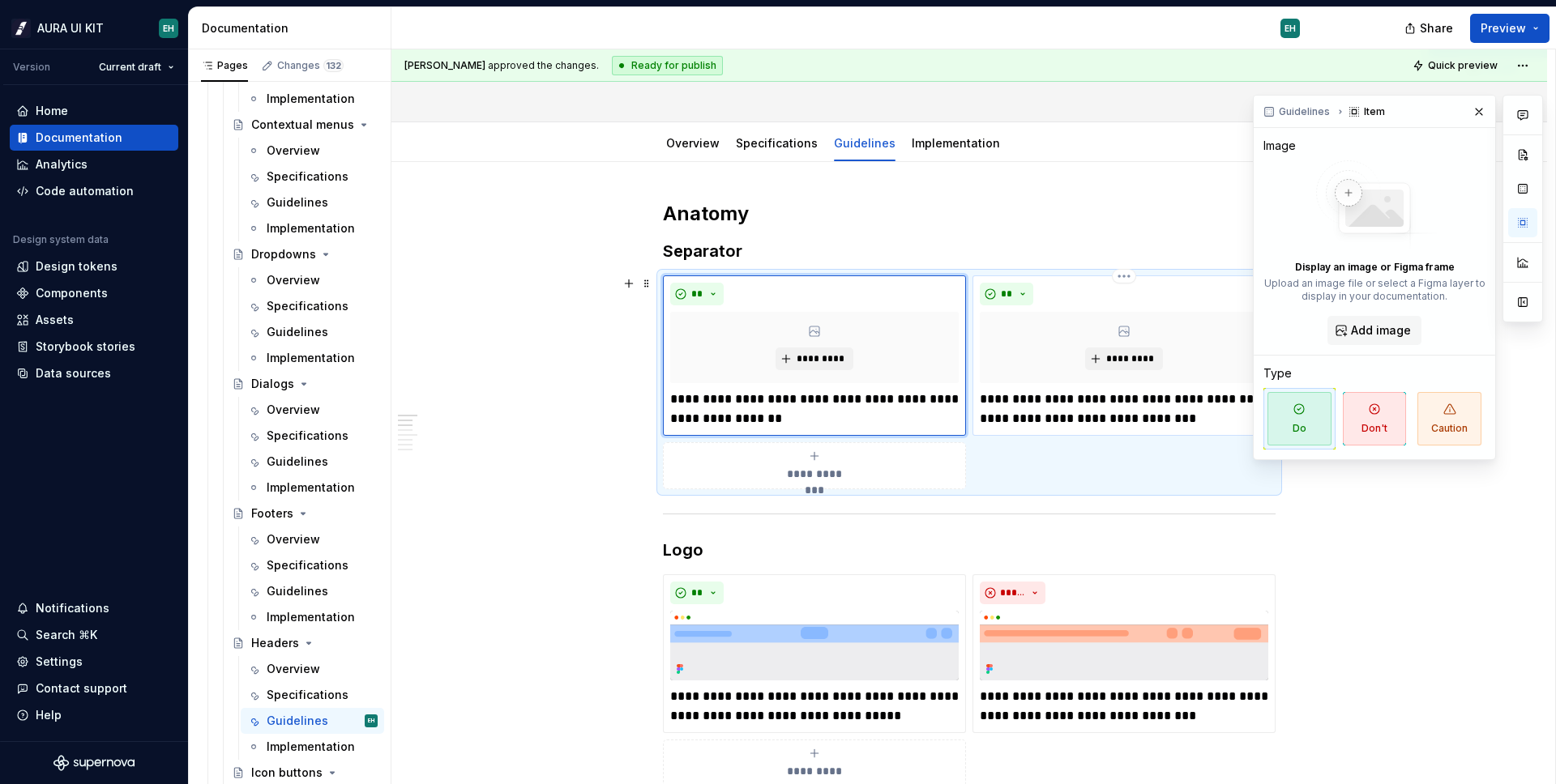
click at [1071, 409] on p "**********" at bounding box center [1124, 409] width 288 height 39
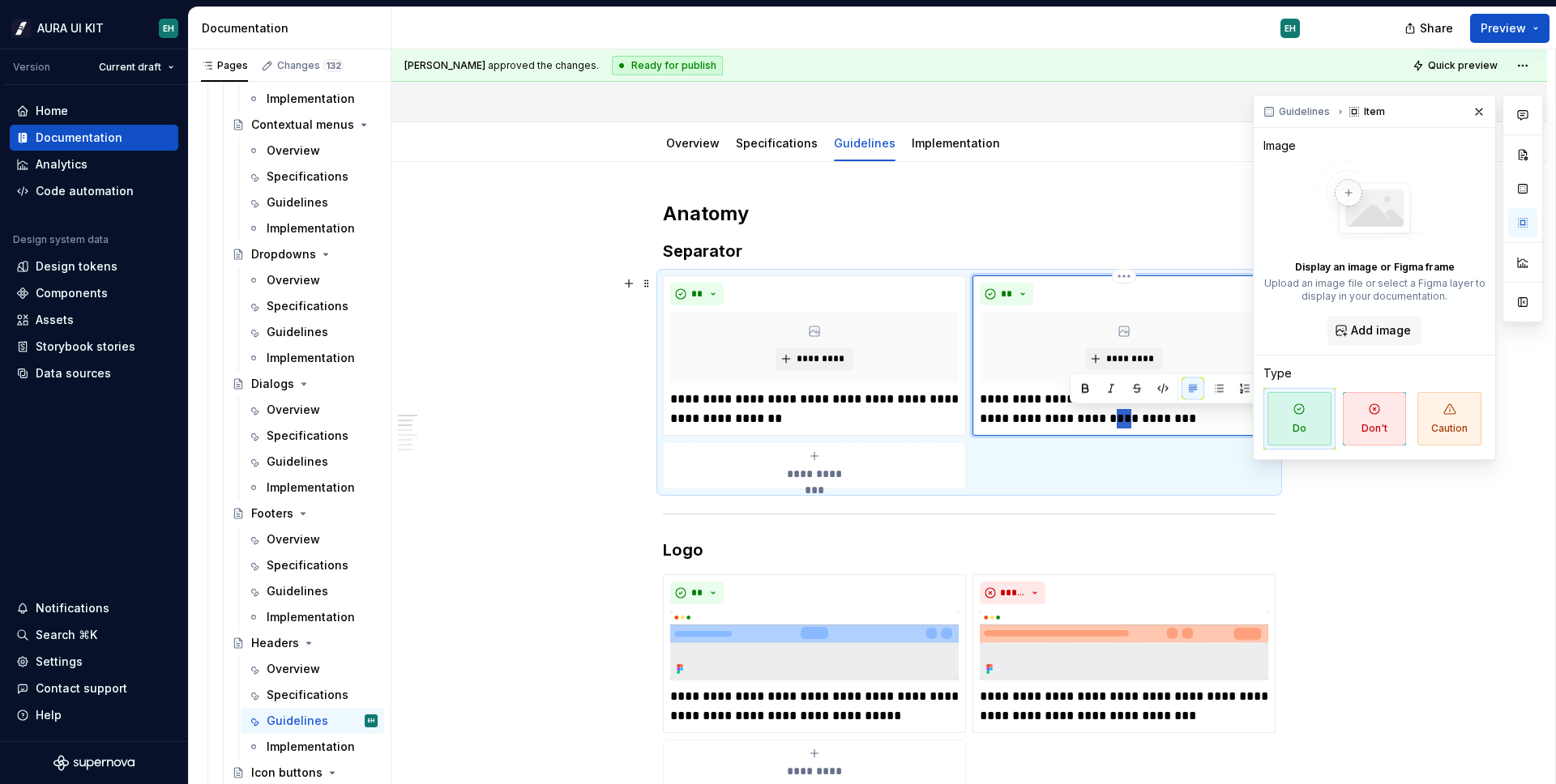
click at [1071, 409] on p "**********" at bounding box center [1124, 409] width 288 height 39
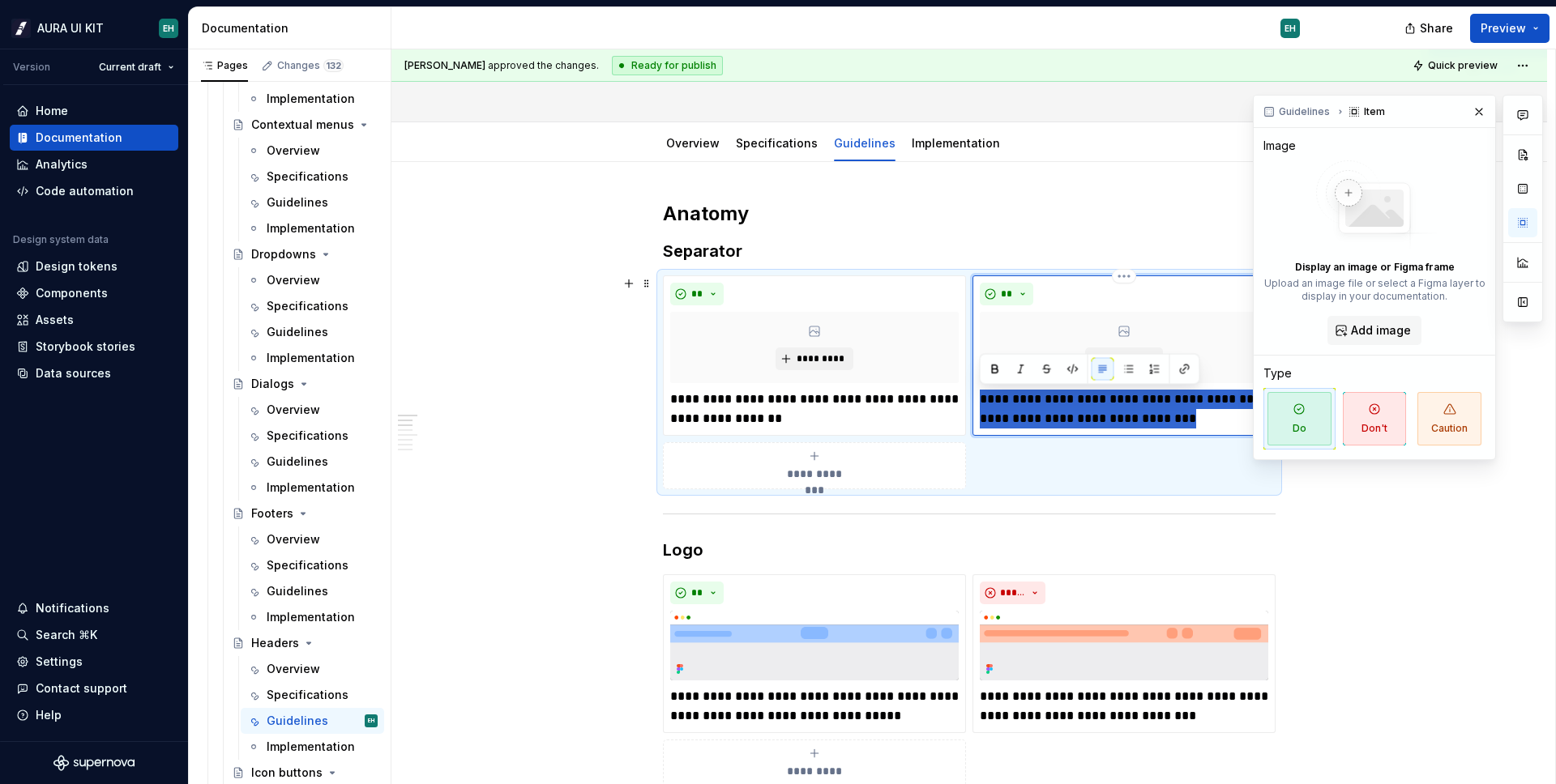
click at [1071, 409] on p "**********" at bounding box center [1124, 409] width 288 height 39
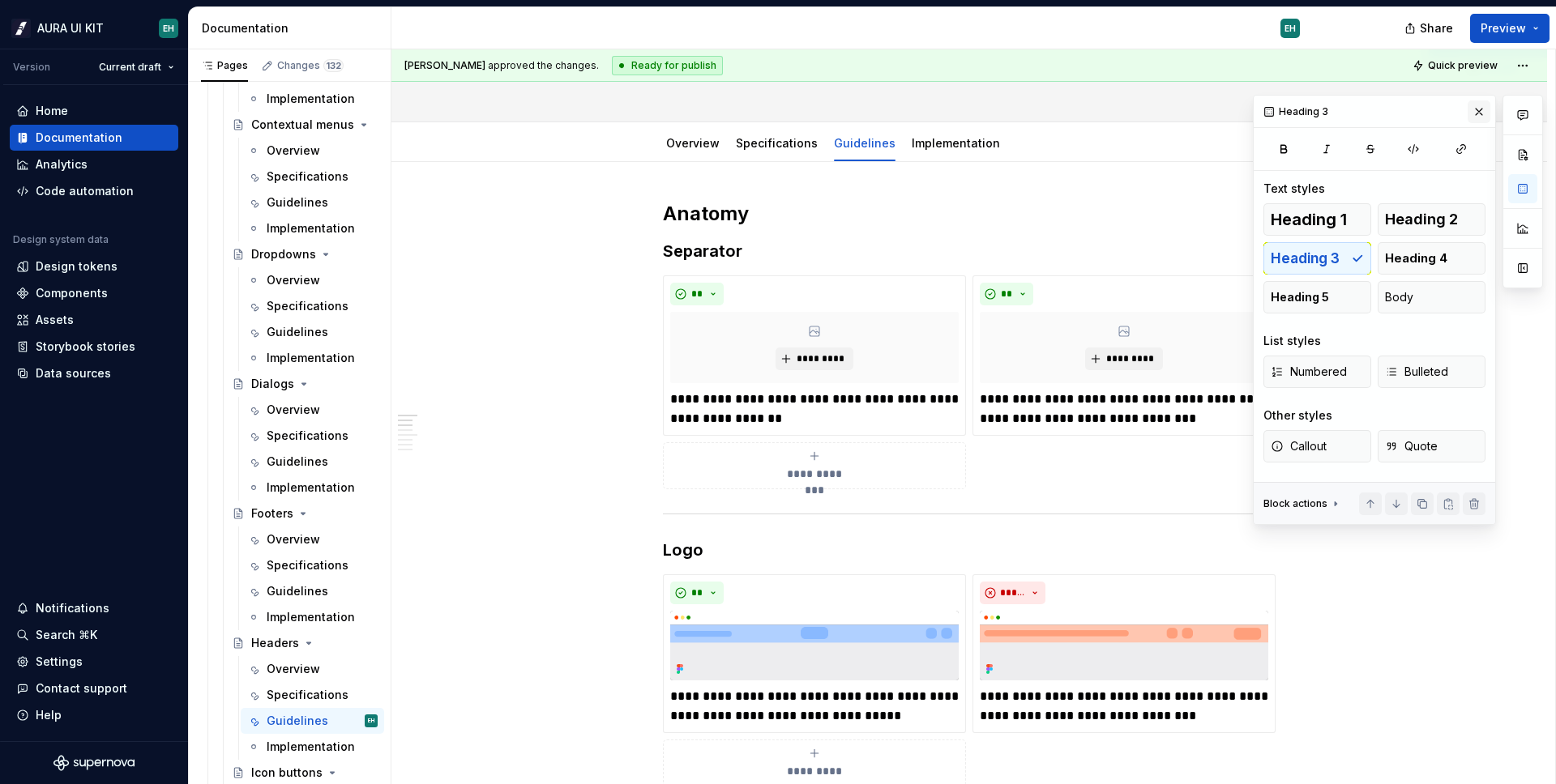
click at [1478, 110] on button "button" at bounding box center [1478, 112] width 23 height 23
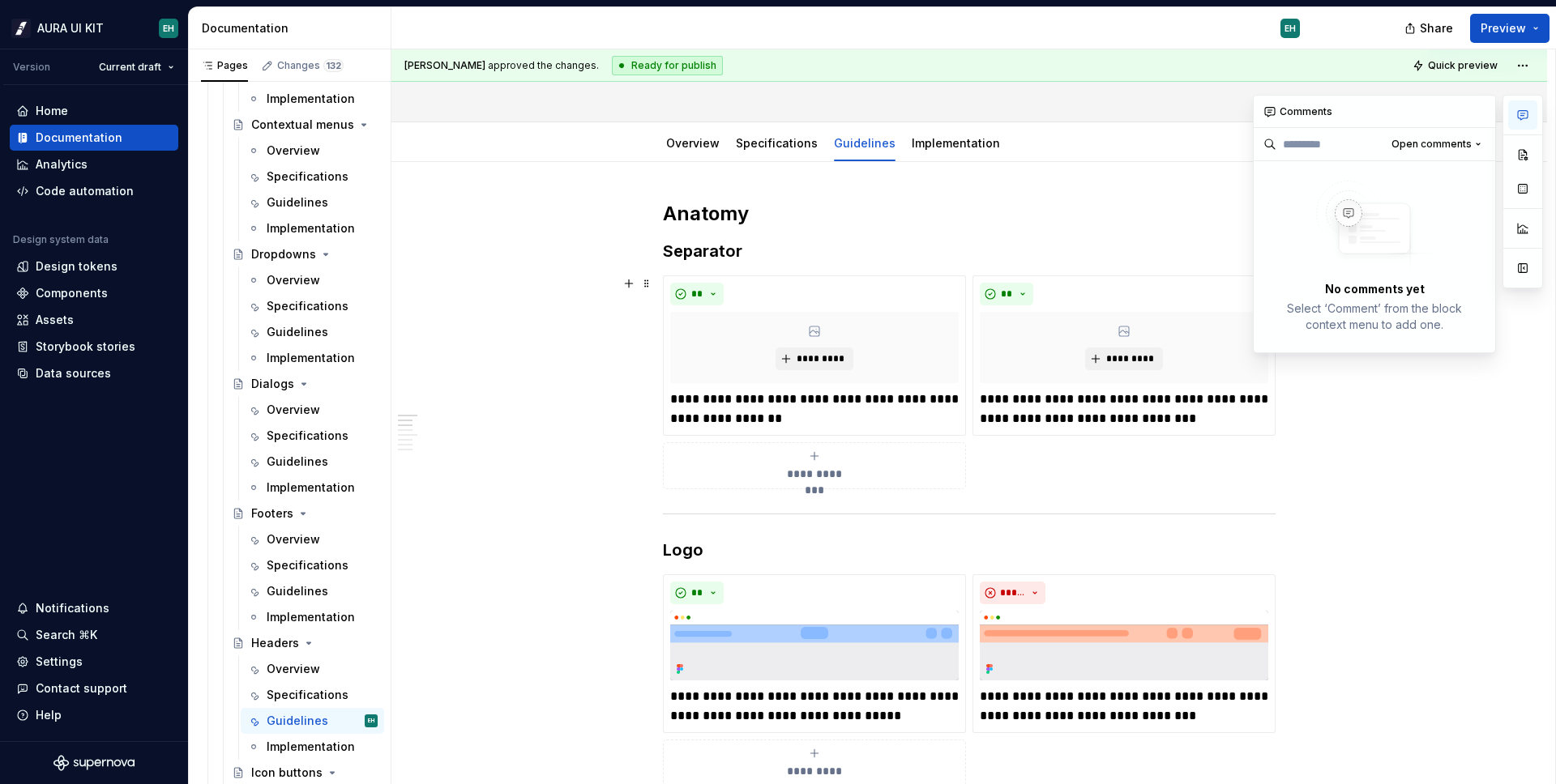
type textarea "*"
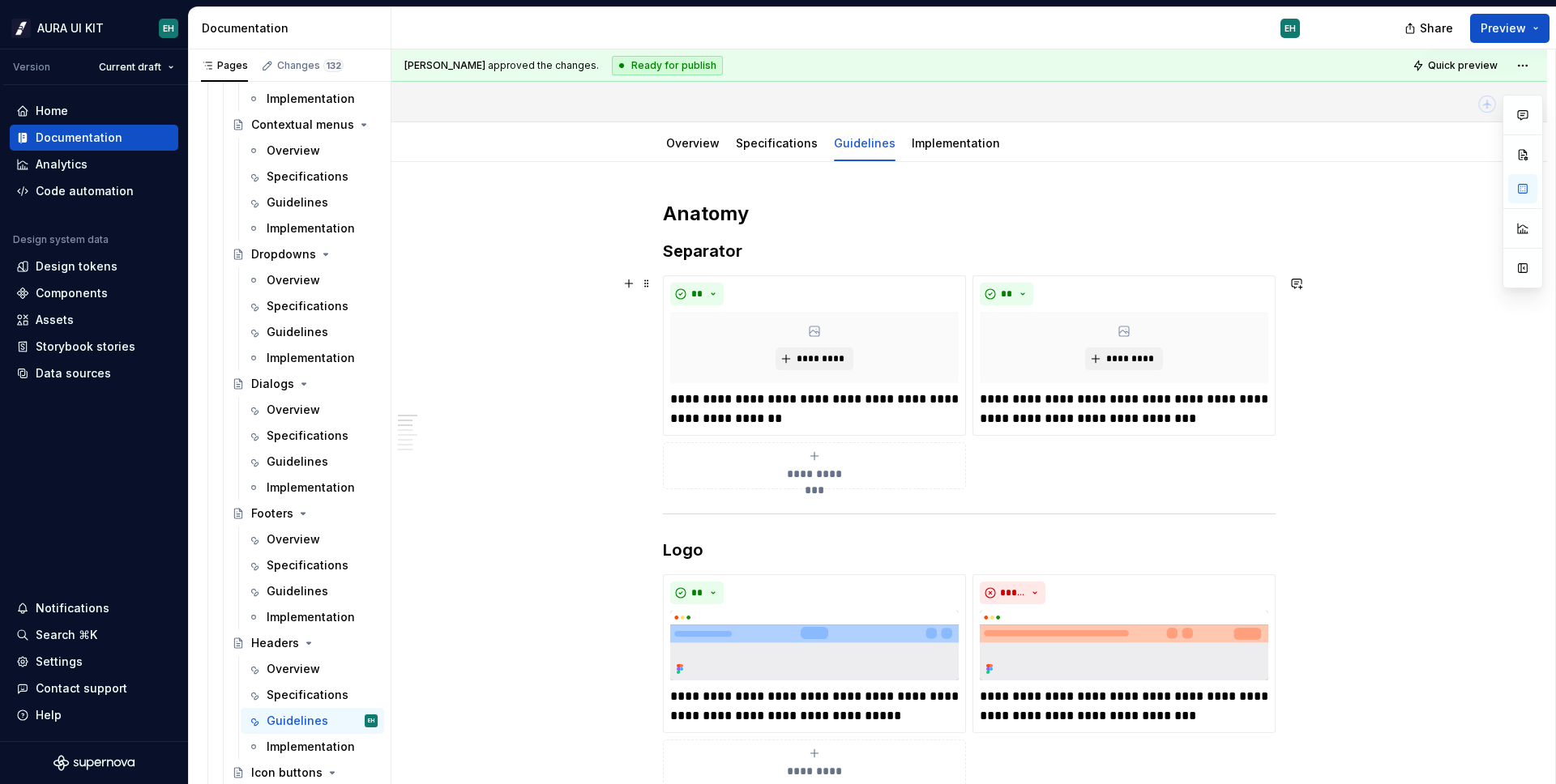
click at [1324, 443] on div "**********" at bounding box center [973, 417] width 1163 height 736
click at [1302, 281] on button "button" at bounding box center [1297, 284] width 23 height 23
click at [1291, 340] on icon "Send" at bounding box center [1288, 336] width 16 height 16
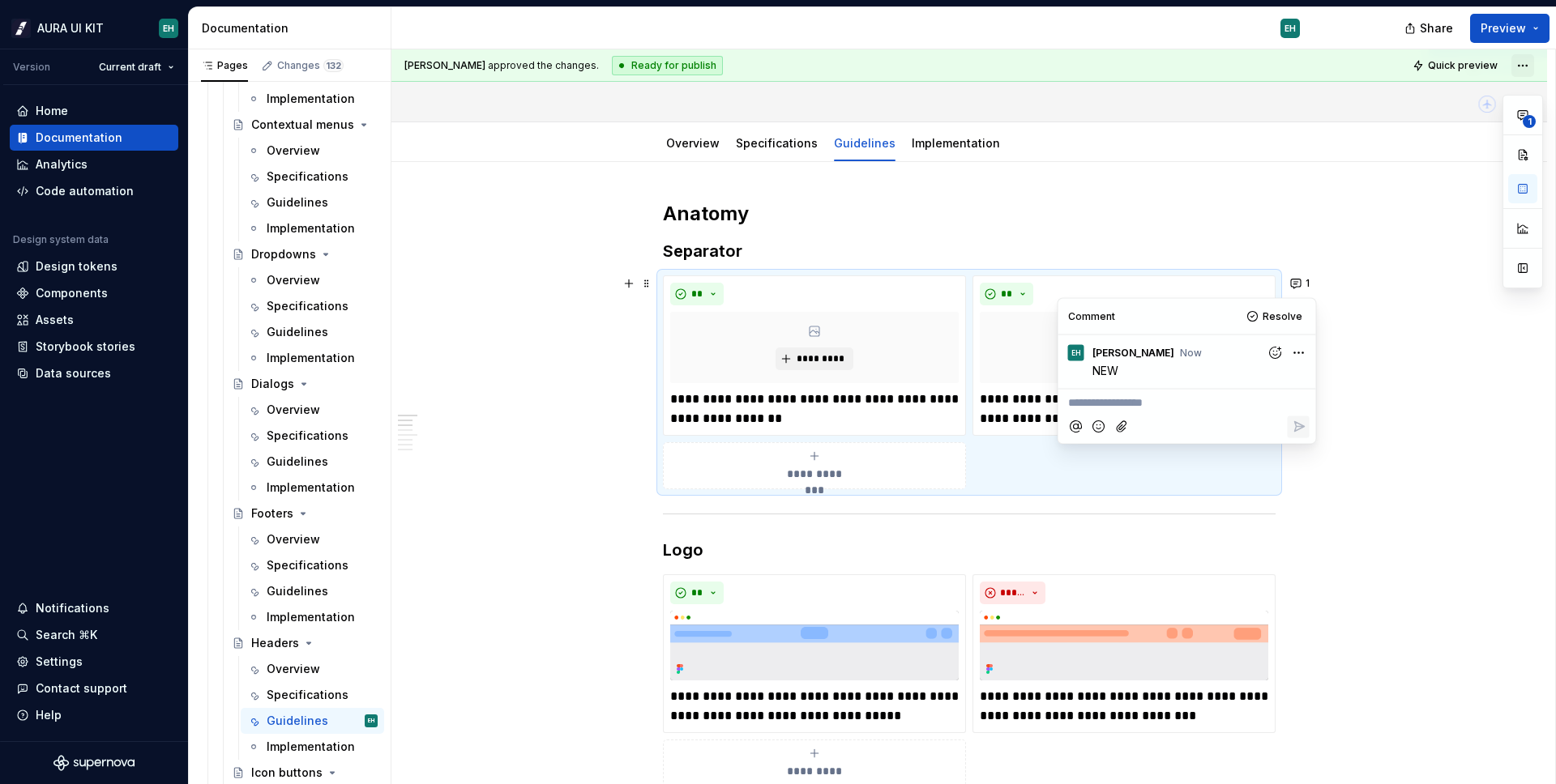
click at [1531, 65] on html "AURA UI KIT EH Version Current draft Home Documentation Analytics Code automati…" at bounding box center [778, 392] width 1556 height 784
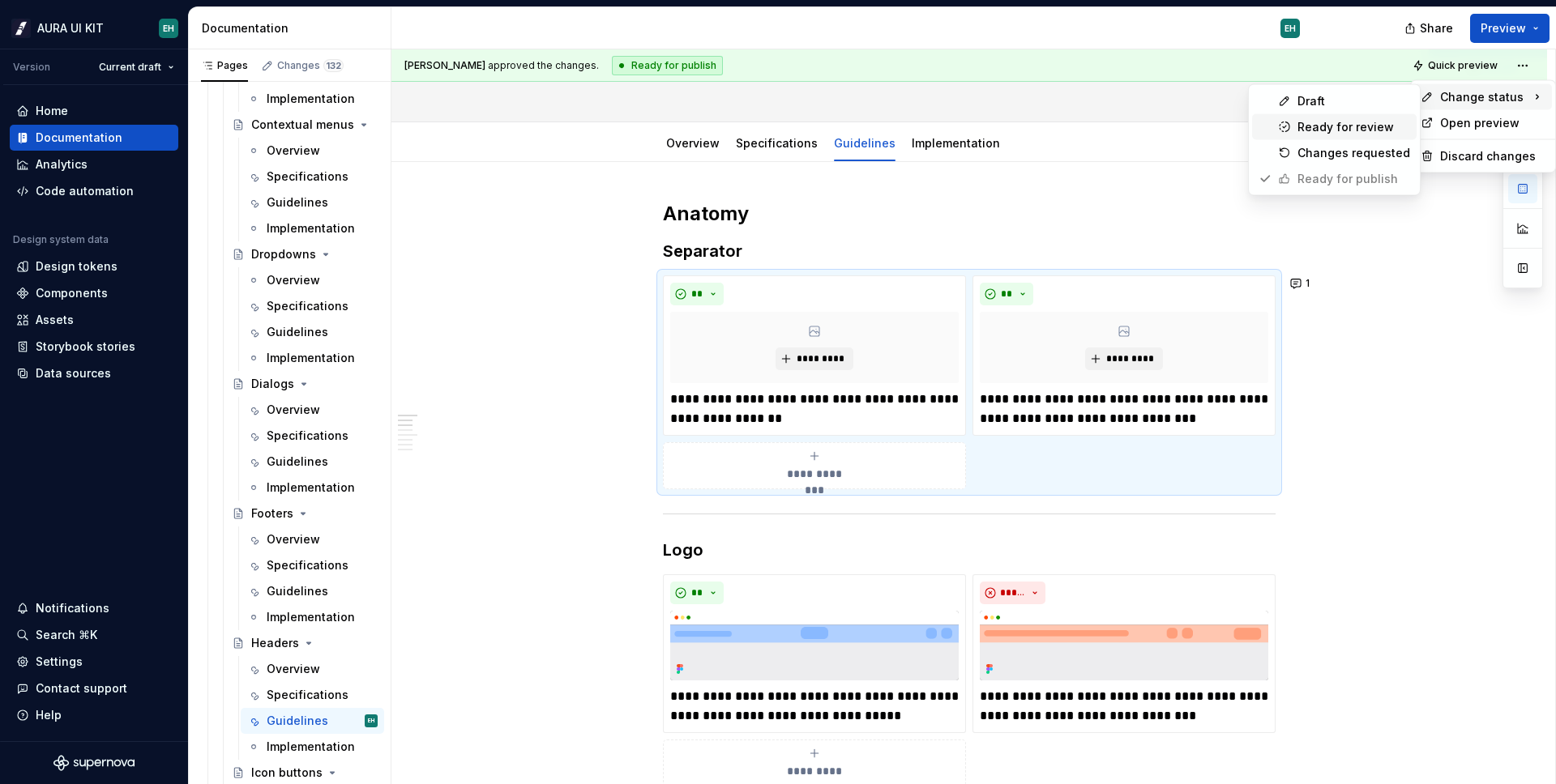
click at [1357, 120] on div "Ready for review" at bounding box center [1353, 127] width 113 height 16
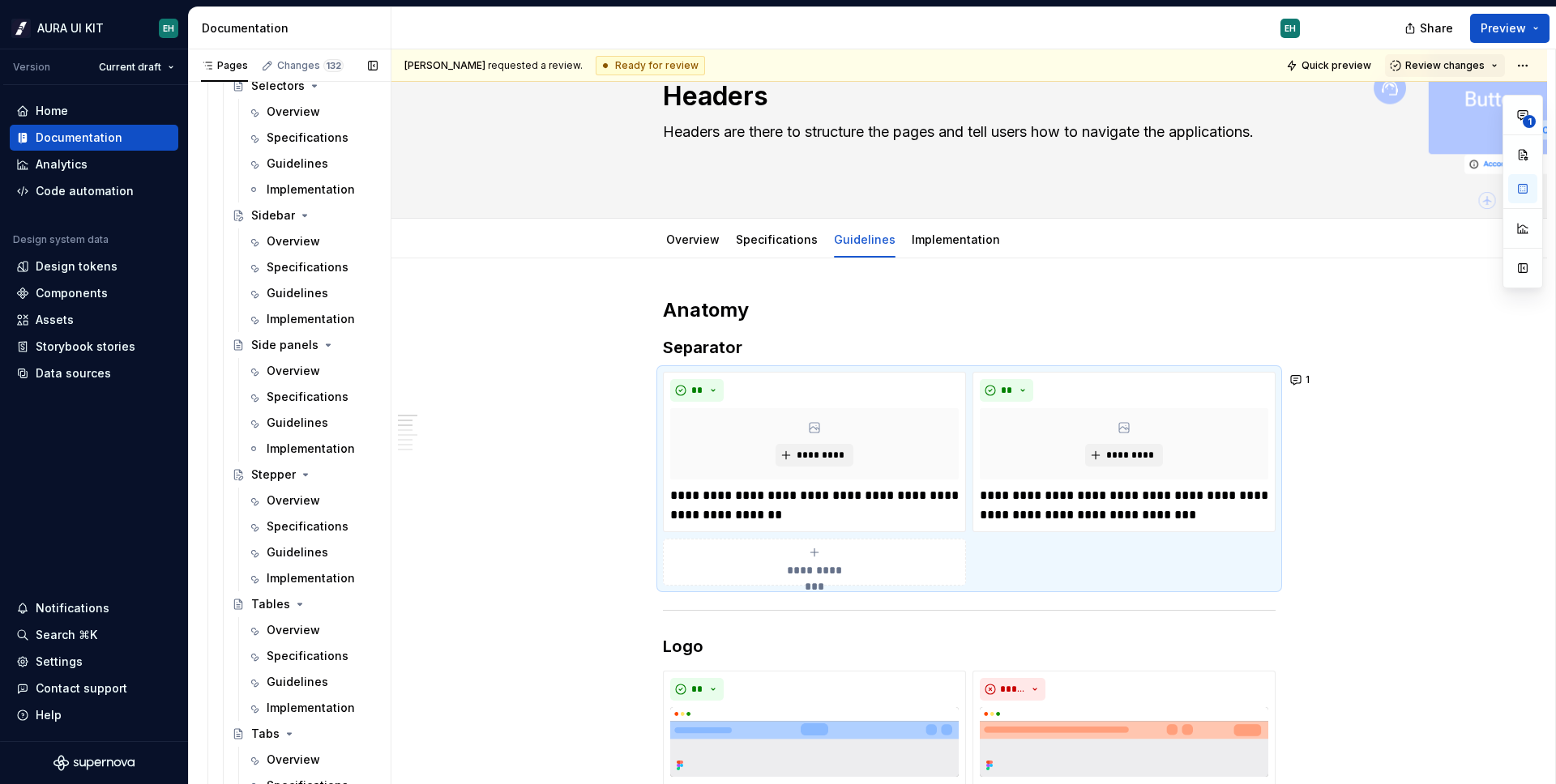
scroll to position [3979, 0]
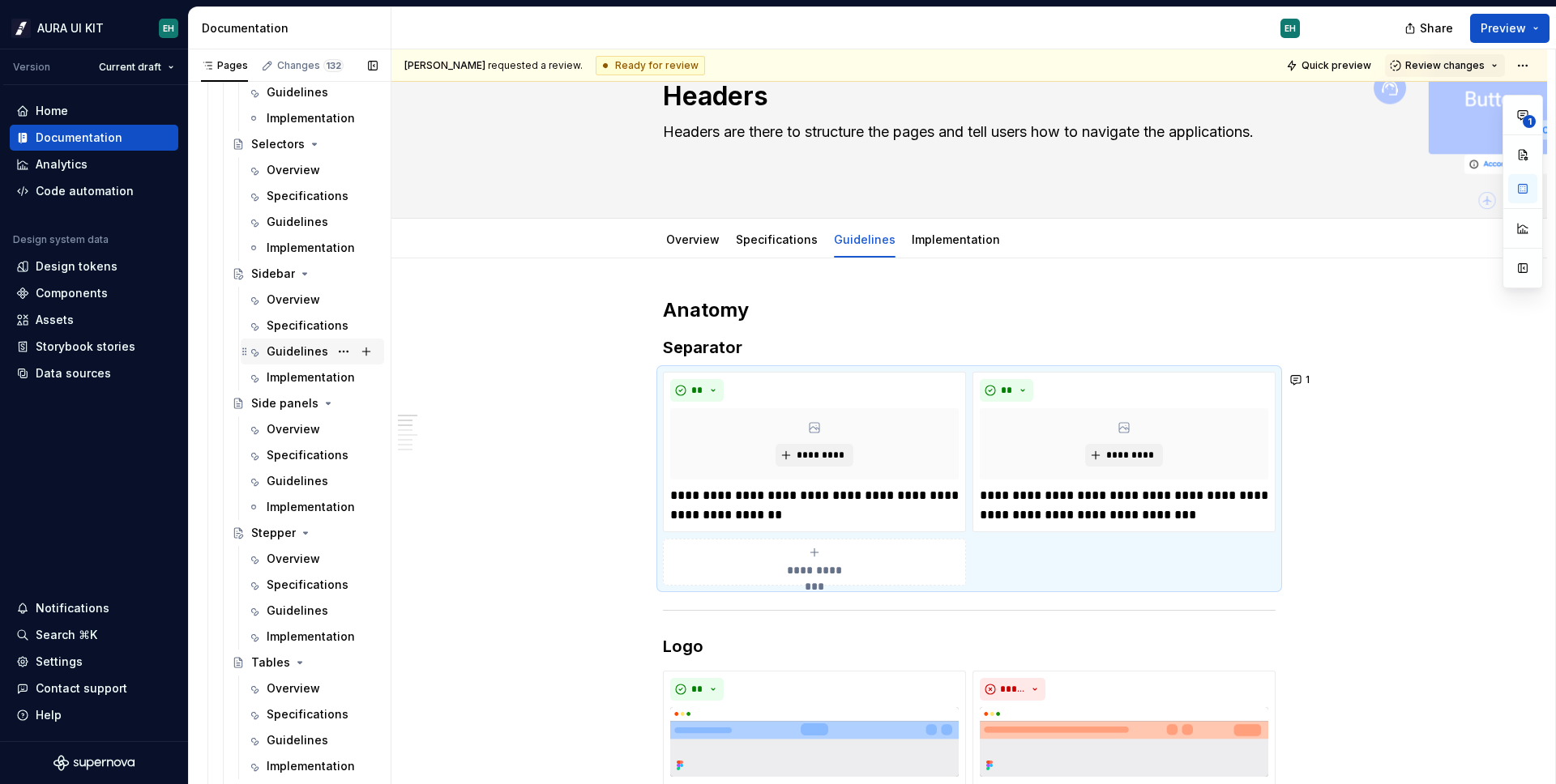
click at [271, 344] on div "Guidelines" at bounding box center [297, 351] width 61 height 16
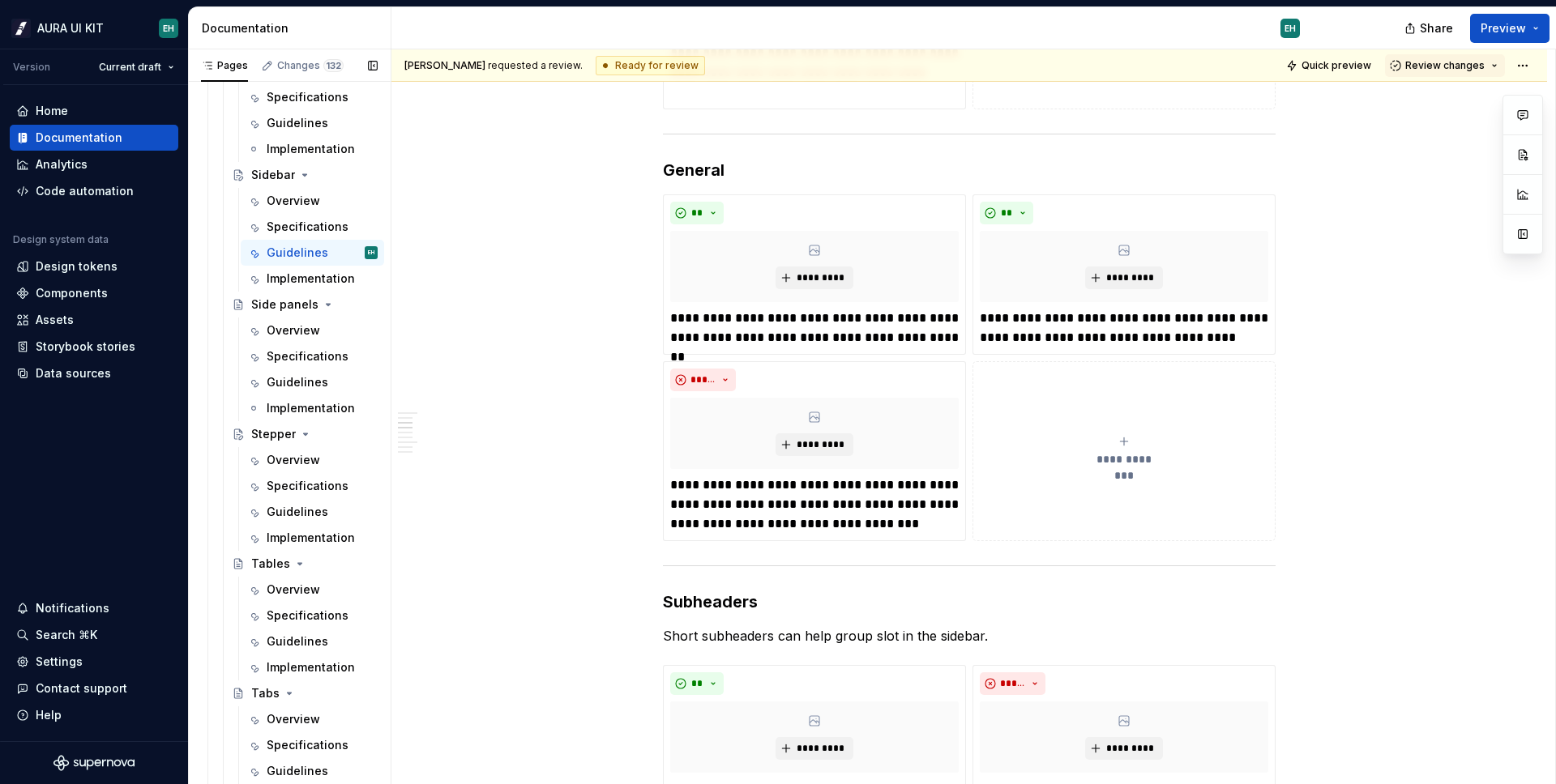
scroll to position [4076, 0]
click at [307, 381] on div "Guidelines" at bounding box center [297, 383] width 61 height 16
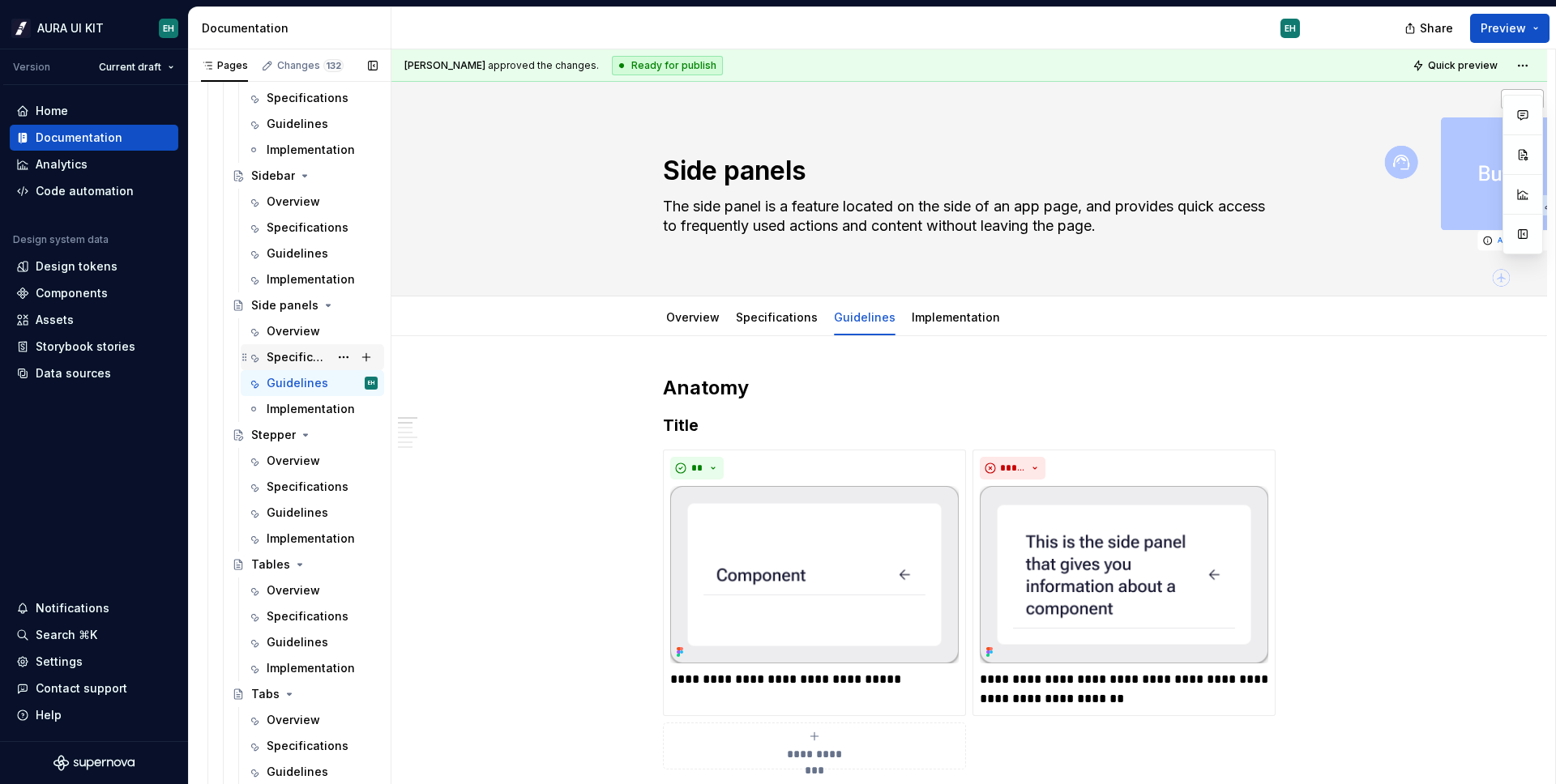
click at [295, 354] on div "Specifications" at bounding box center [298, 357] width 62 height 16
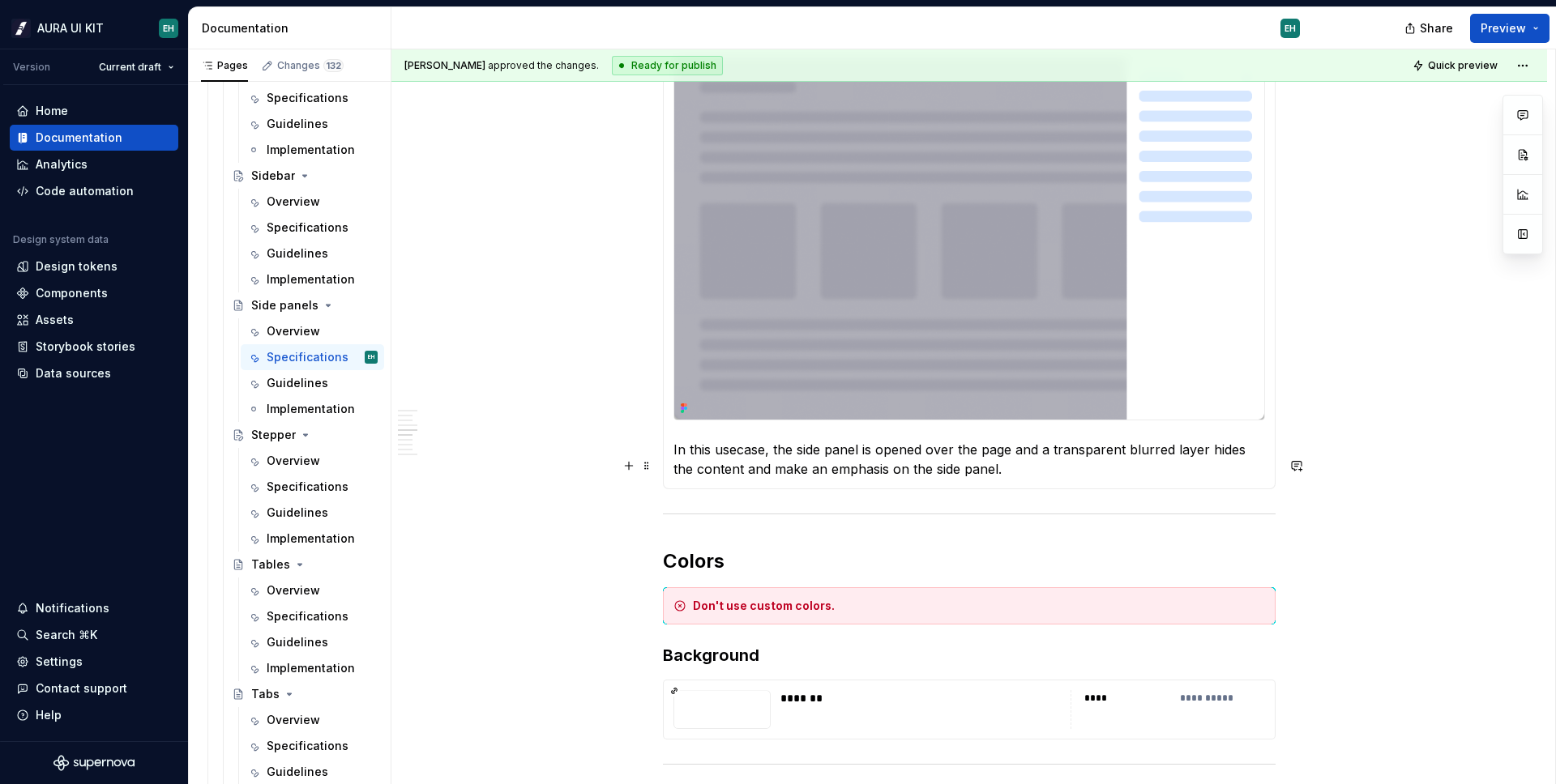
scroll to position [2538, 0]
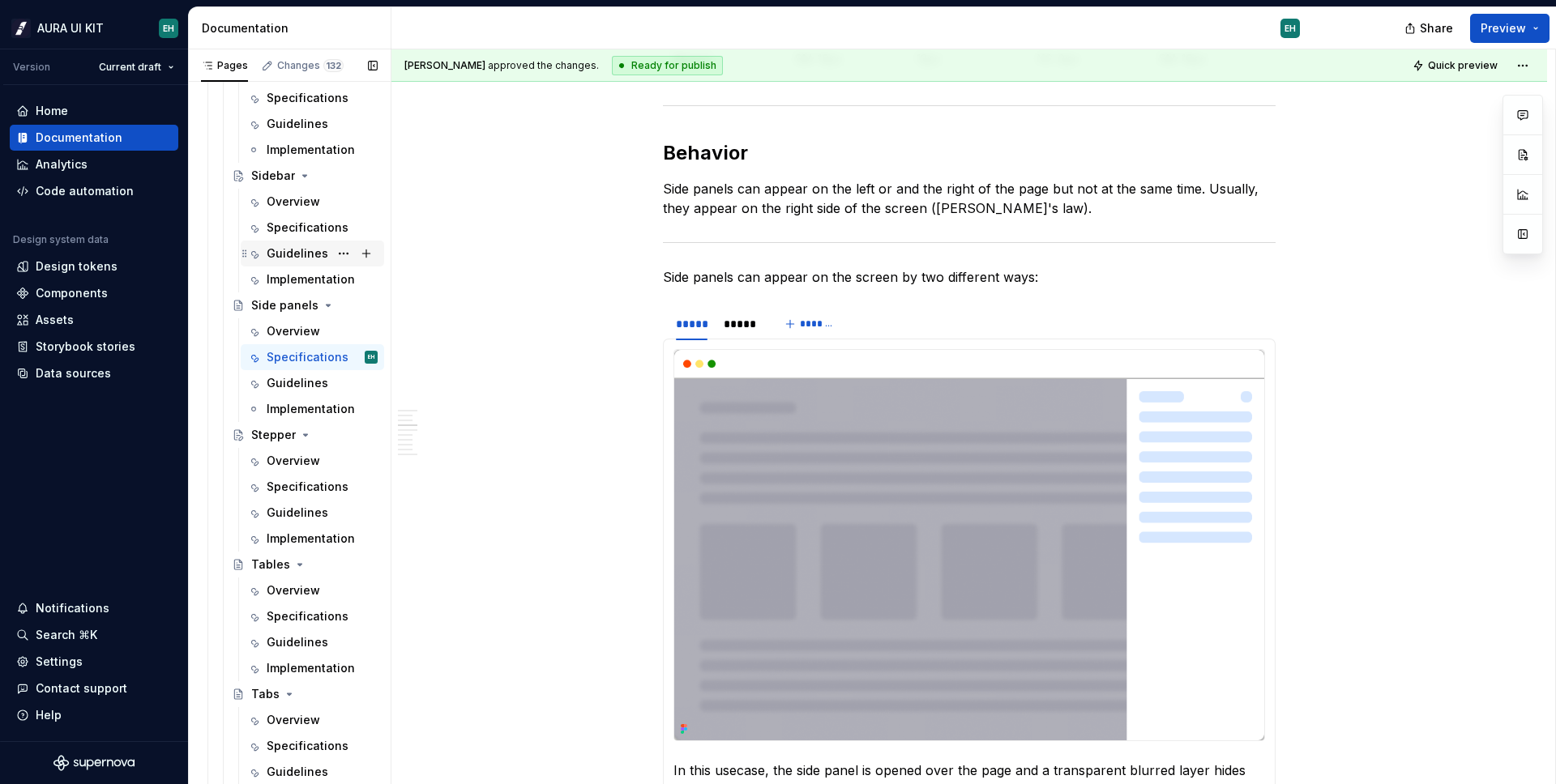
click at [271, 252] on div "Guidelines" at bounding box center [297, 253] width 61 height 16
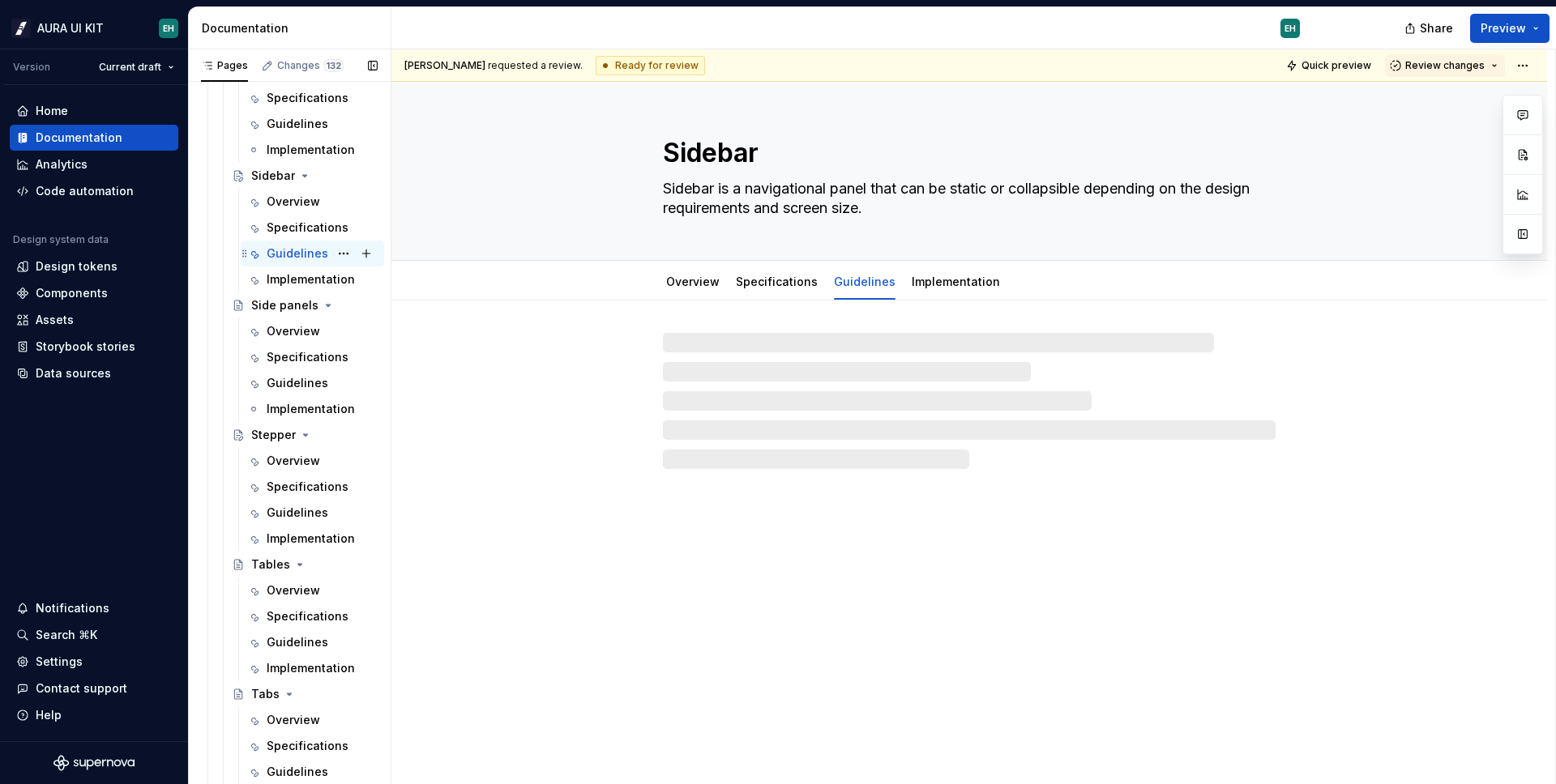
click at [300, 246] on div "Guidelines" at bounding box center [297, 253] width 61 height 16
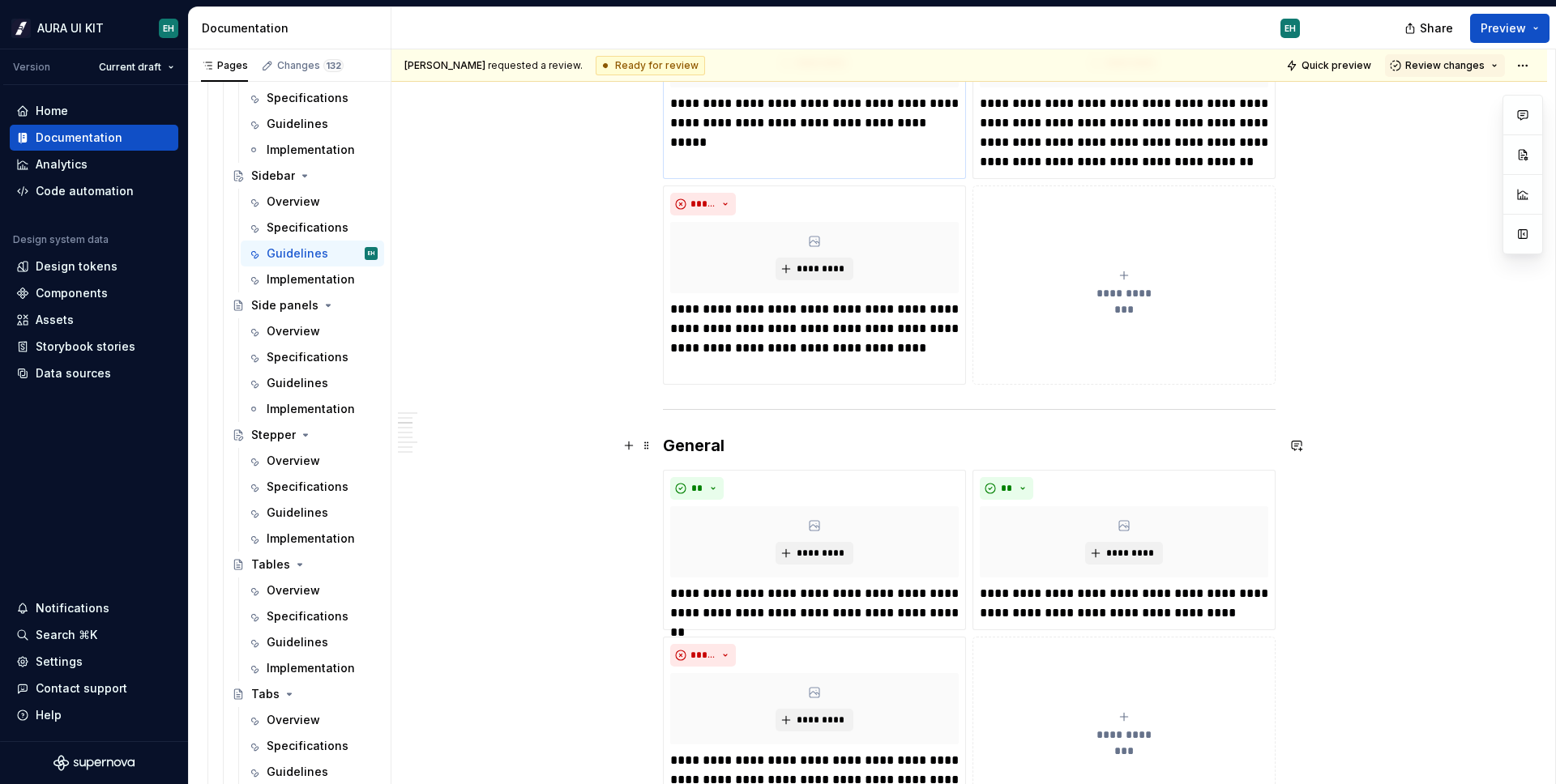
scroll to position [427, 0]
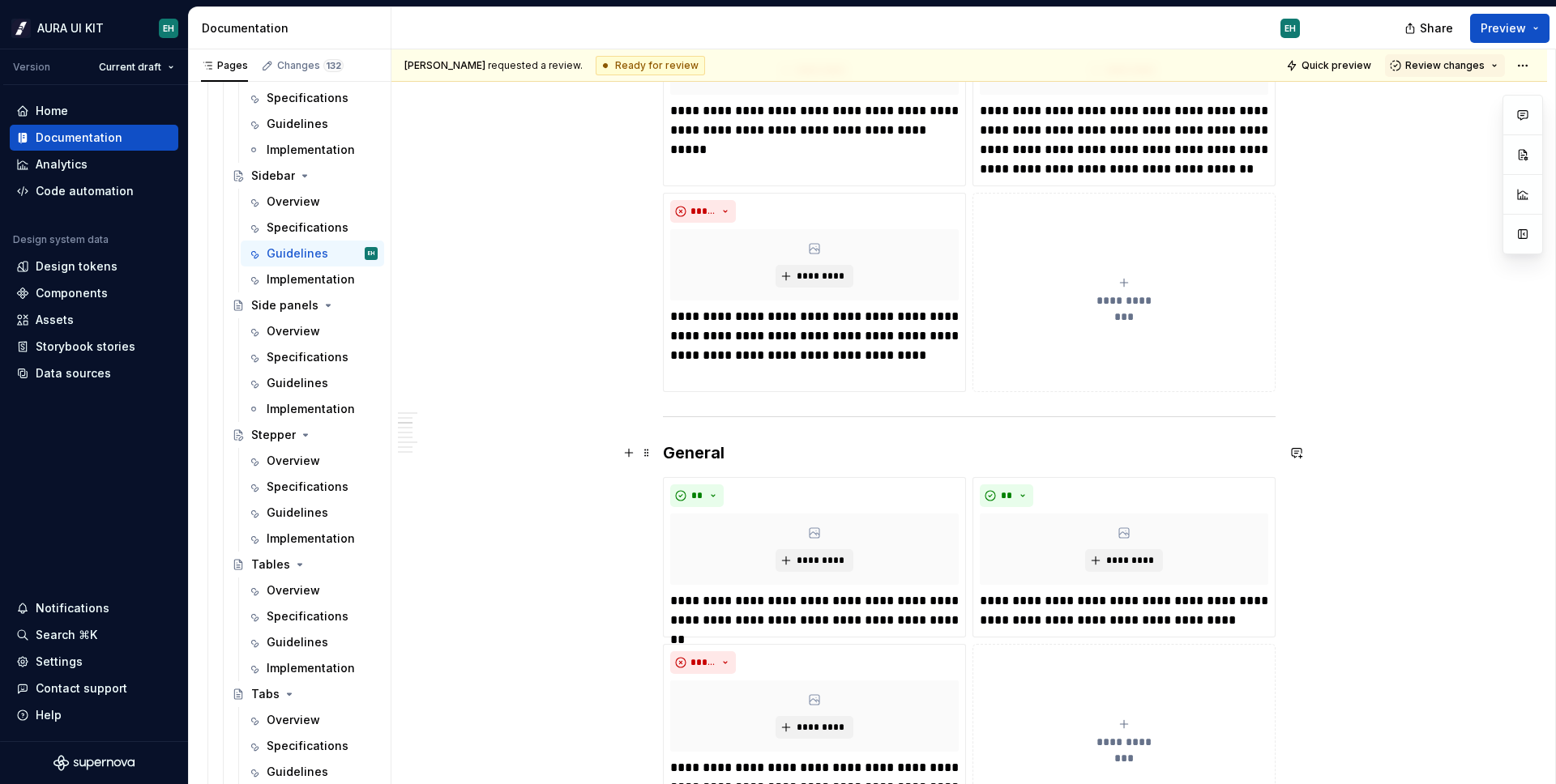
type textarea "*"
click at [708, 462] on h3 "General" at bounding box center [970, 453] width 613 height 23
drag, startPoint x: 740, startPoint y: 457, endPoint x: 641, endPoint y: 438, distance: 100.8
click at [1302, 455] on button "button" at bounding box center [1297, 453] width 23 height 23
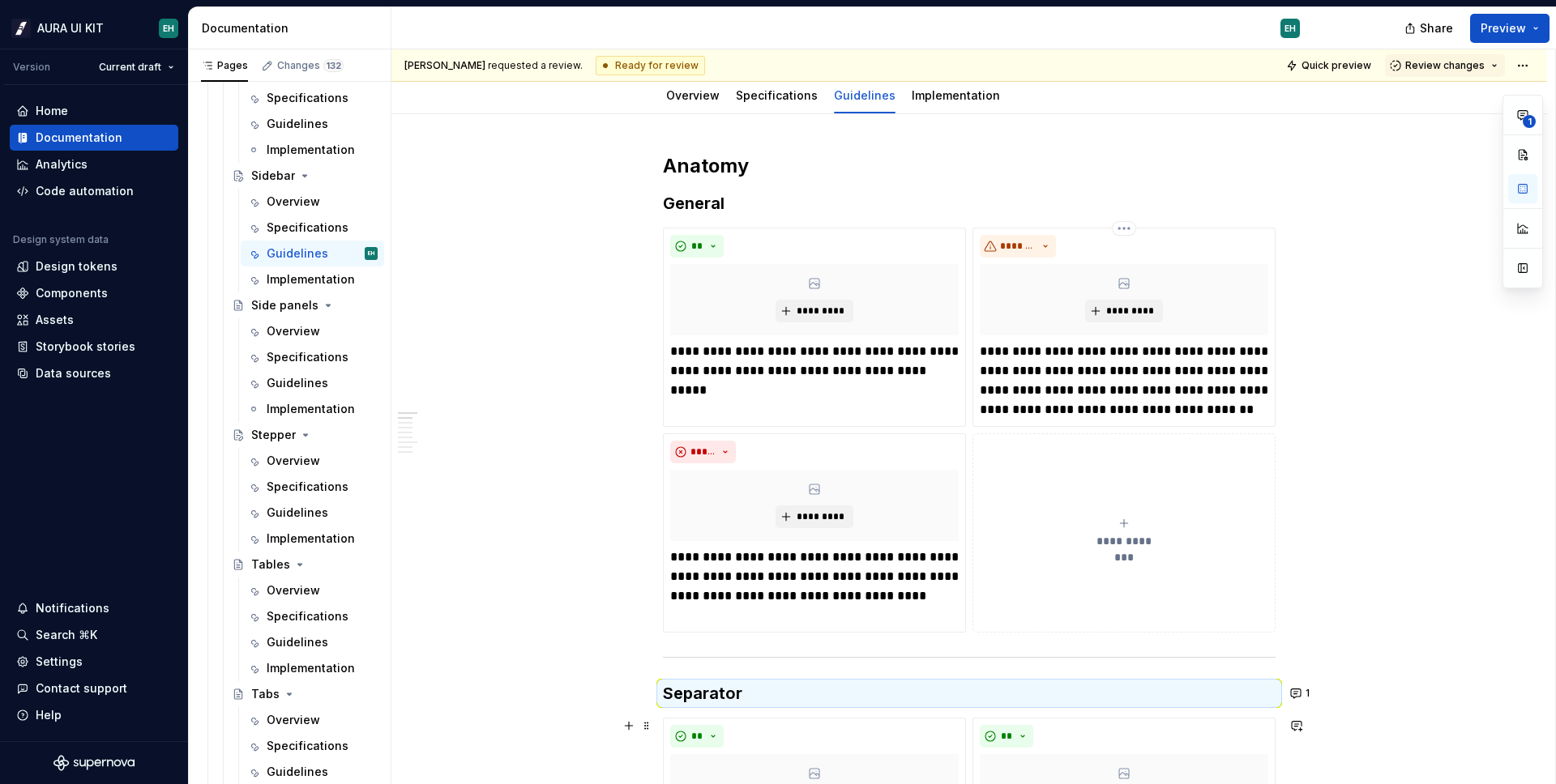
scroll to position [37, 0]
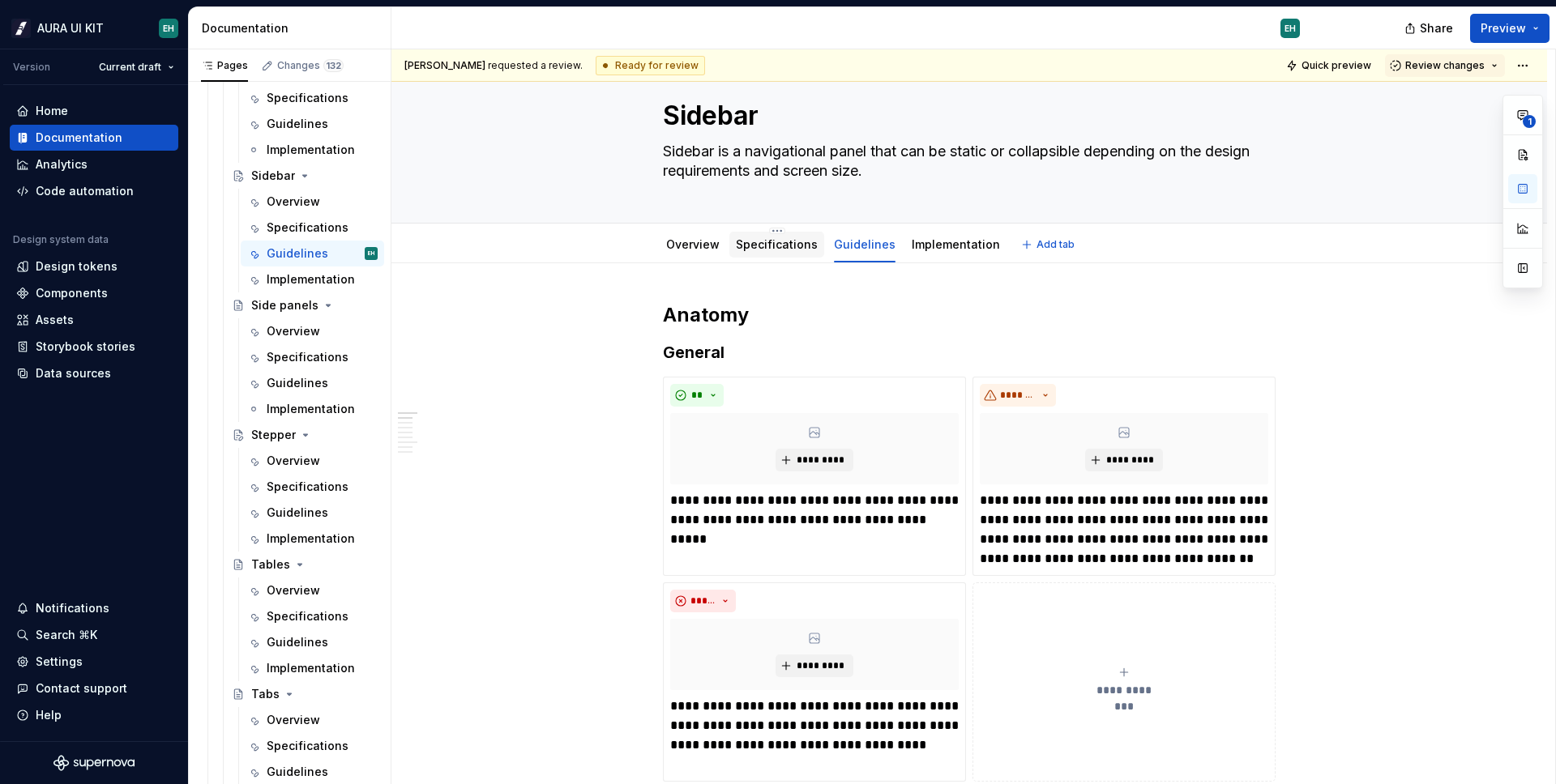
click at [794, 242] on link "Specifications" at bounding box center [777, 244] width 82 height 14
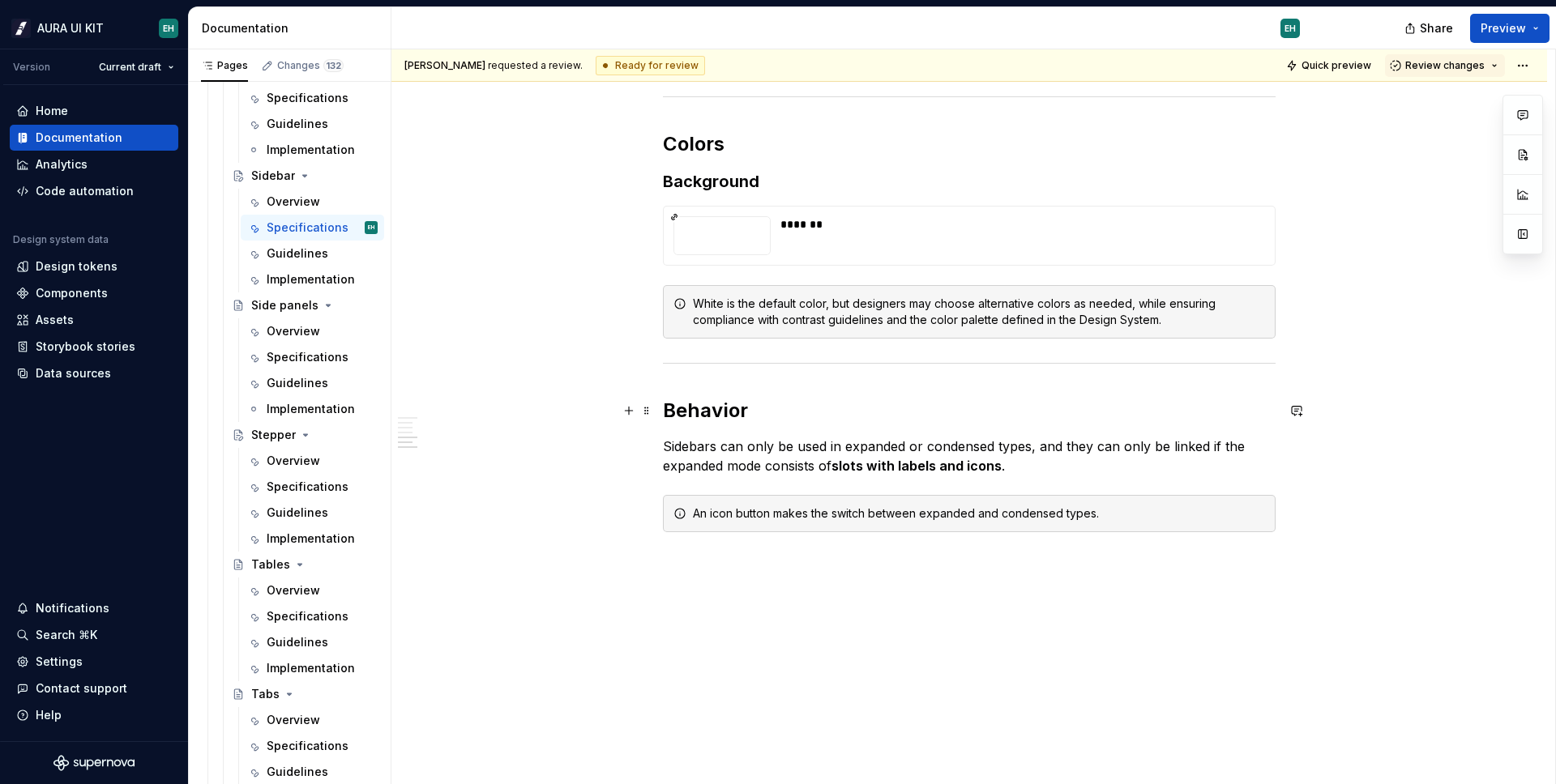
scroll to position [1246, 0]
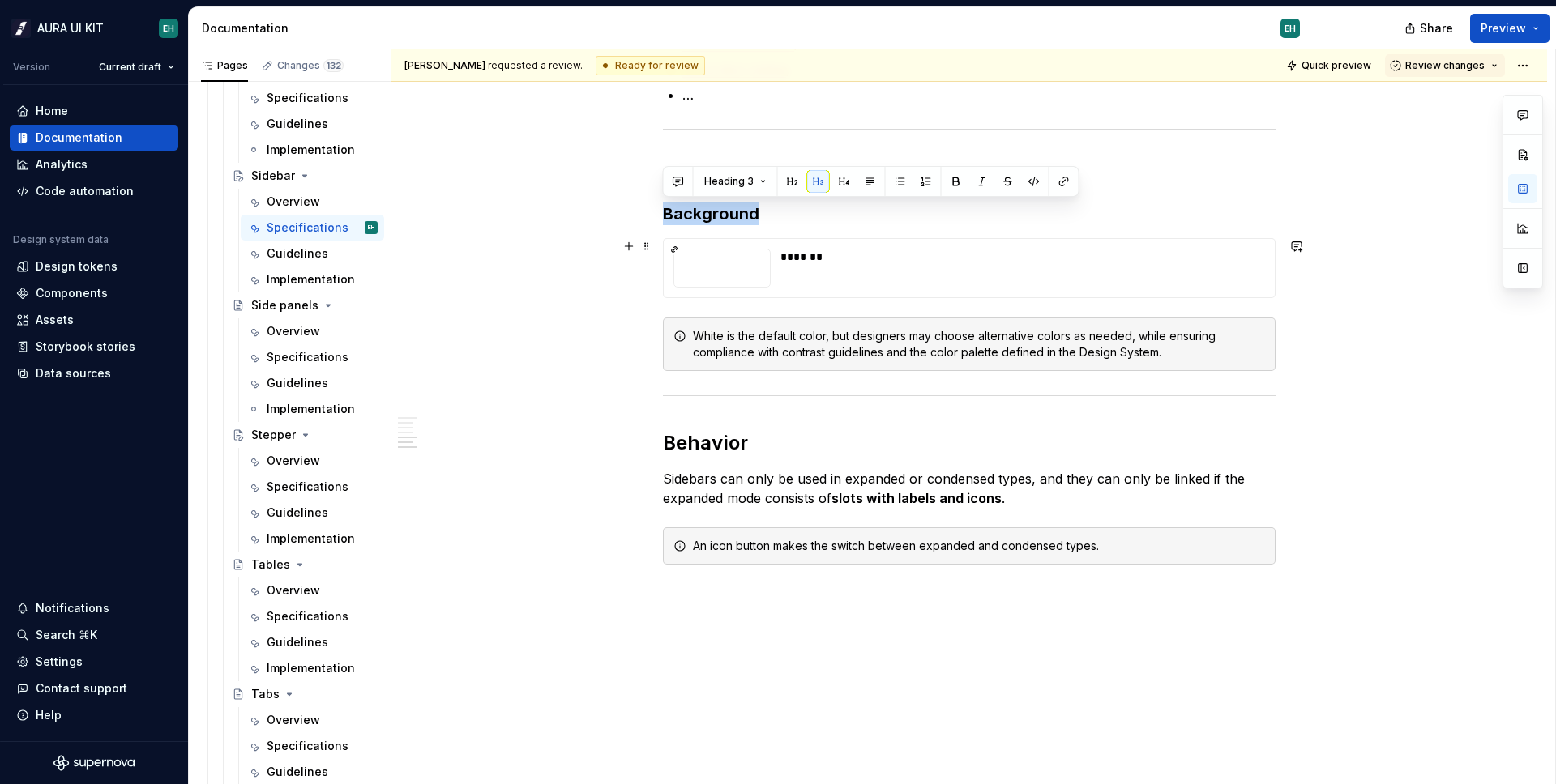
drag, startPoint x: 663, startPoint y: 210, endPoint x: 781, endPoint y: 292, distance: 143.7
drag, startPoint x: 787, startPoint y: 287, endPoint x: 986, endPoint y: 288, distance: 199.0
click at [787, 287] on div "*******" at bounding box center [970, 269] width 611 height 59
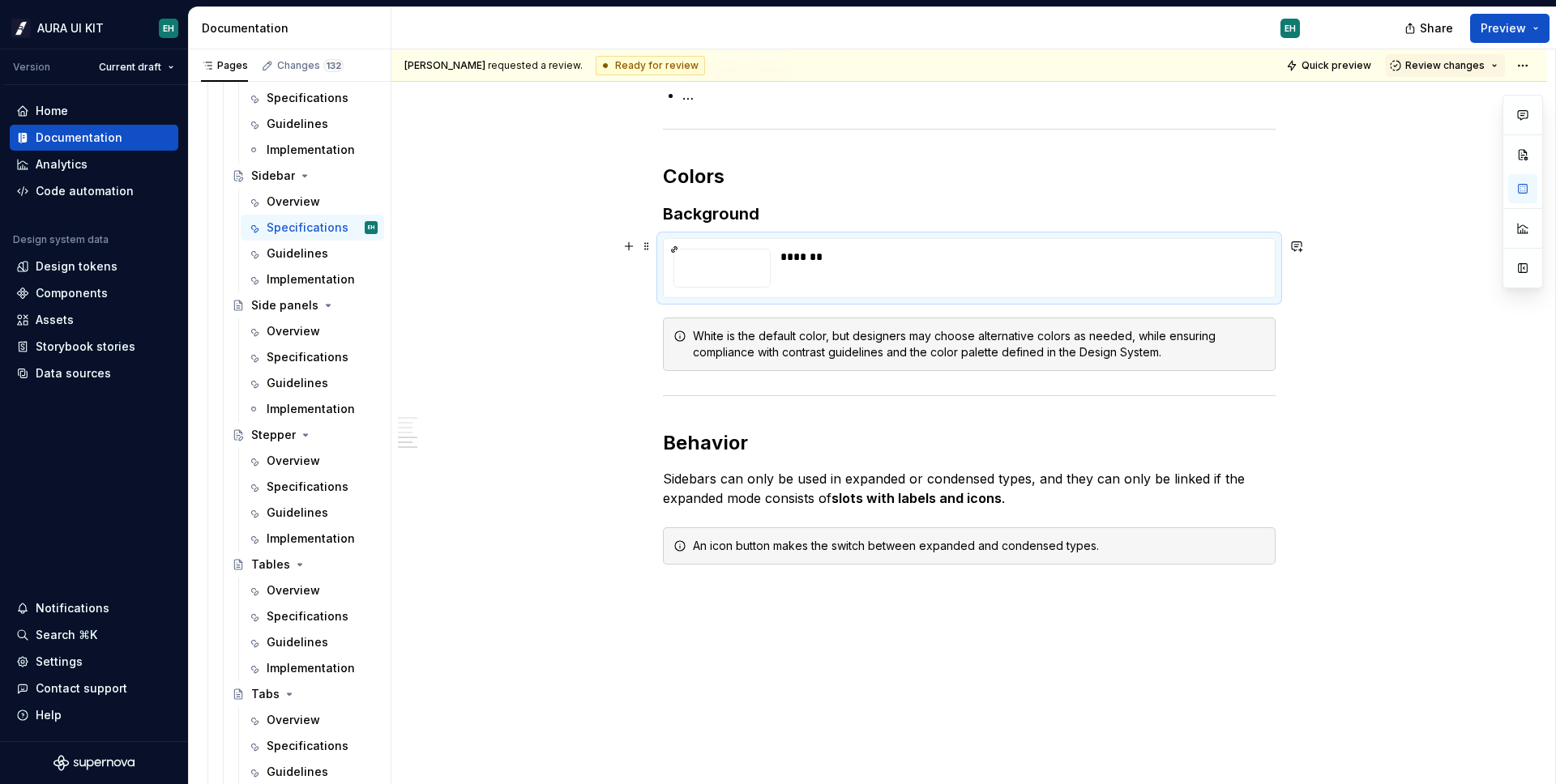
click at [1323, 363] on div "[PERSON_NAME] requested a review. Ready for review Quick preview Review changes…" at bounding box center [973, 417] width 1163 height 736
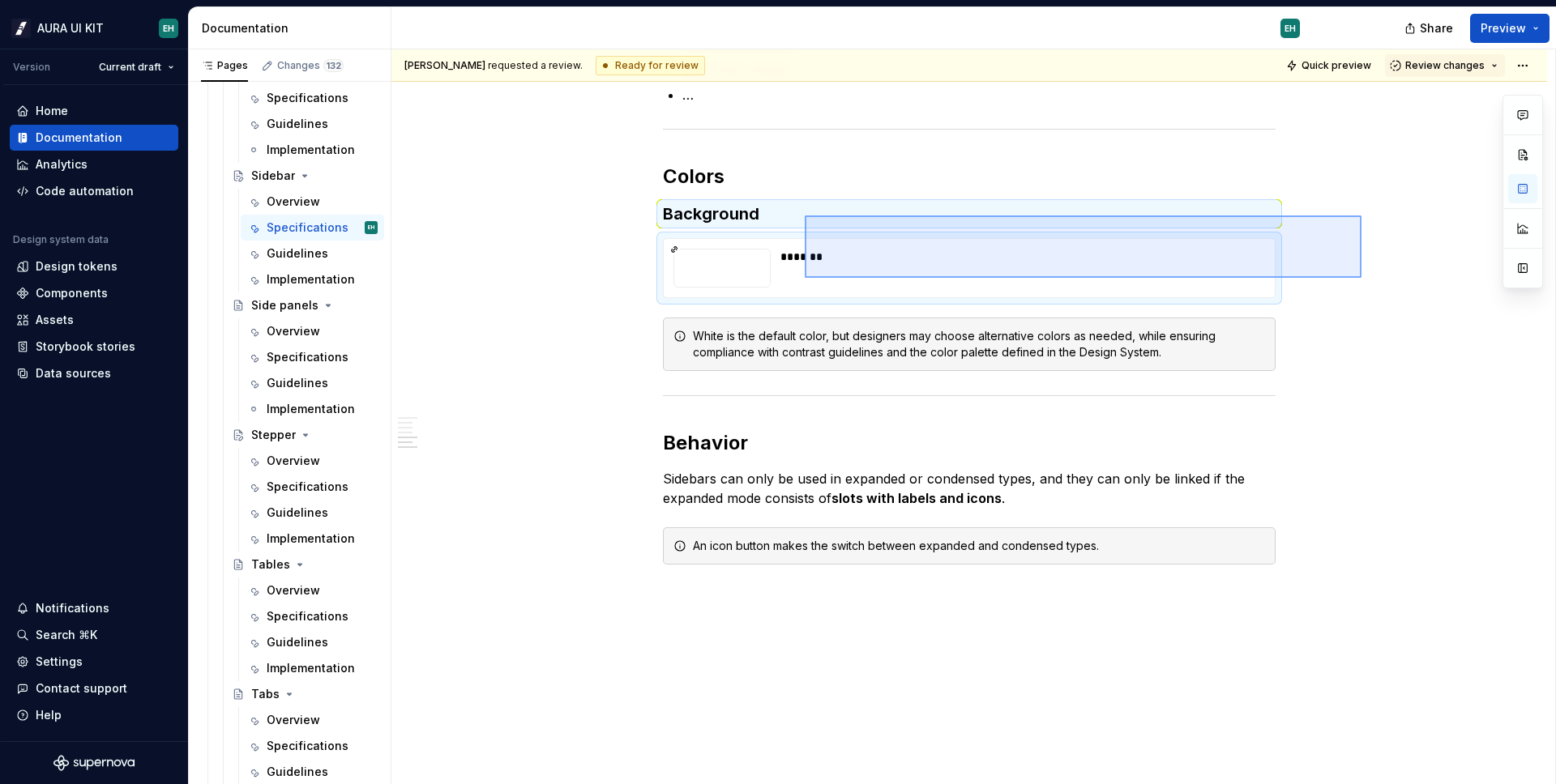
drag, startPoint x: 1361, startPoint y: 278, endPoint x: 784, endPoint y: 218, distance: 580.1
click at [804, 213] on div "[PERSON_NAME] requested a review. Ready for review Quick preview Review changes…" at bounding box center [973, 417] width 1163 height 736
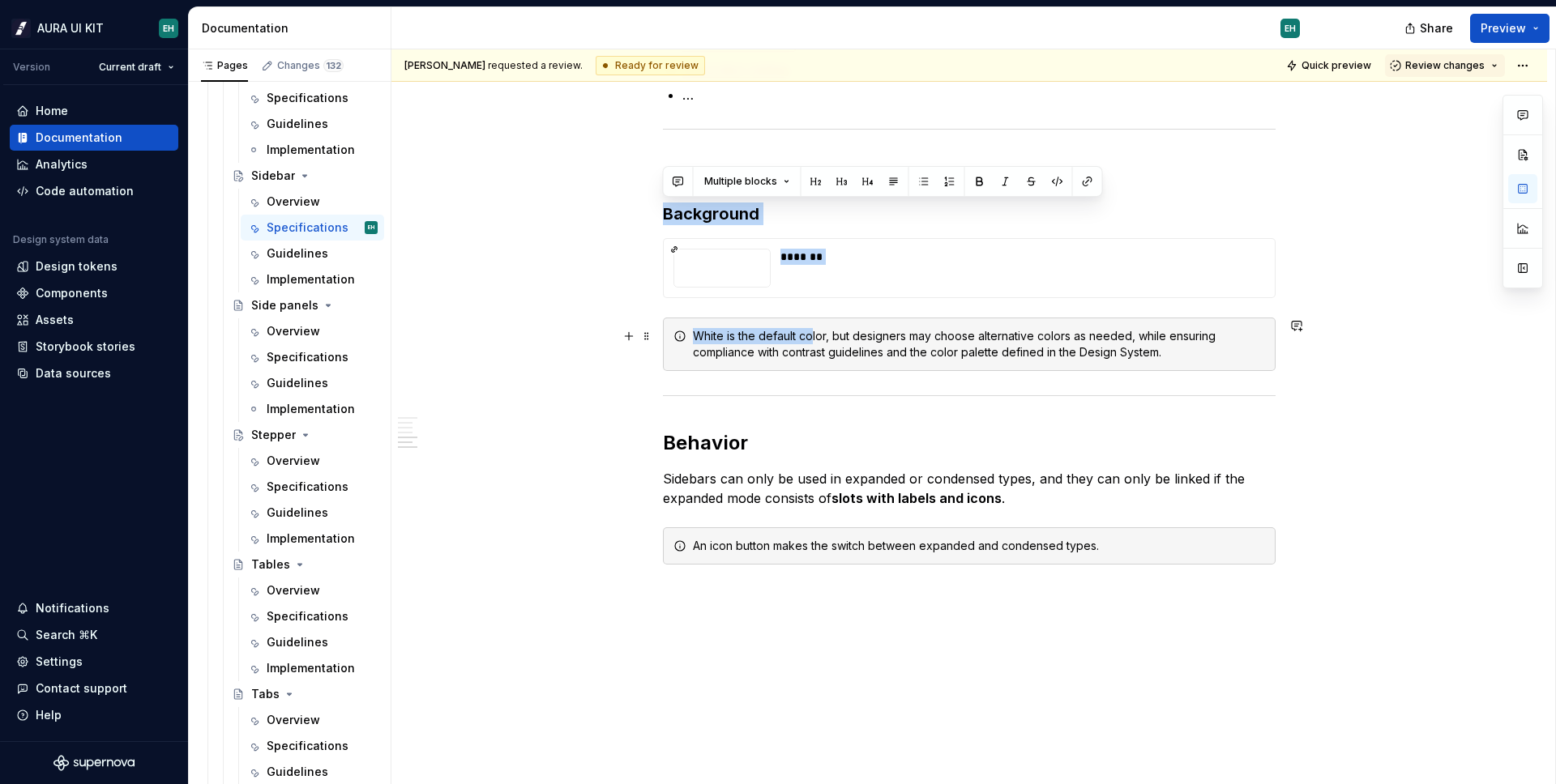
drag, startPoint x: 815, startPoint y: 211, endPoint x: 811, endPoint y: 335, distance: 124.1
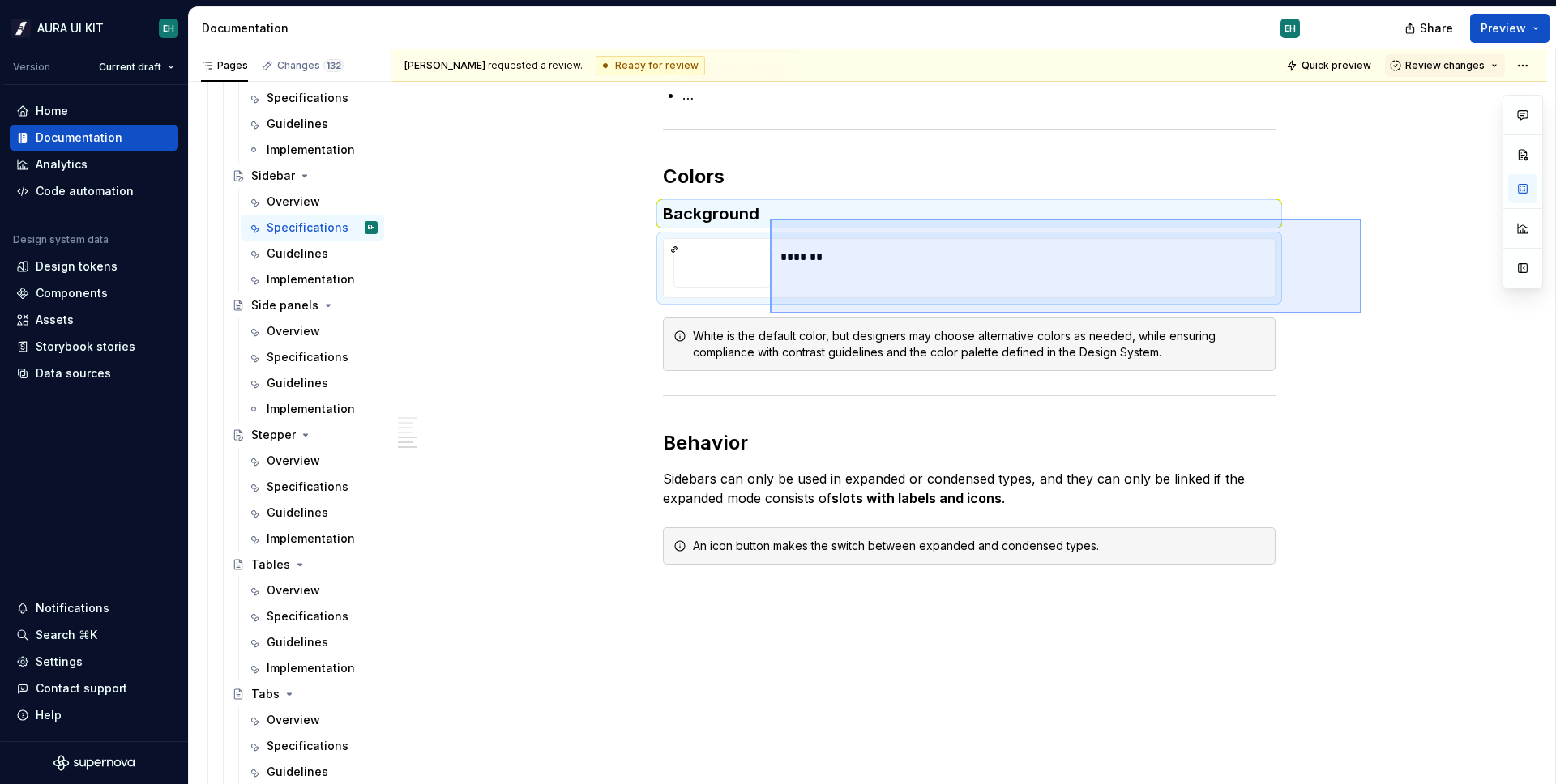
drag, startPoint x: 1361, startPoint y: 313, endPoint x: 770, endPoint y: 218, distance: 598.6
click at [770, 218] on div "[PERSON_NAME] requested a review. Ready for review Quick preview Review changes…" at bounding box center [973, 417] width 1163 height 736
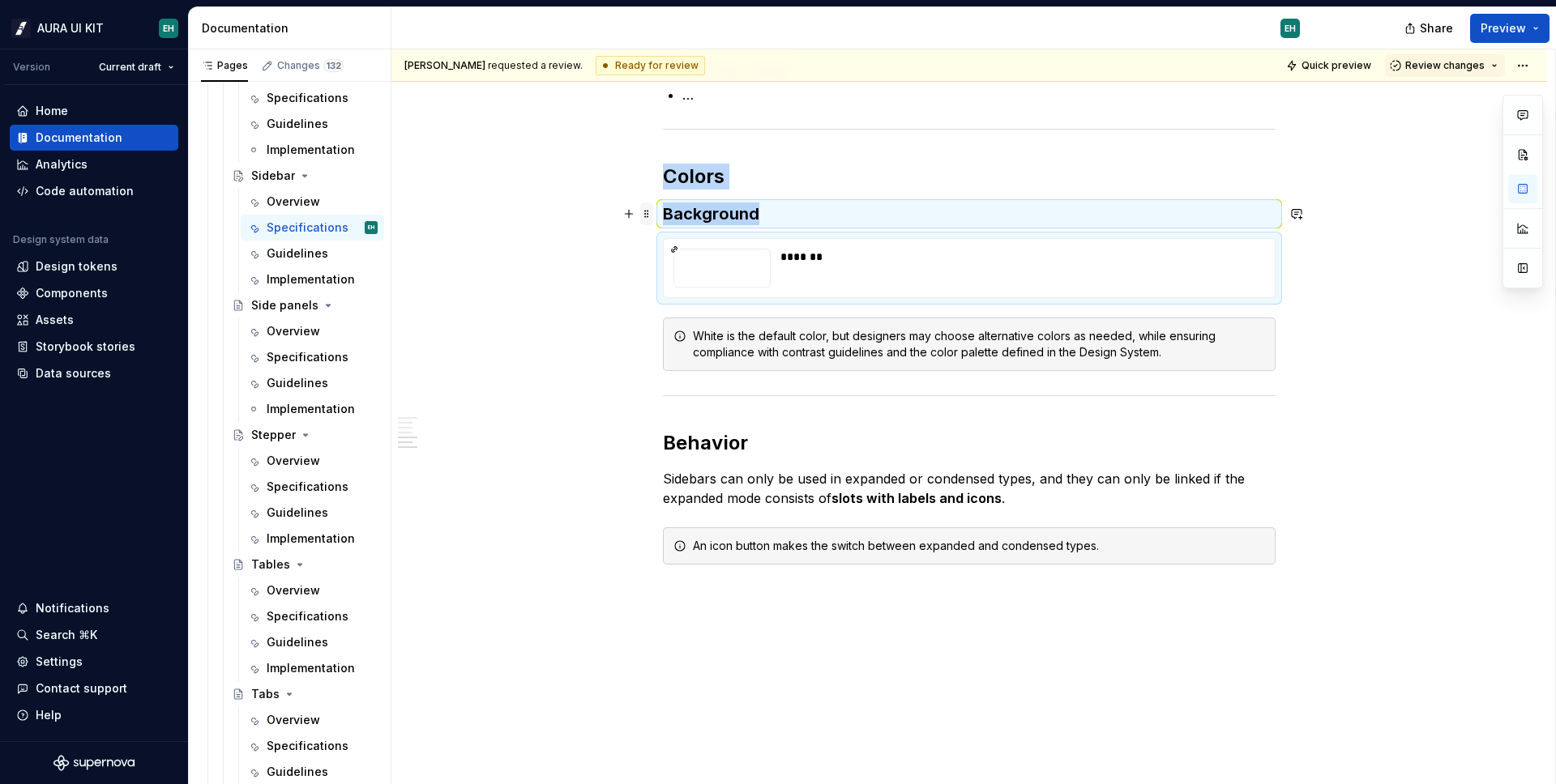
click at [645, 217] on span at bounding box center [647, 214] width 13 height 23
click at [698, 245] on div "Duplicate" at bounding box center [722, 238] width 105 height 16
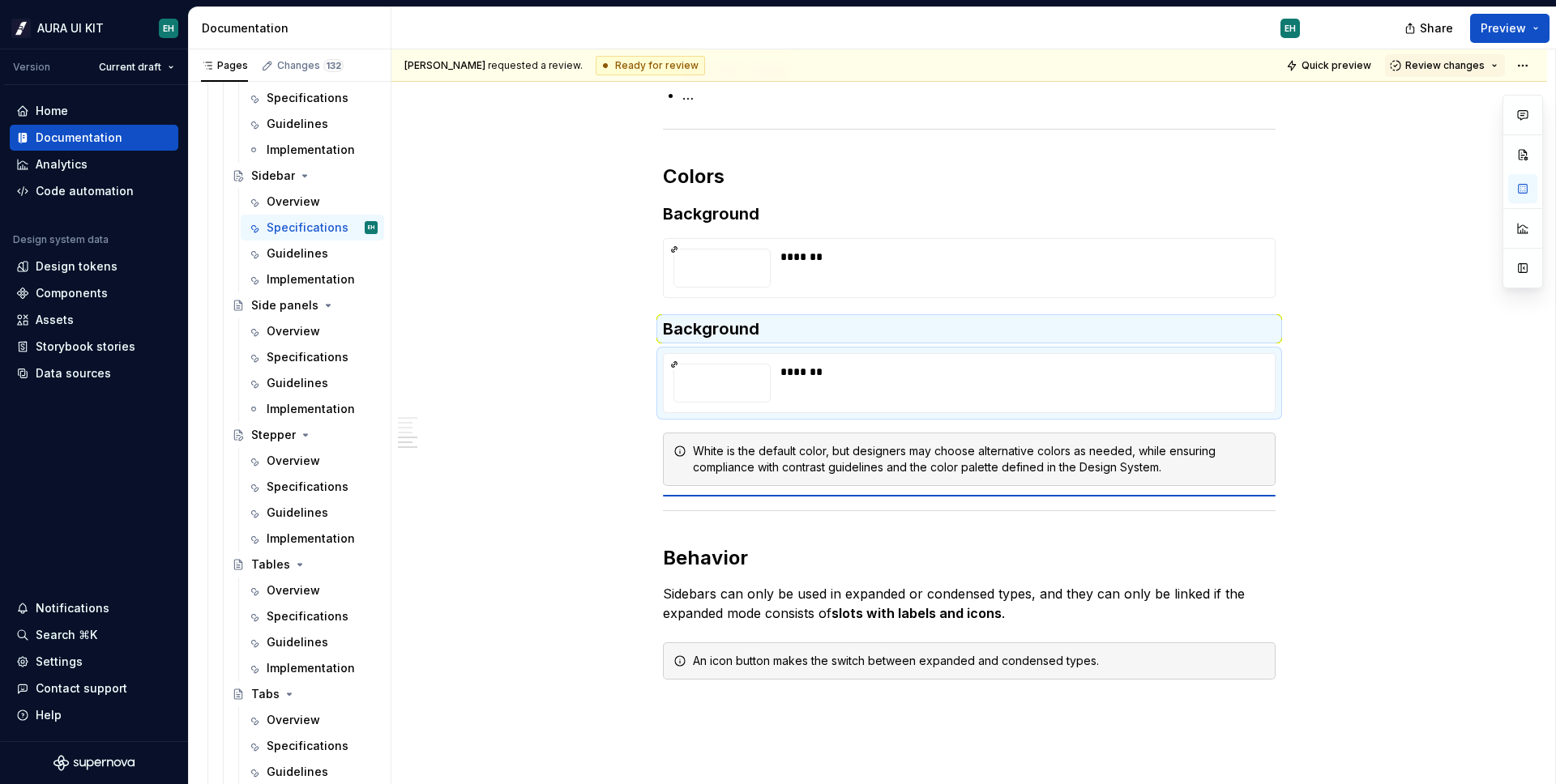
type textarea "*"
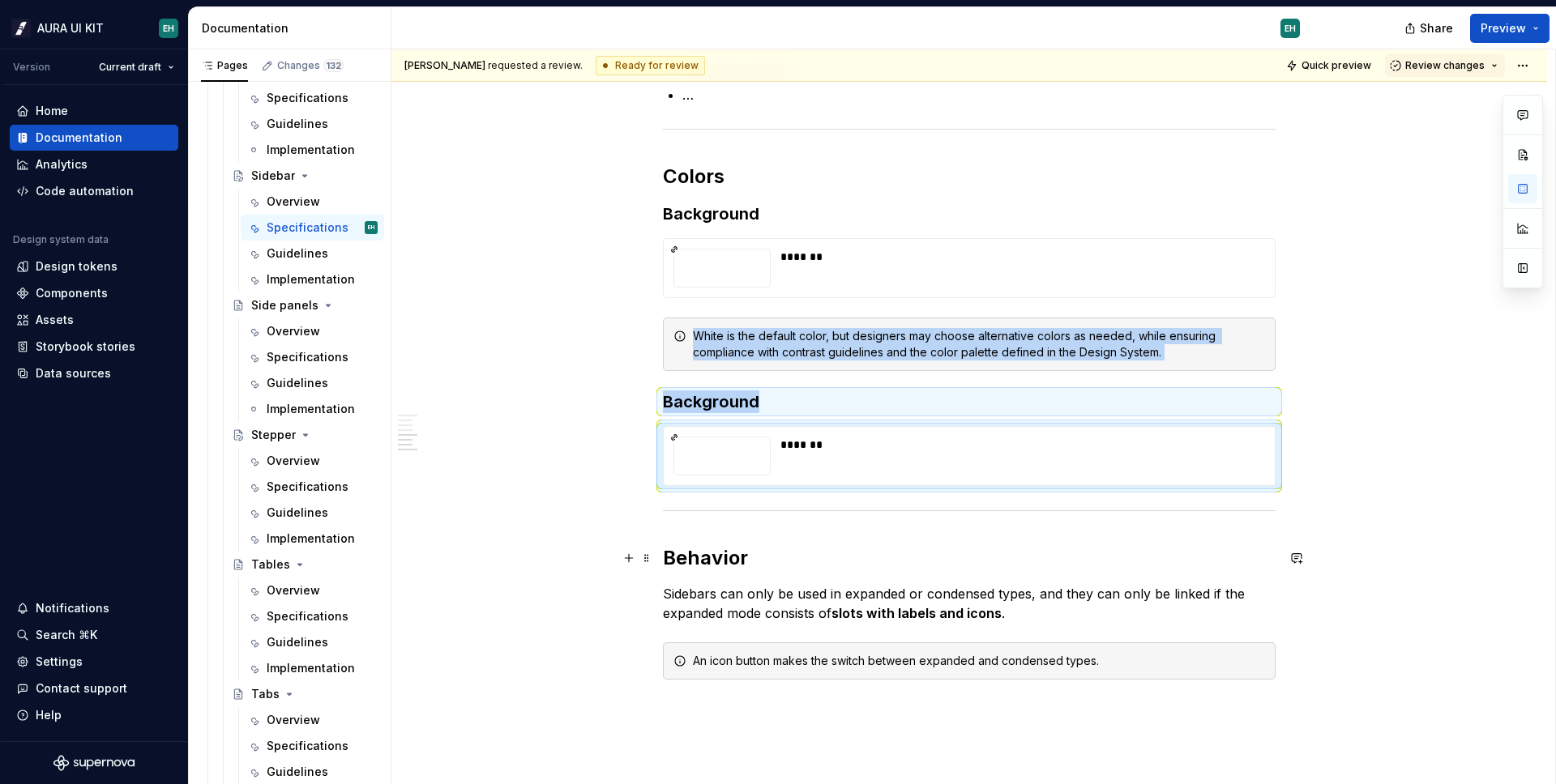
click at [553, 549] on div "Anatomy ********* Container Logo Slot User card Sidebars are composed with mult…" at bounding box center [969, 13] width 1155 height 1919
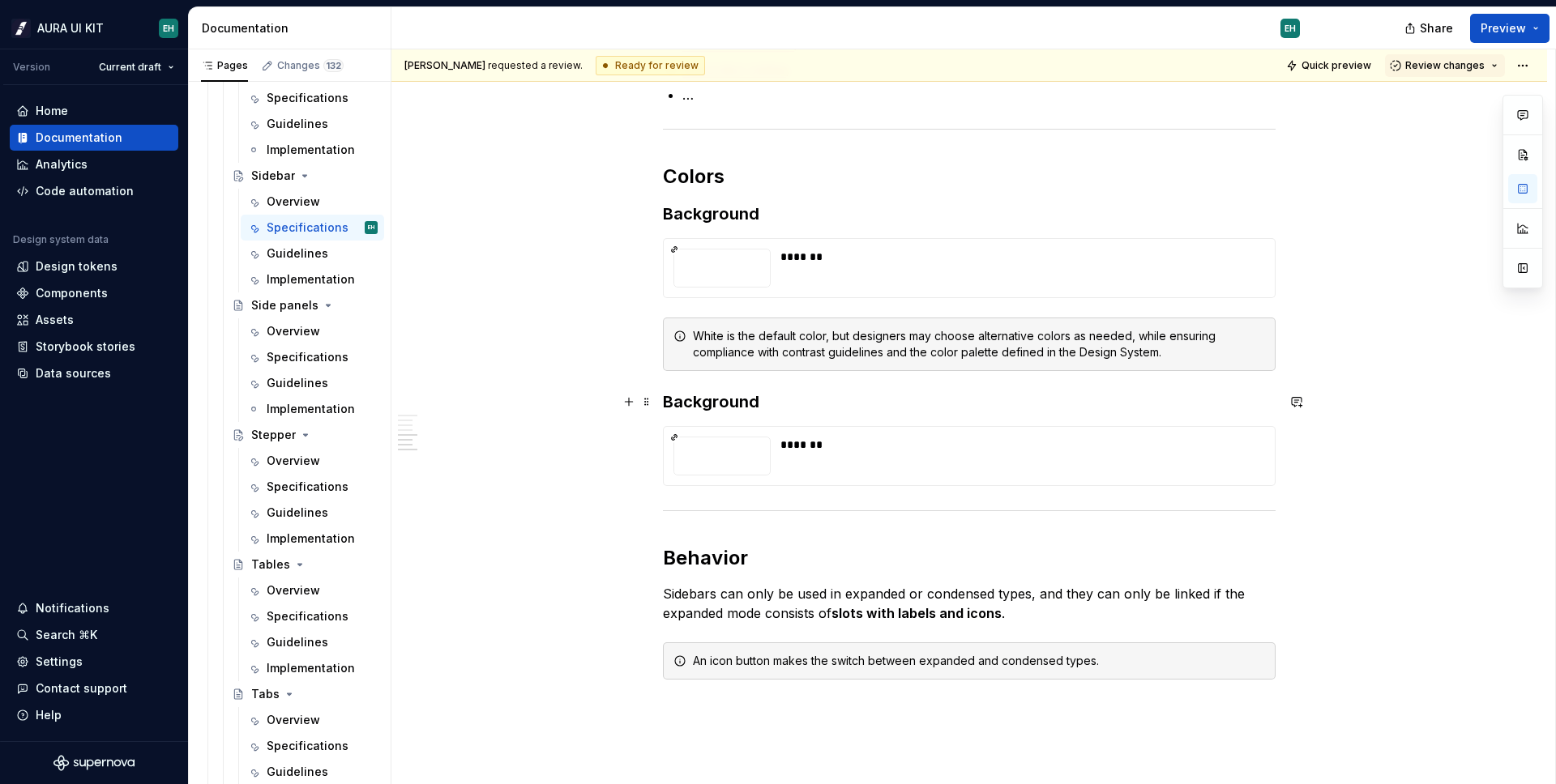
click at [757, 405] on h3 "Background" at bounding box center [970, 402] width 613 height 23
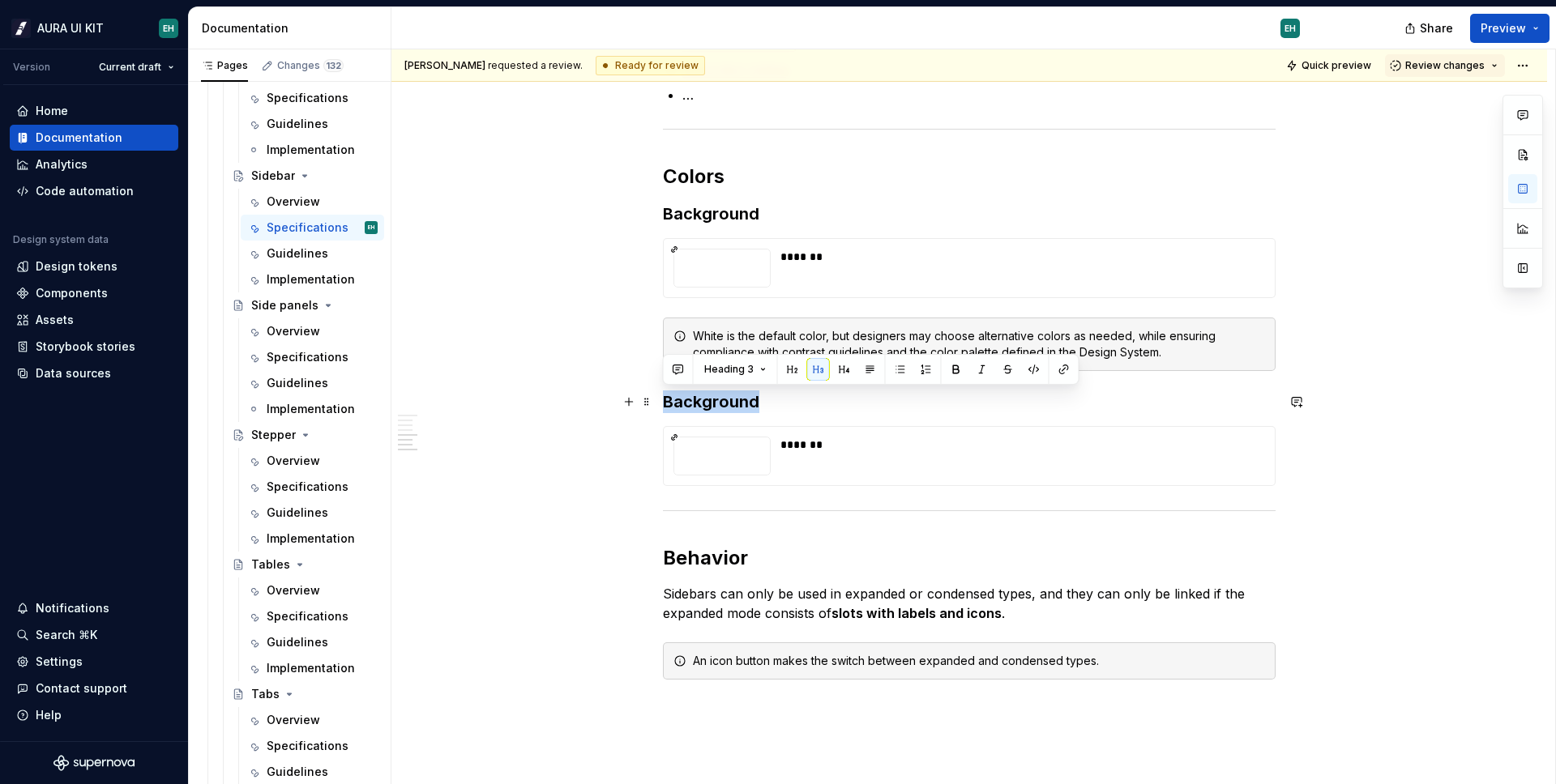
drag, startPoint x: 767, startPoint y: 400, endPoint x: 666, endPoint y: 400, distance: 101.0
click at [666, 400] on h3 "Background" at bounding box center [970, 402] width 613 height 23
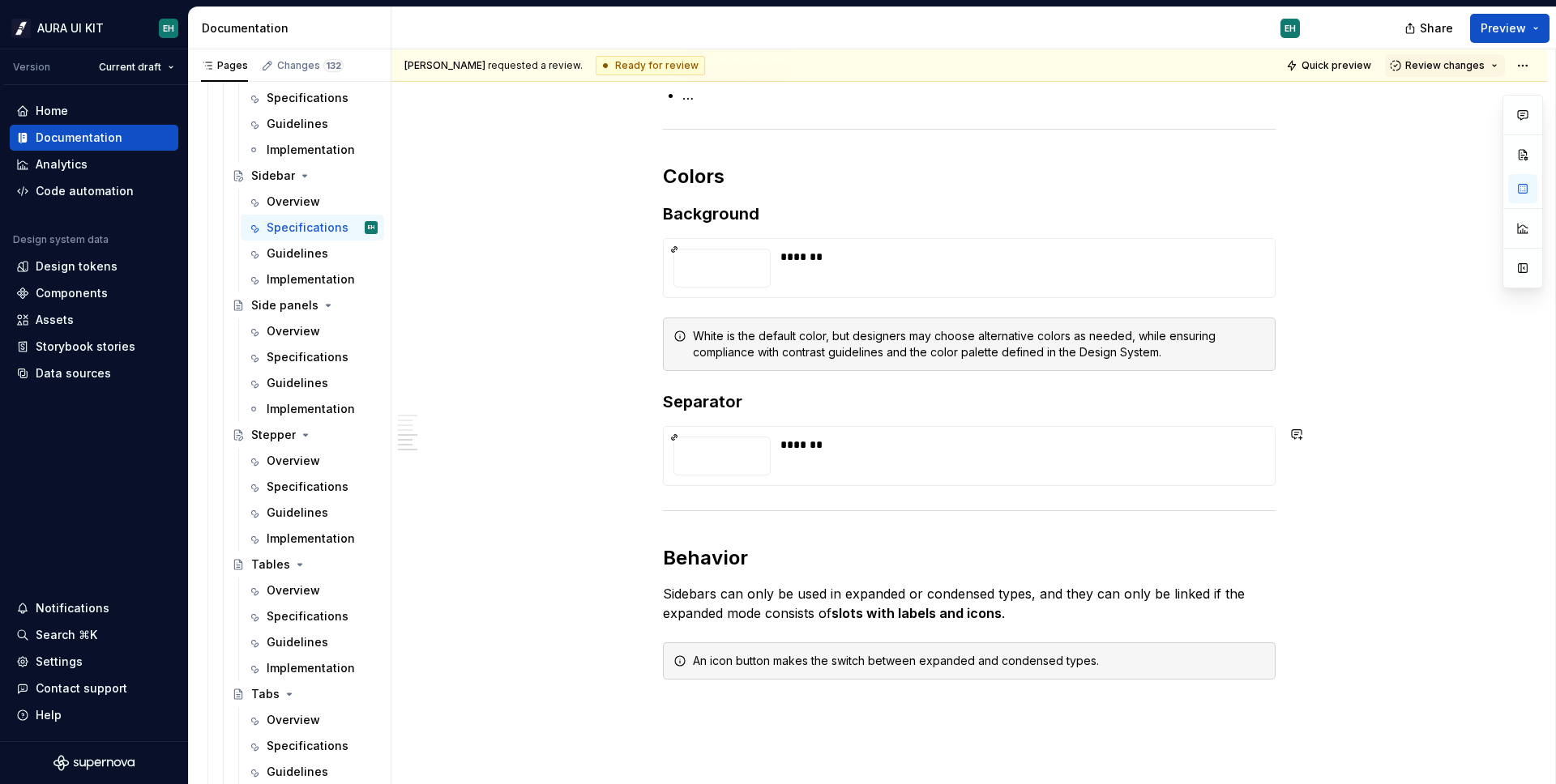
click at [730, 452] on div at bounding box center [722, 456] width 97 height 39
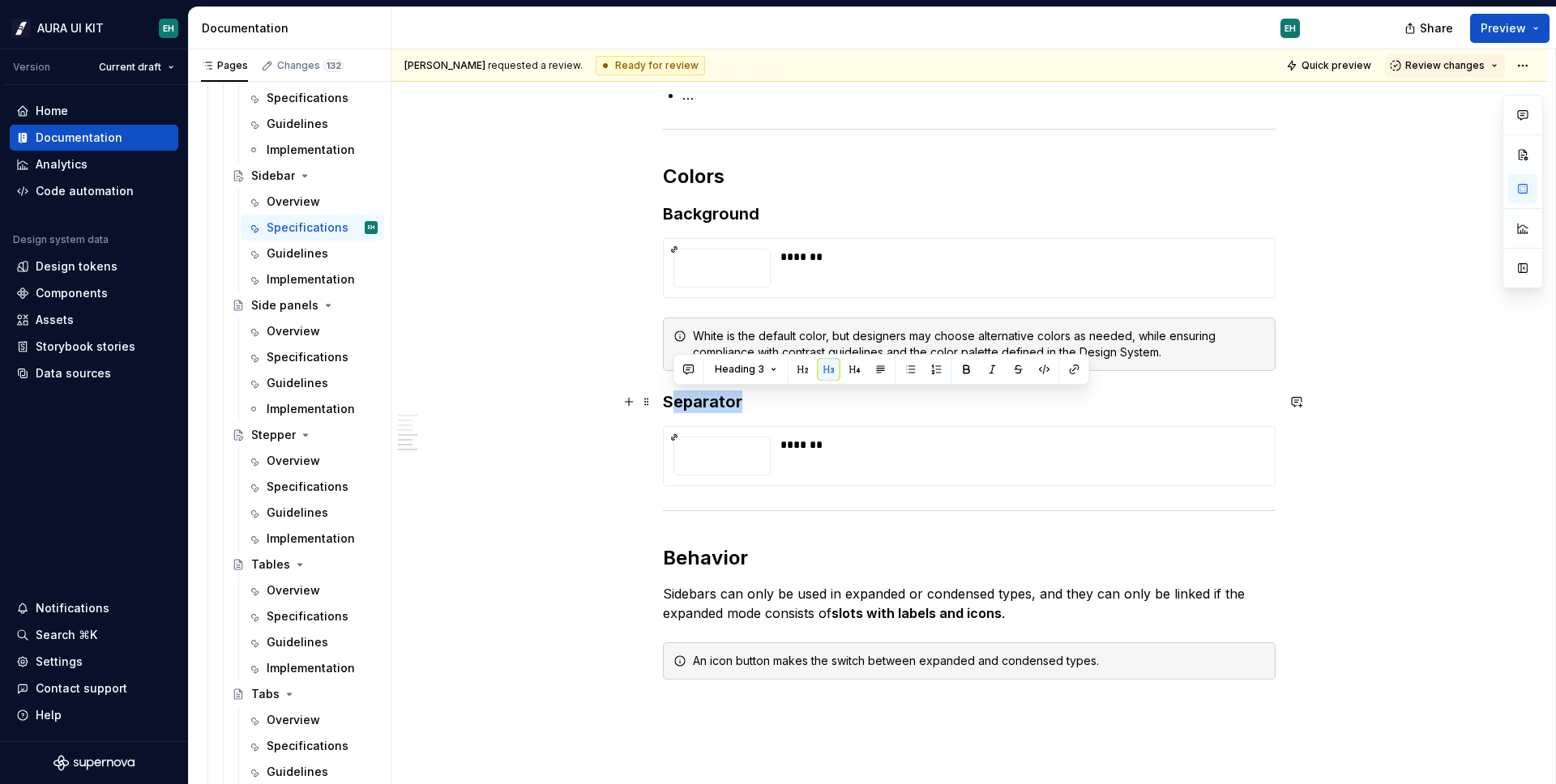
drag, startPoint x: 741, startPoint y: 400, endPoint x: 670, endPoint y: 397, distance: 71.1
click at [670, 397] on h3 "Separator" at bounding box center [970, 402] width 613 height 23
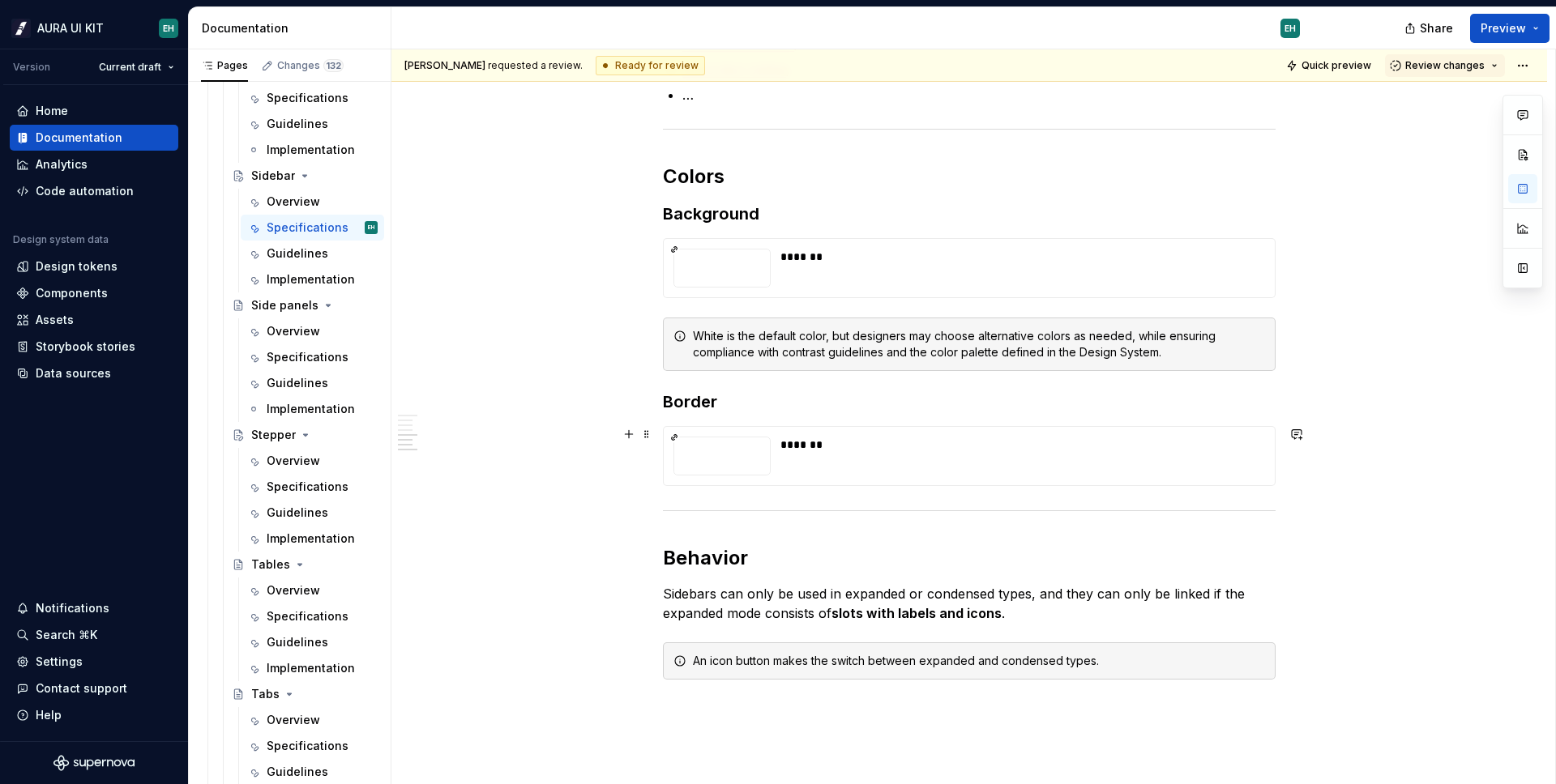
click at [802, 486] on div "*******" at bounding box center [970, 456] width 613 height 60
click at [801, 459] on div "*******" at bounding box center [1018, 456] width 475 height 39
click at [725, 456] on div at bounding box center [722, 456] width 97 height 39
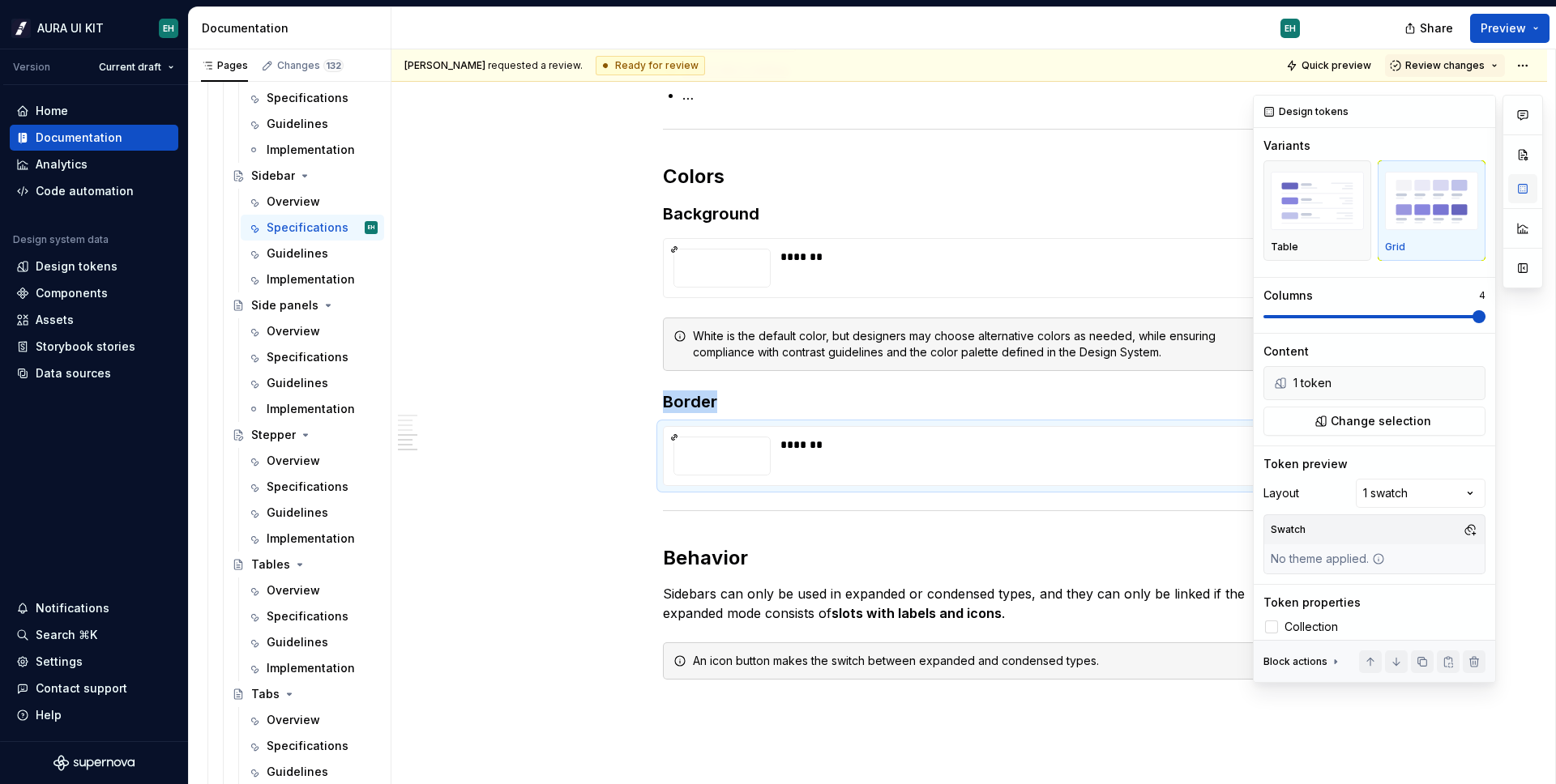
click at [1517, 197] on button "button" at bounding box center [1522, 188] width 29 height 29
click at [1408, 428] on span "Change selection" at bounding box center [1380, 421] width 100 height 16
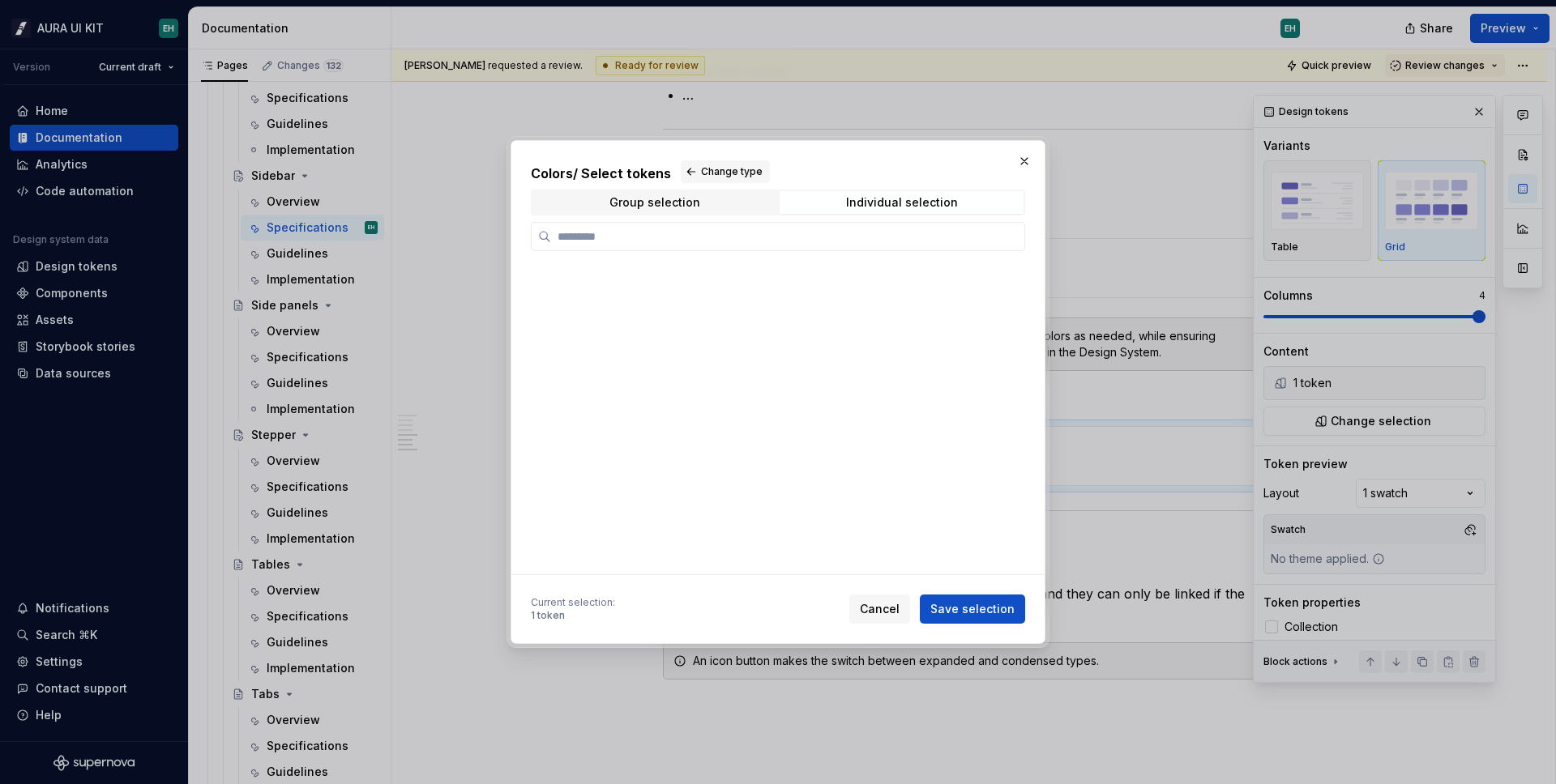
scroll to position [2220, 0]
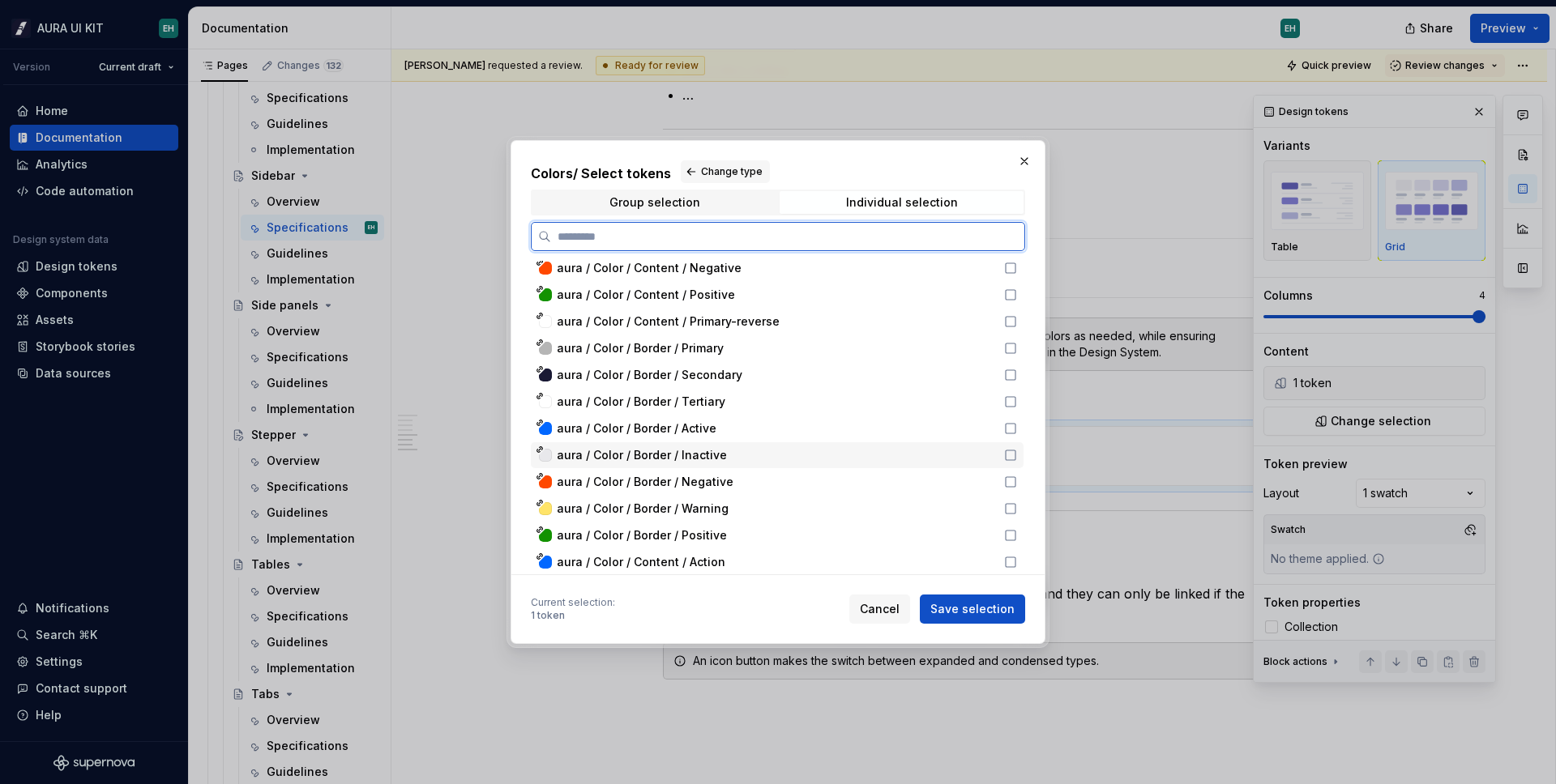
click at [778, 449] on div "aura / Color / Border / Inactive" at bounding box center [775, 455] width 438 height 16
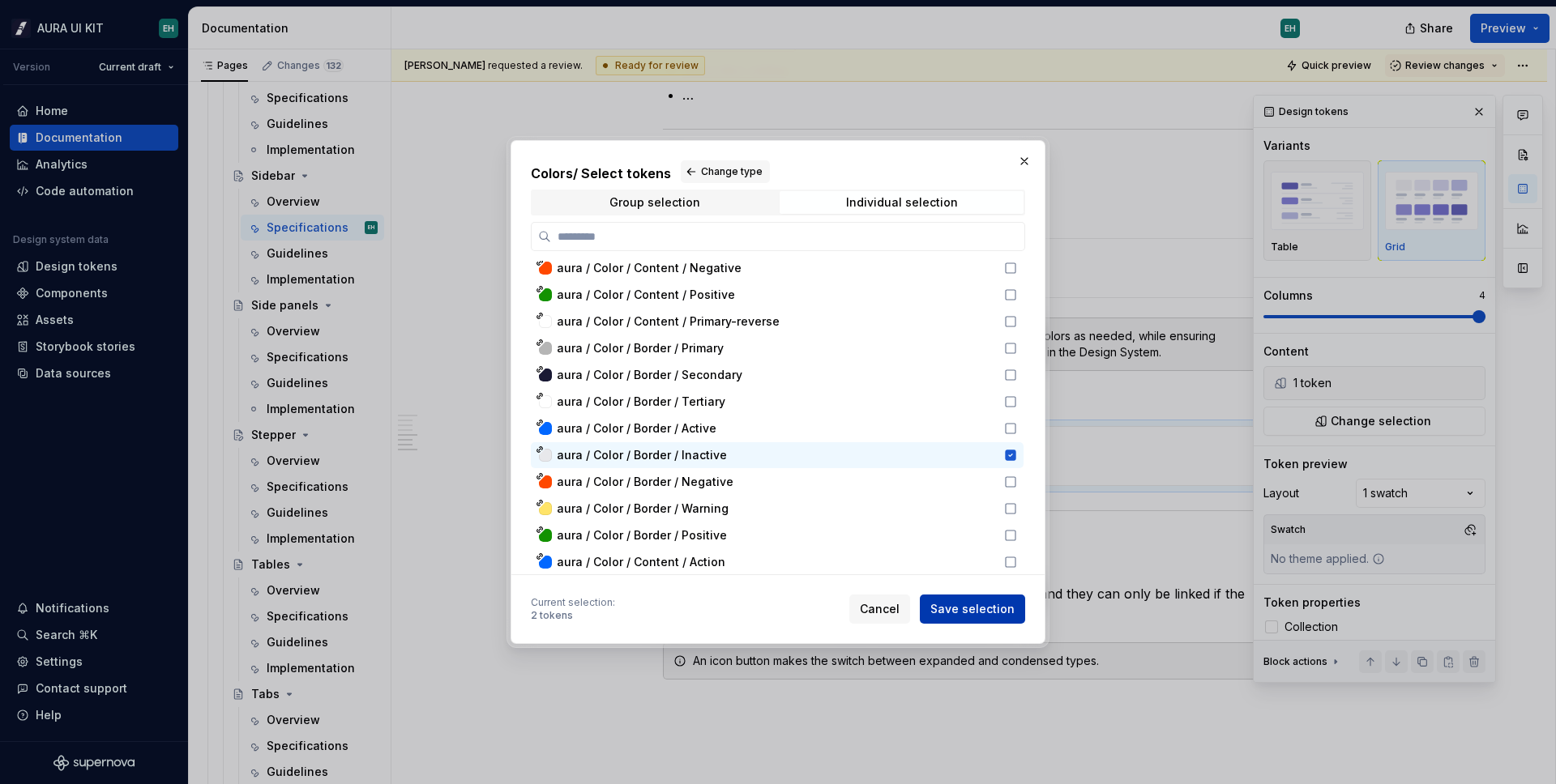
click at [1001, 618] on button "Save selection" at bounding box center [971, 609] width 105 height 29
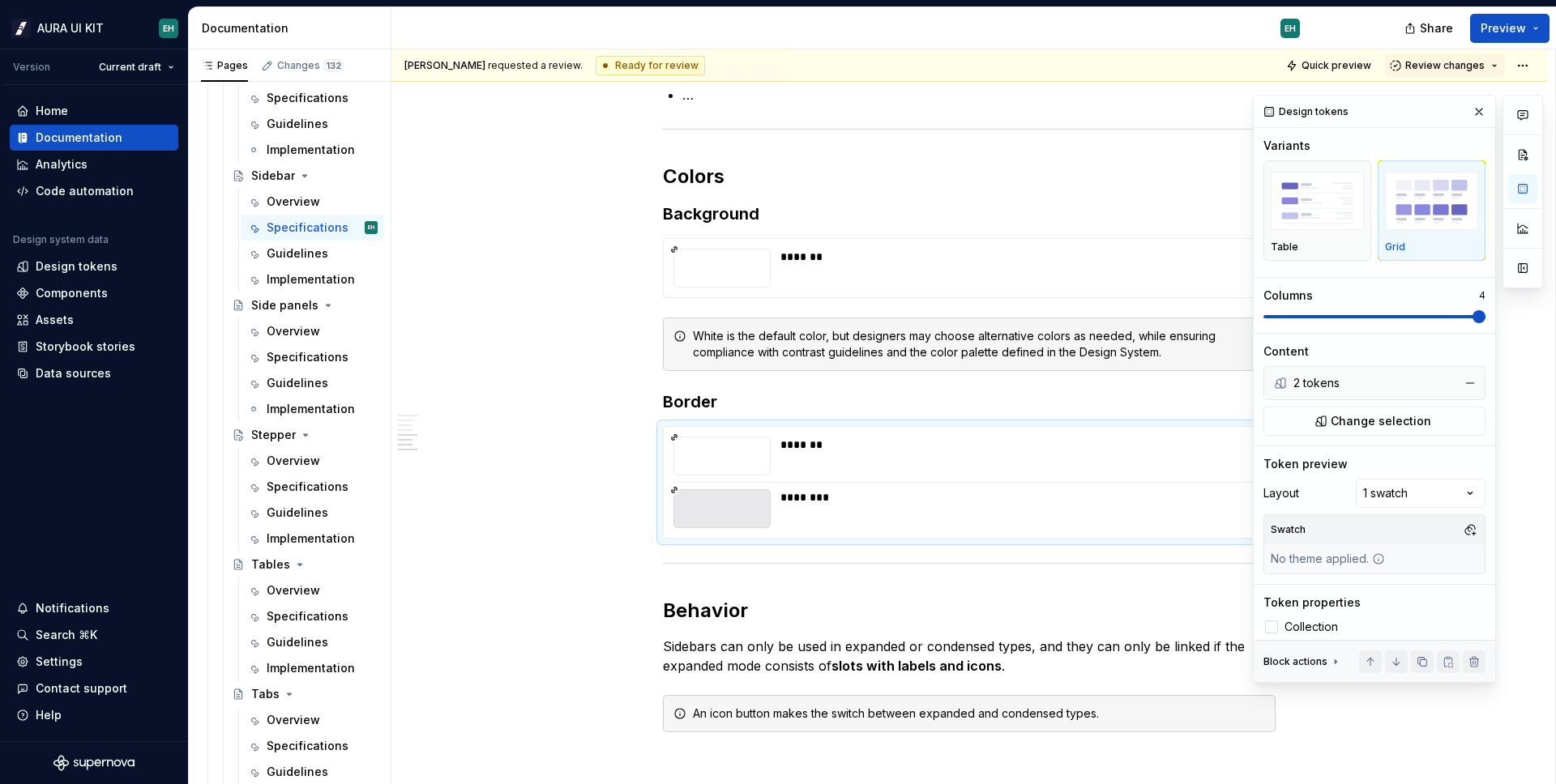
click at [1343, 385] on div "2 tokens" at bounding box center [1372, 383] width 159 height 16
click at [1355, 415] on span "Change selection" at bounding box center [1380, 421] width 100 height 16
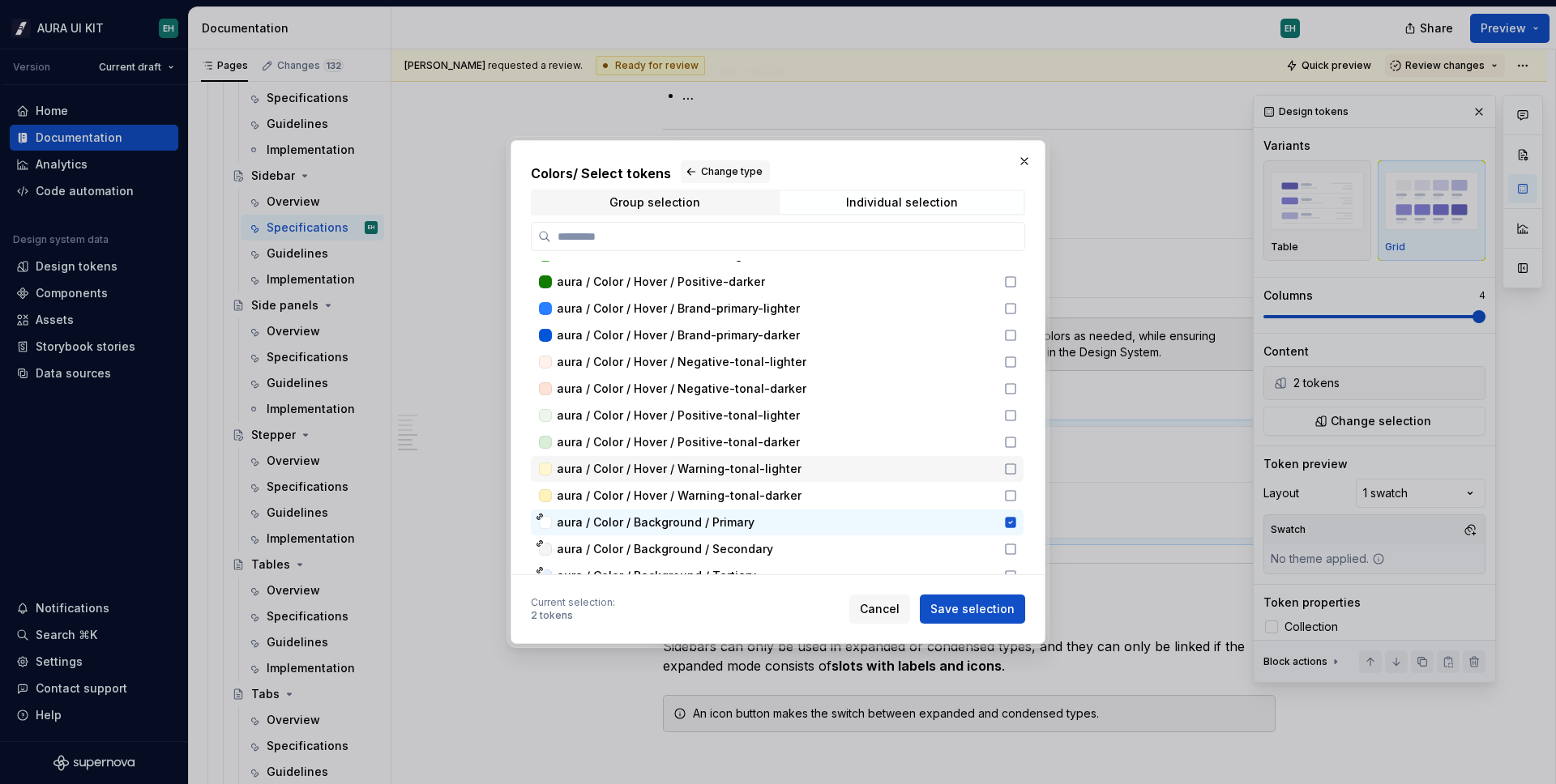
scroll to position [1713, 0]
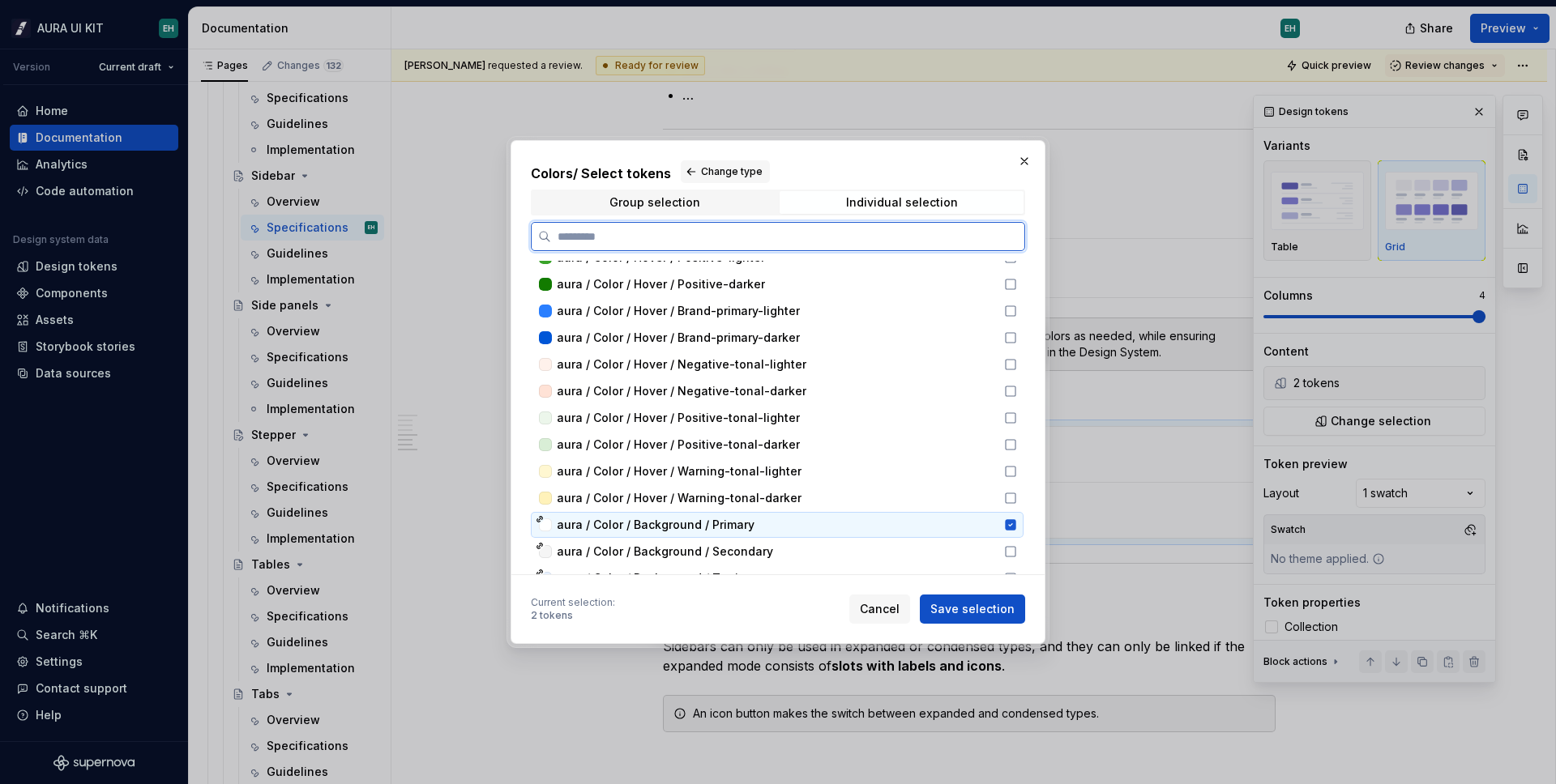
click at [977, 523] on div "aura / Color / Background / Primary" at bounding box center [775, 524] width 438 height 16
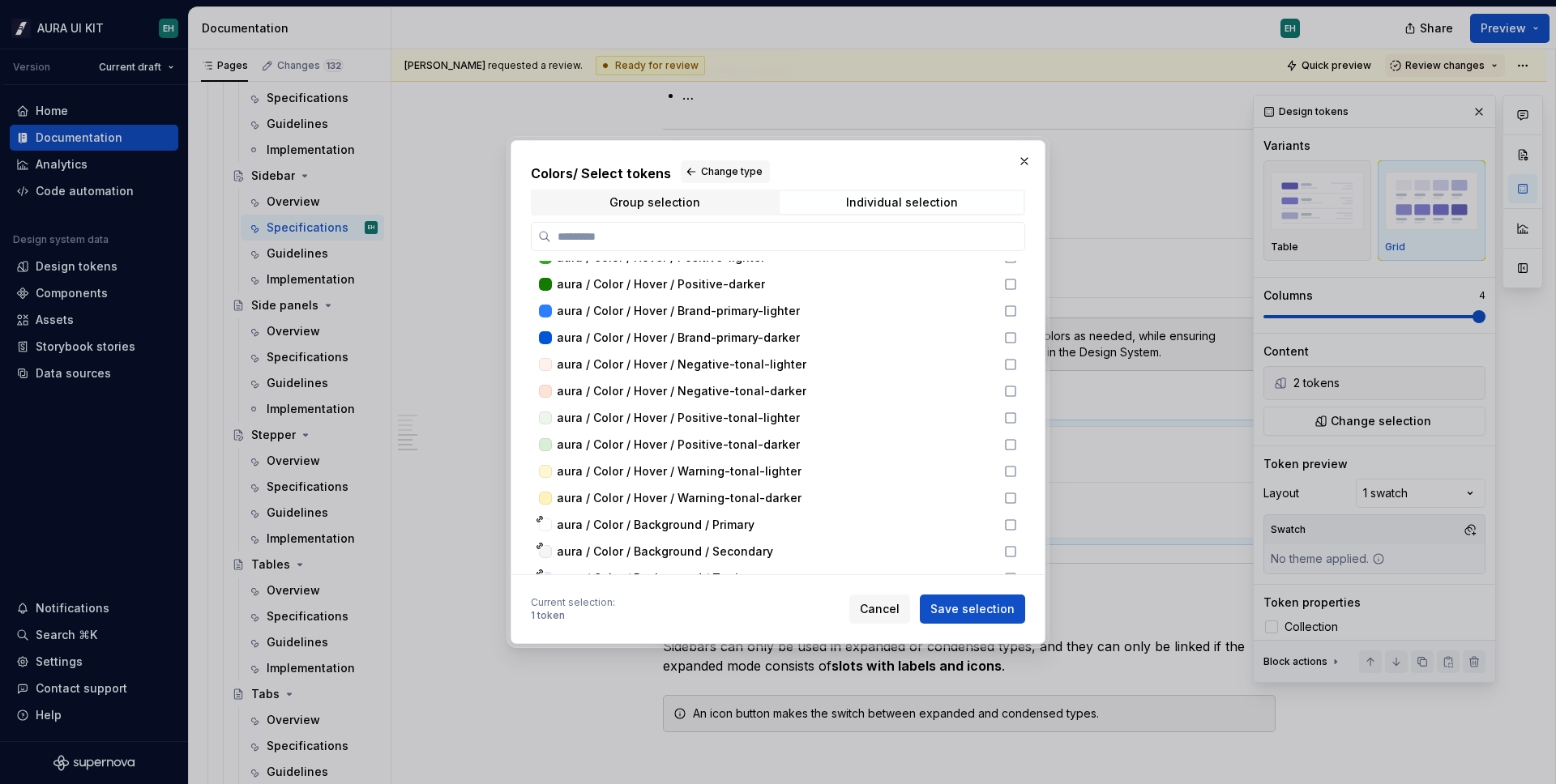
drag, startPoint x: 1005, startPoint y: 597, endPoint x: 933, endPoint y: 596, distance: 72.0
click at [1005, 597] on button "Save selection" at bounding box center [971, 609] width 105 height 29
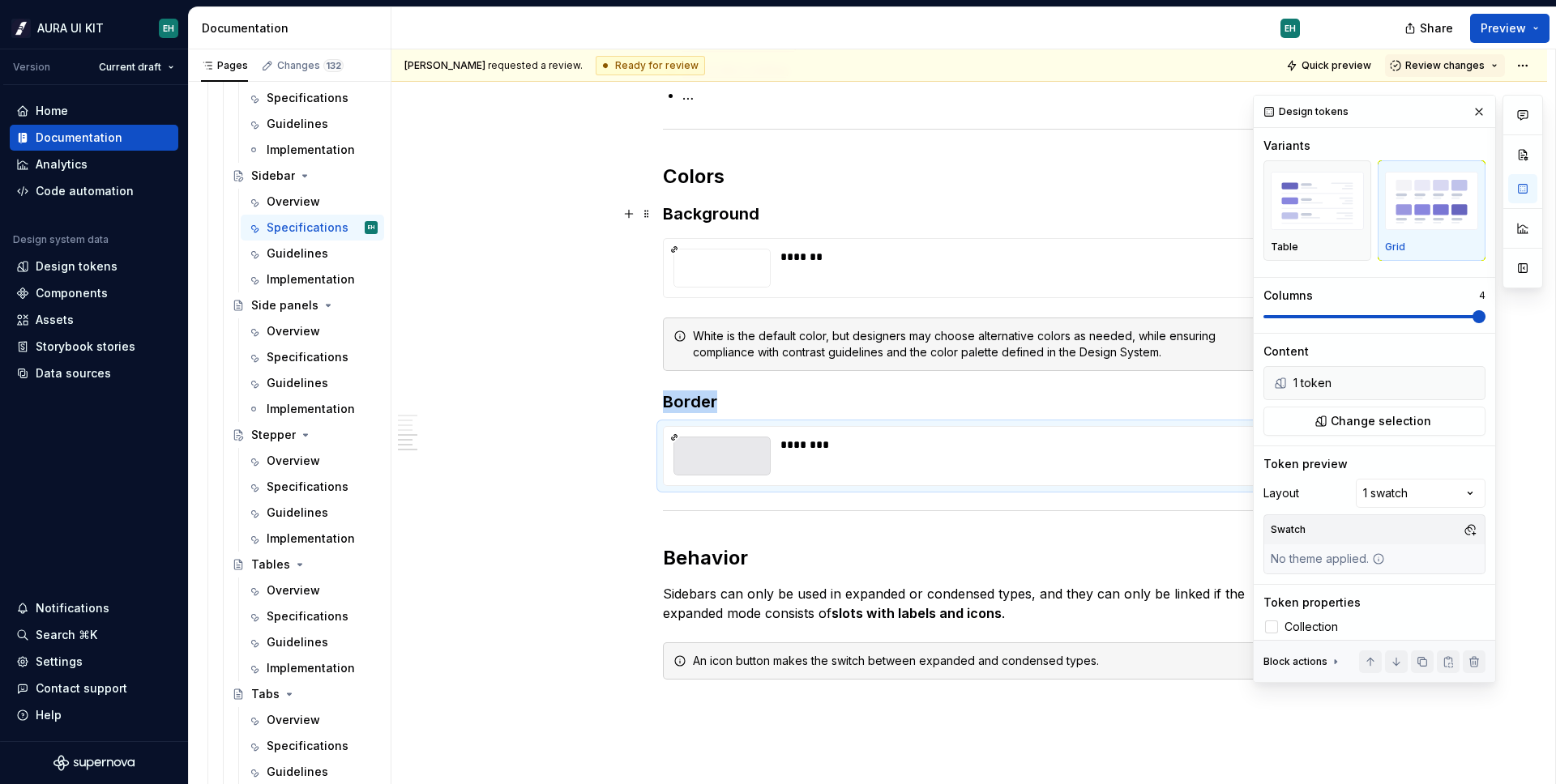
click at [516, 209] on div "Anatomy ********* Container Logo Slot User card Sidebars are composed with mult…" at bounding box center [969, 13] width 1155 height 1919
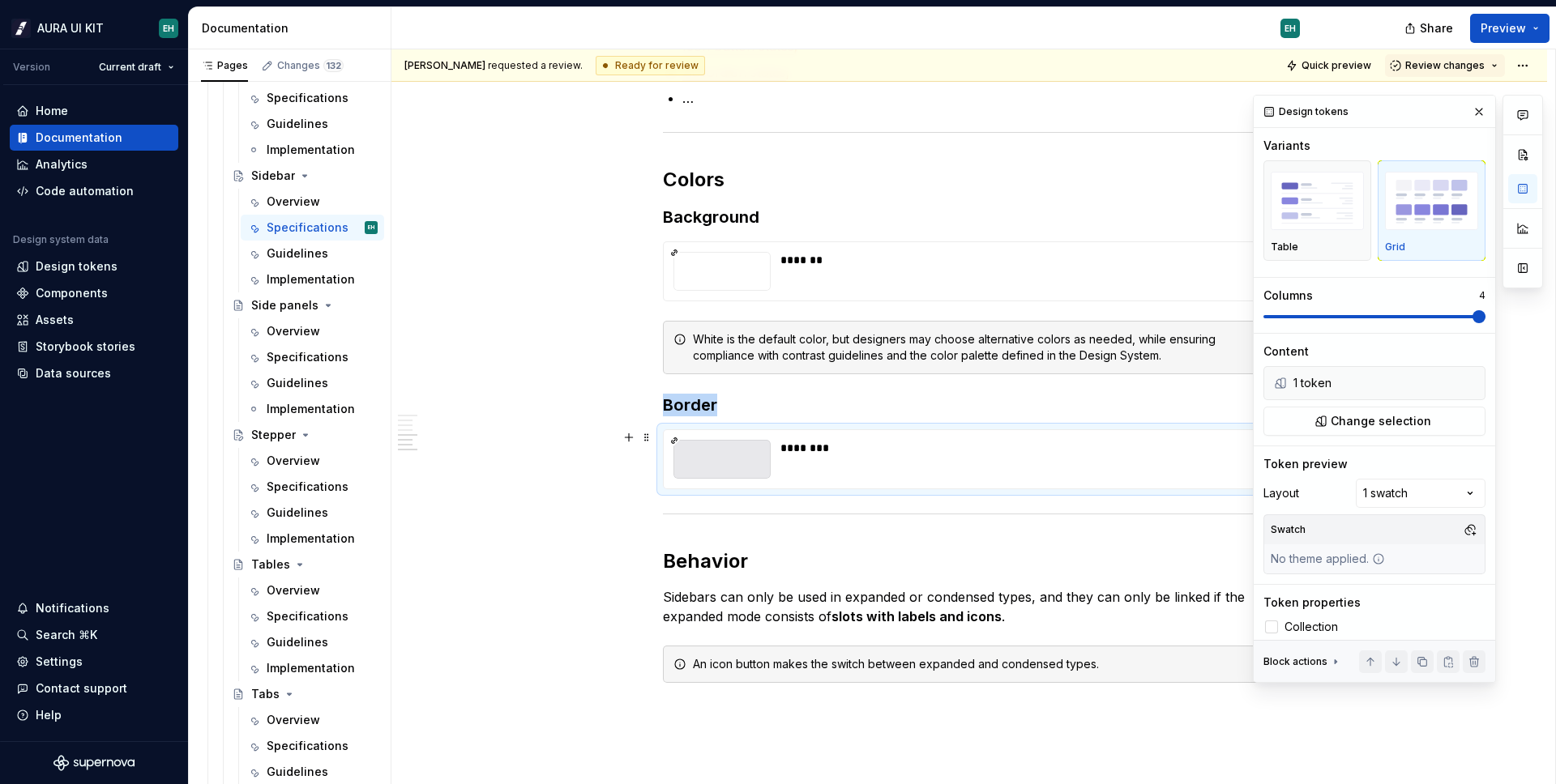
click at [511, 466] on div "[PERSON_NAME] requested a review. Ready for review Quick preview Review changes…" at bounding box center [973, 417] width 1163 height 736
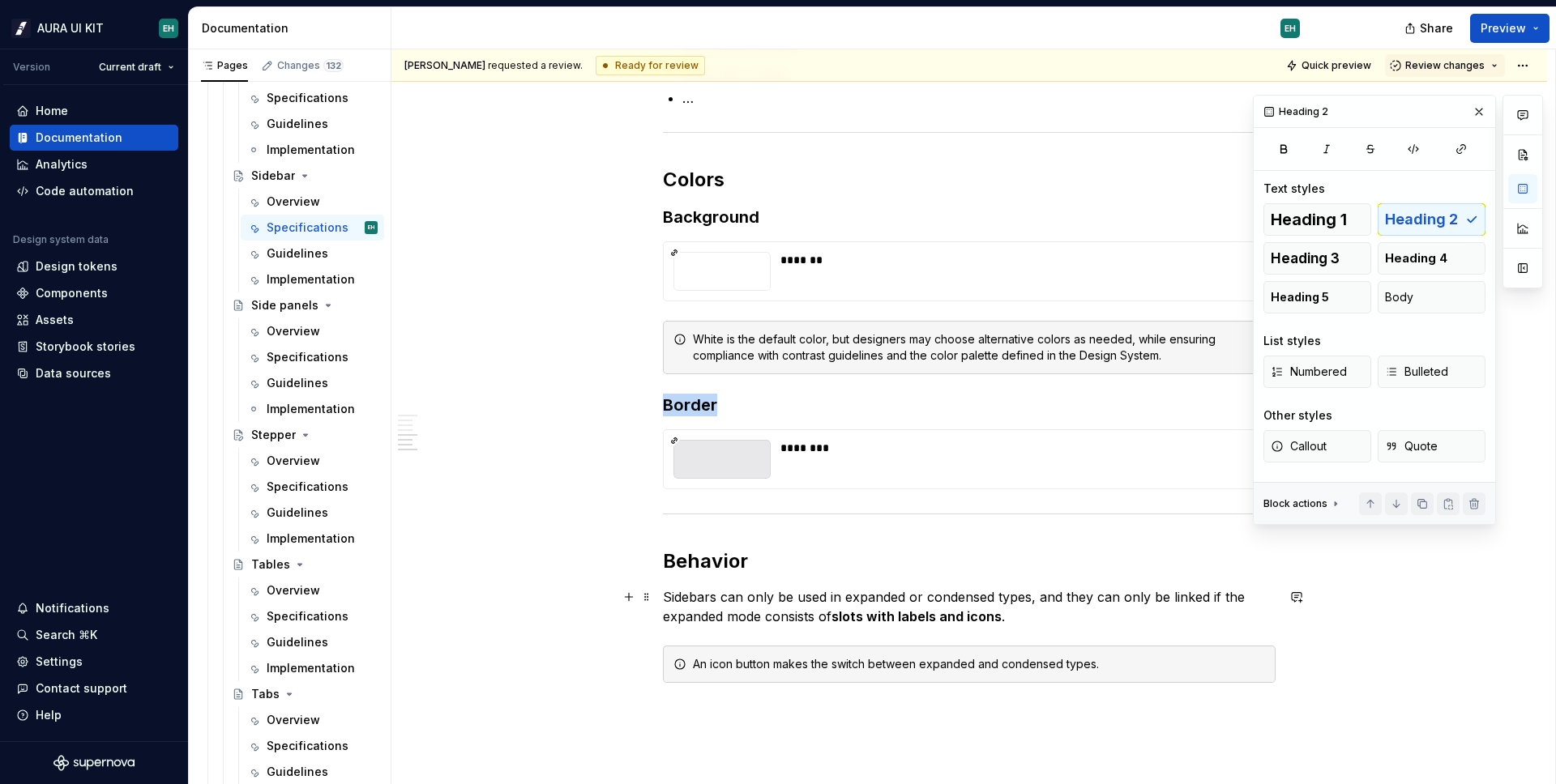
click at [1432, 592] on div "Anatomy ********* Container Logo Slot User card Sidebars are composed with mult…" at bounding box center [969, 16] width 1155 height 1919
click at [1472, 116] on button "button" at bounding box center [1478, 112] width 23 height 23
type textarea "*"
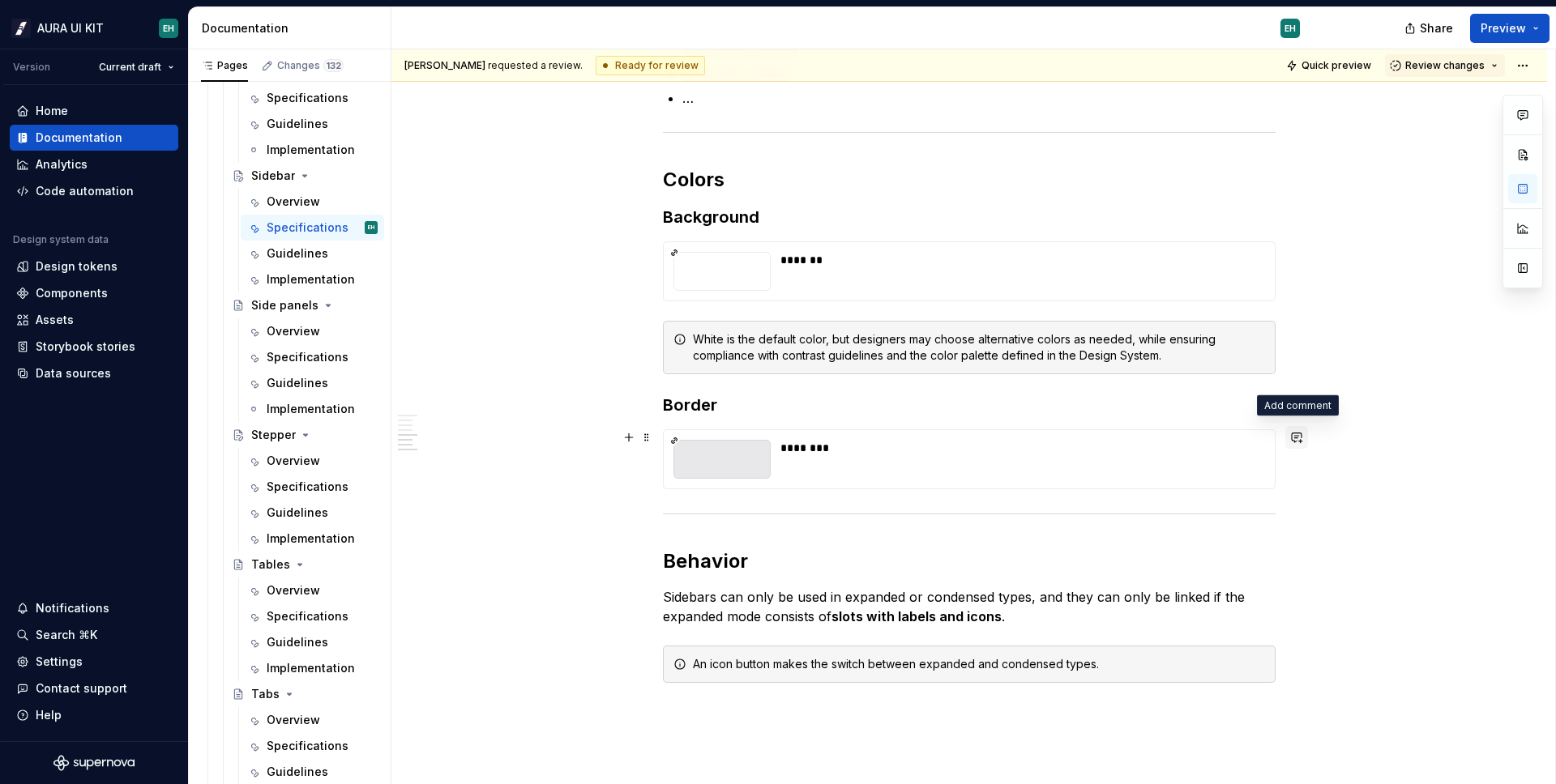
click at [1297, 434] on button "button" at bounding box center [1297, 438] width 23 height 23
click at [1294, 485] on icon "Send" at bounding box center [1288, 490] width 16 height 16
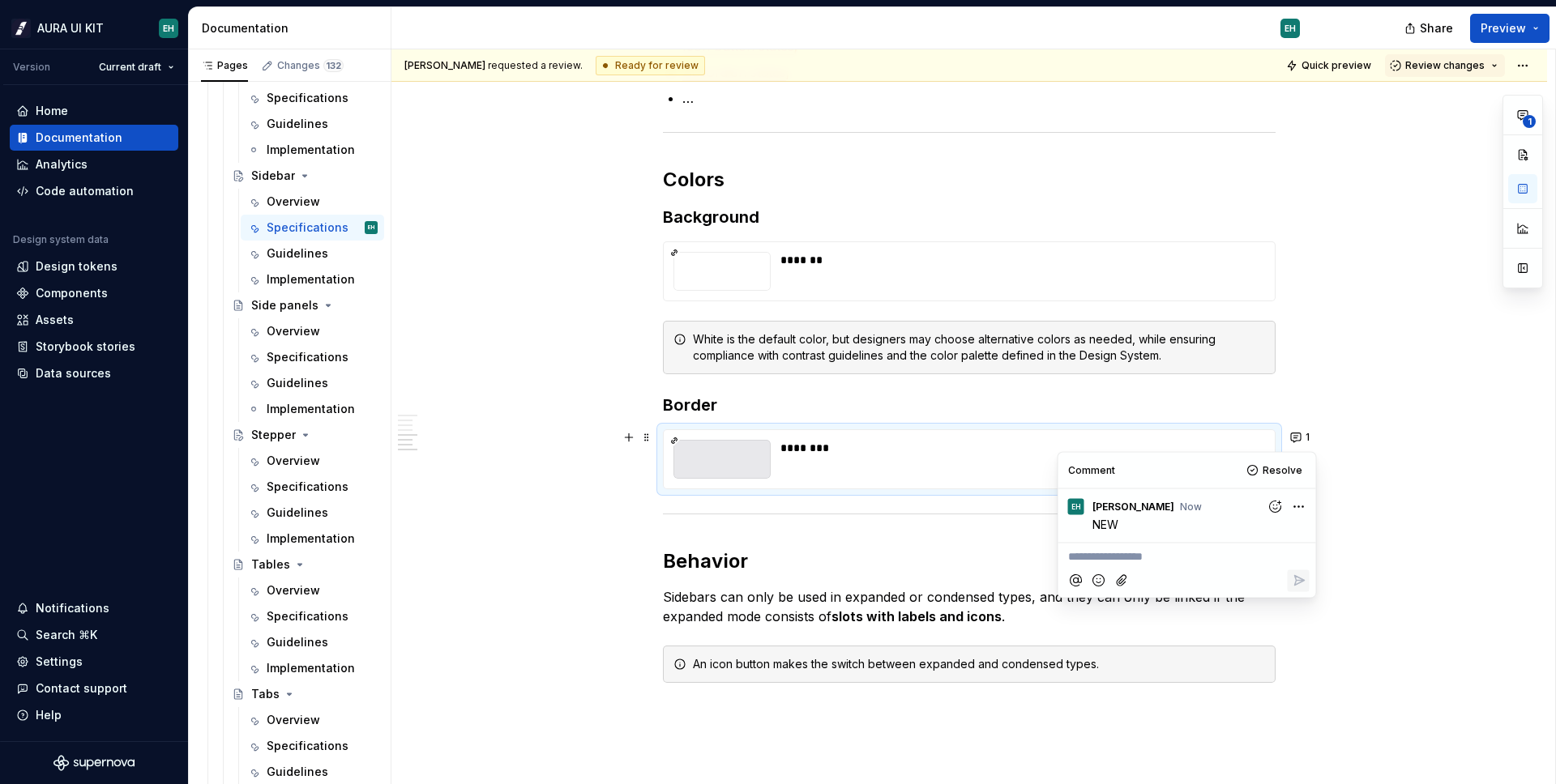
click at [614, 136] on div "Anatomy ********* Container Logo Slot User card Sidebars are composed with mult…" at bounding box center [969, 16] width 1155 height 1919
click at [647, 131] on span at bounding box center [647, 135] width 13 height 23
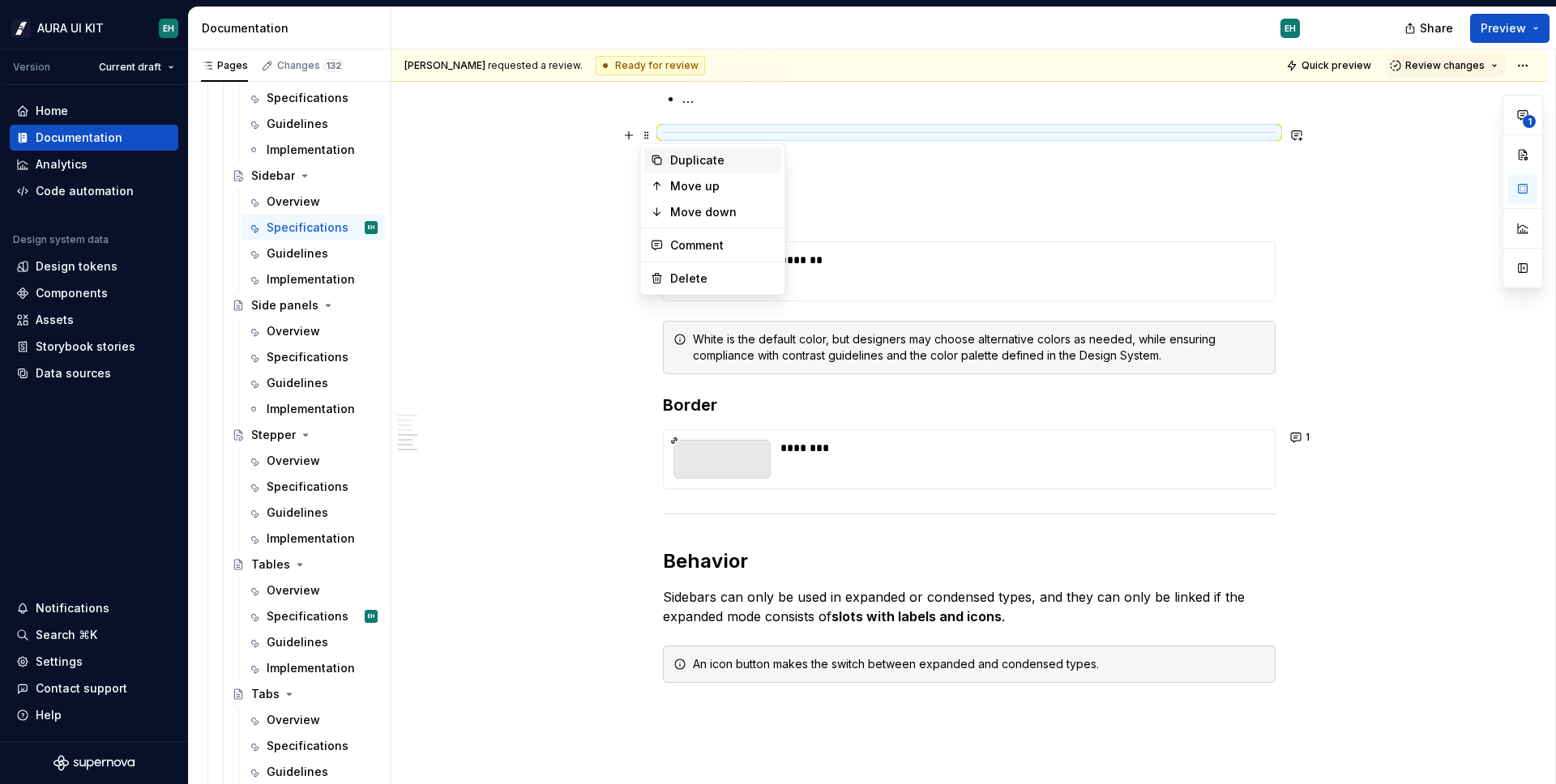
click at [665, 161] on div "Duplicate" at bounding box center [713, 160] width 138 height 26
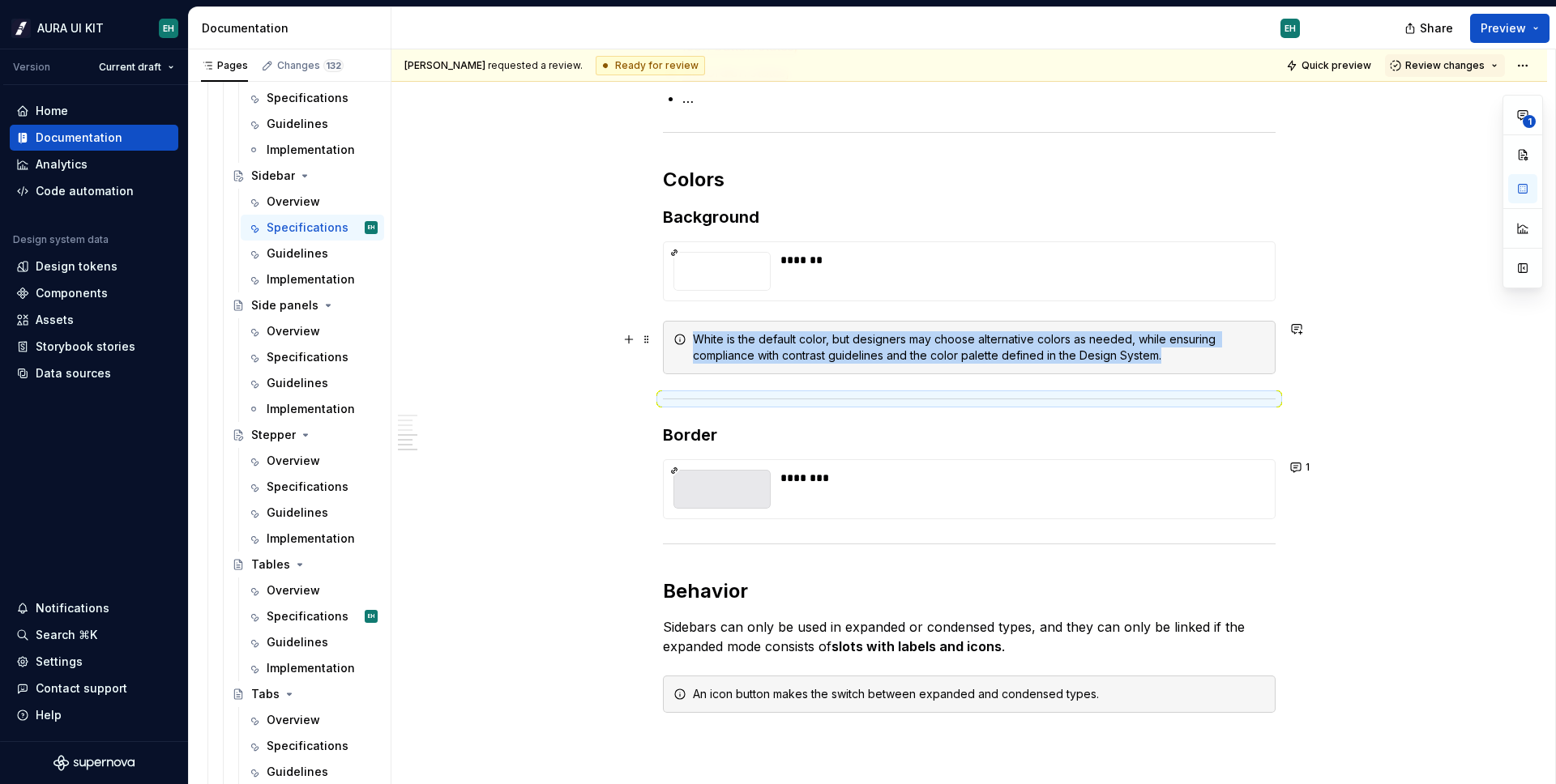
click at [1355, 351] on div "Anatomy ********* Container Logo Slot User card Sidebars are composed with mult…" at bounding box center [969, 31] width 1155 height 1949
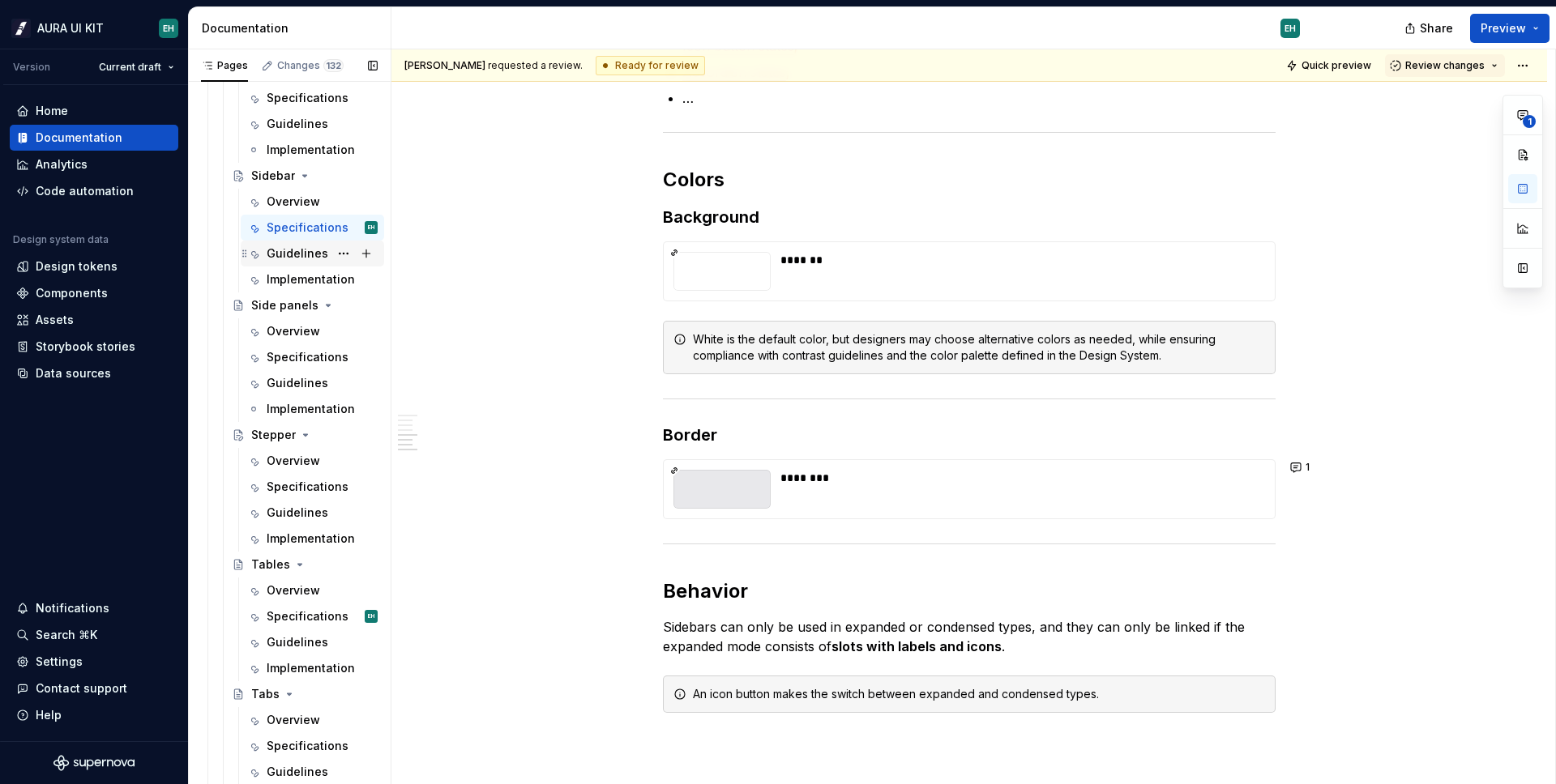
click at [276, 263] on div "Guidelines" at bounding box center [322, 253] width 111 height 23
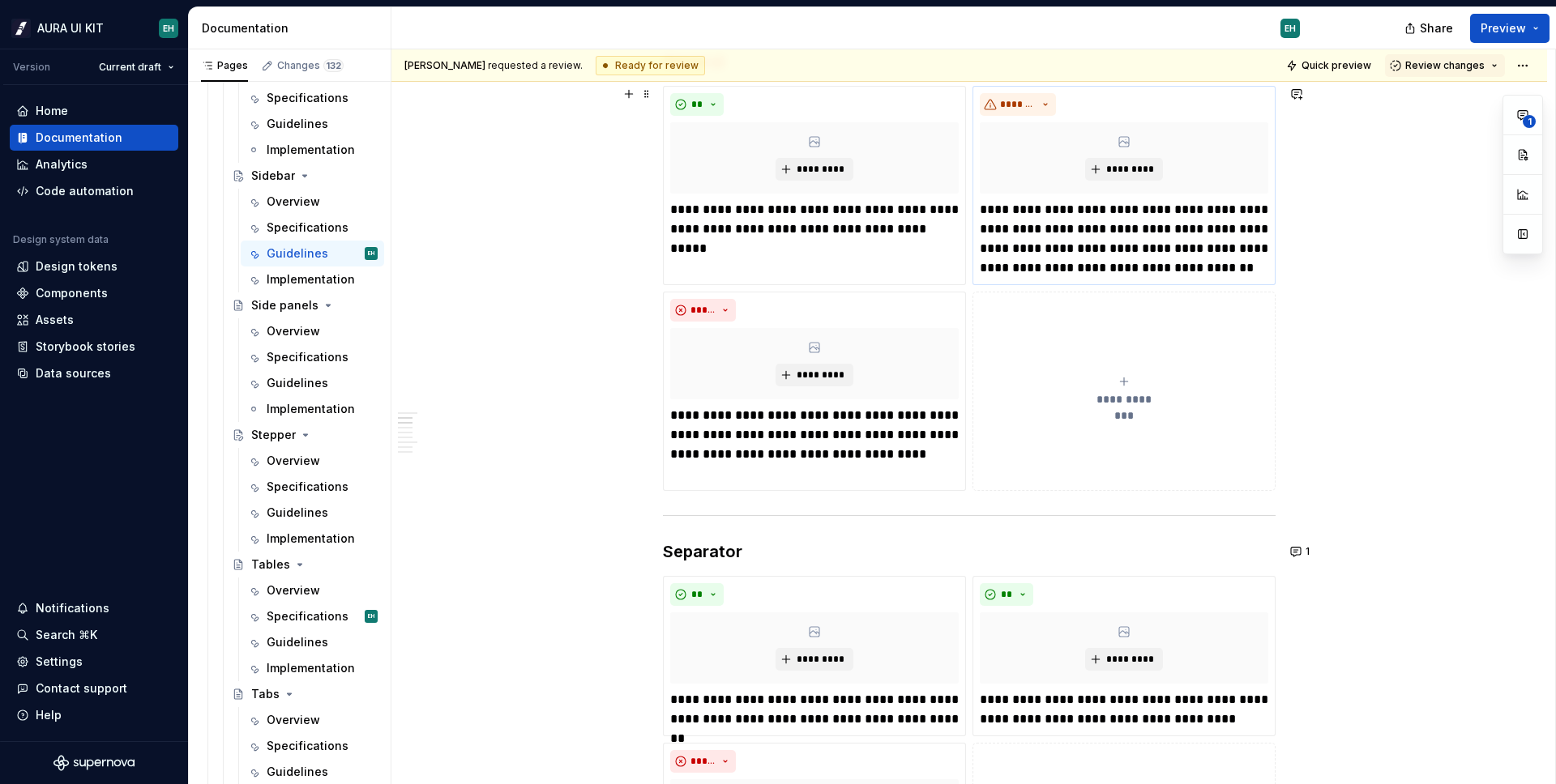
scroll to position [183, 0]
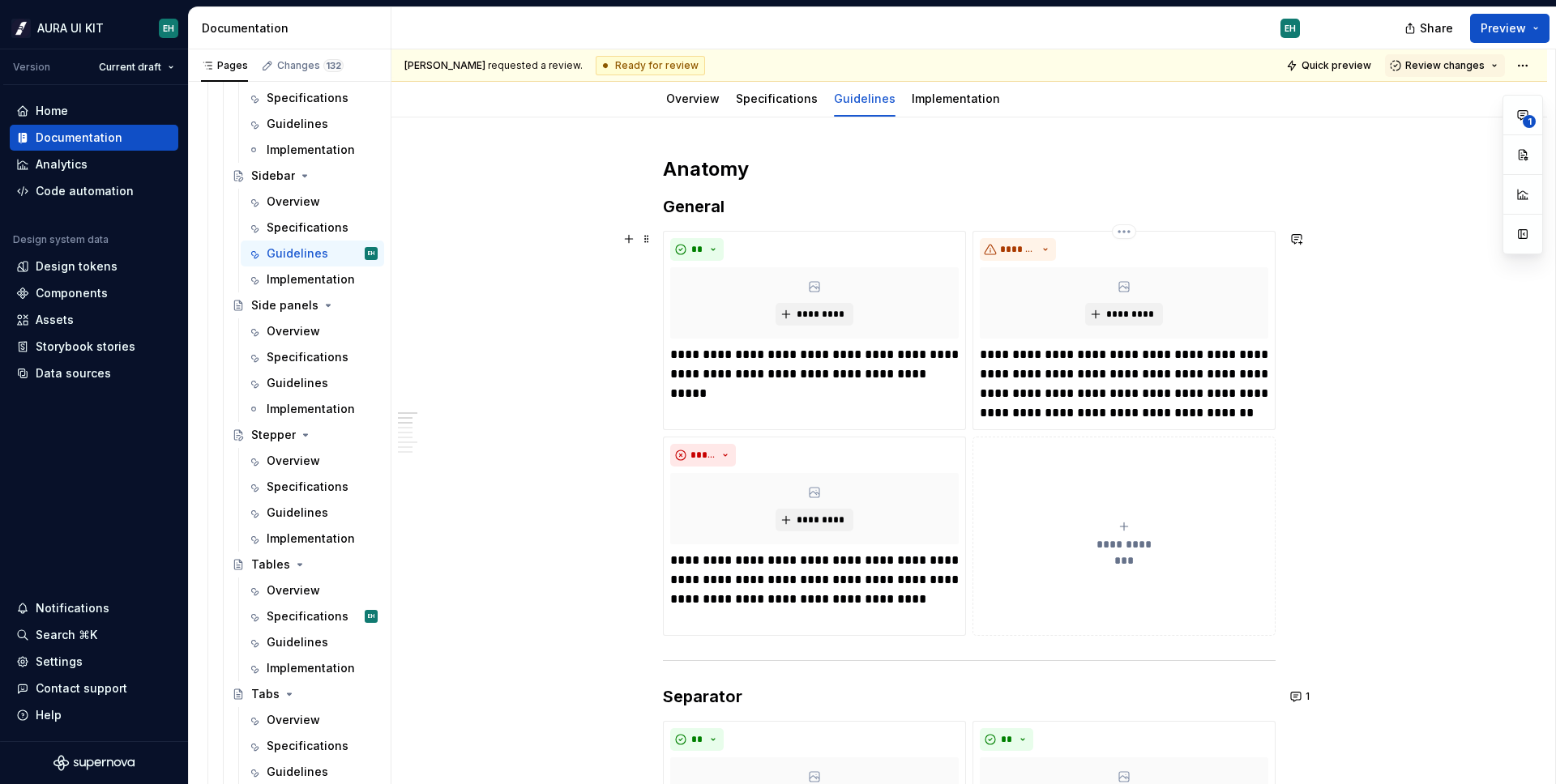
type textarea "*"
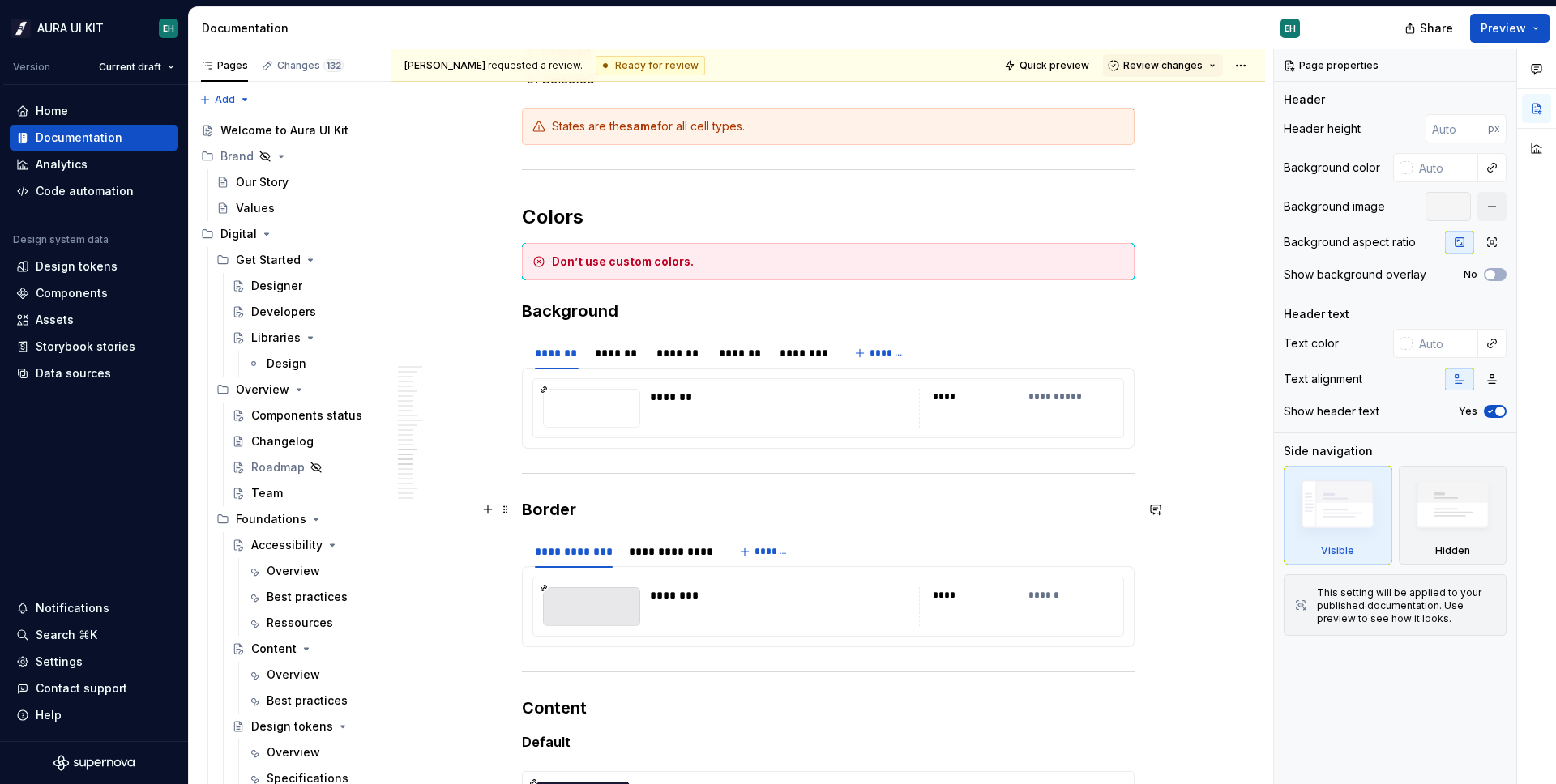
scroll to position [7850, 0]
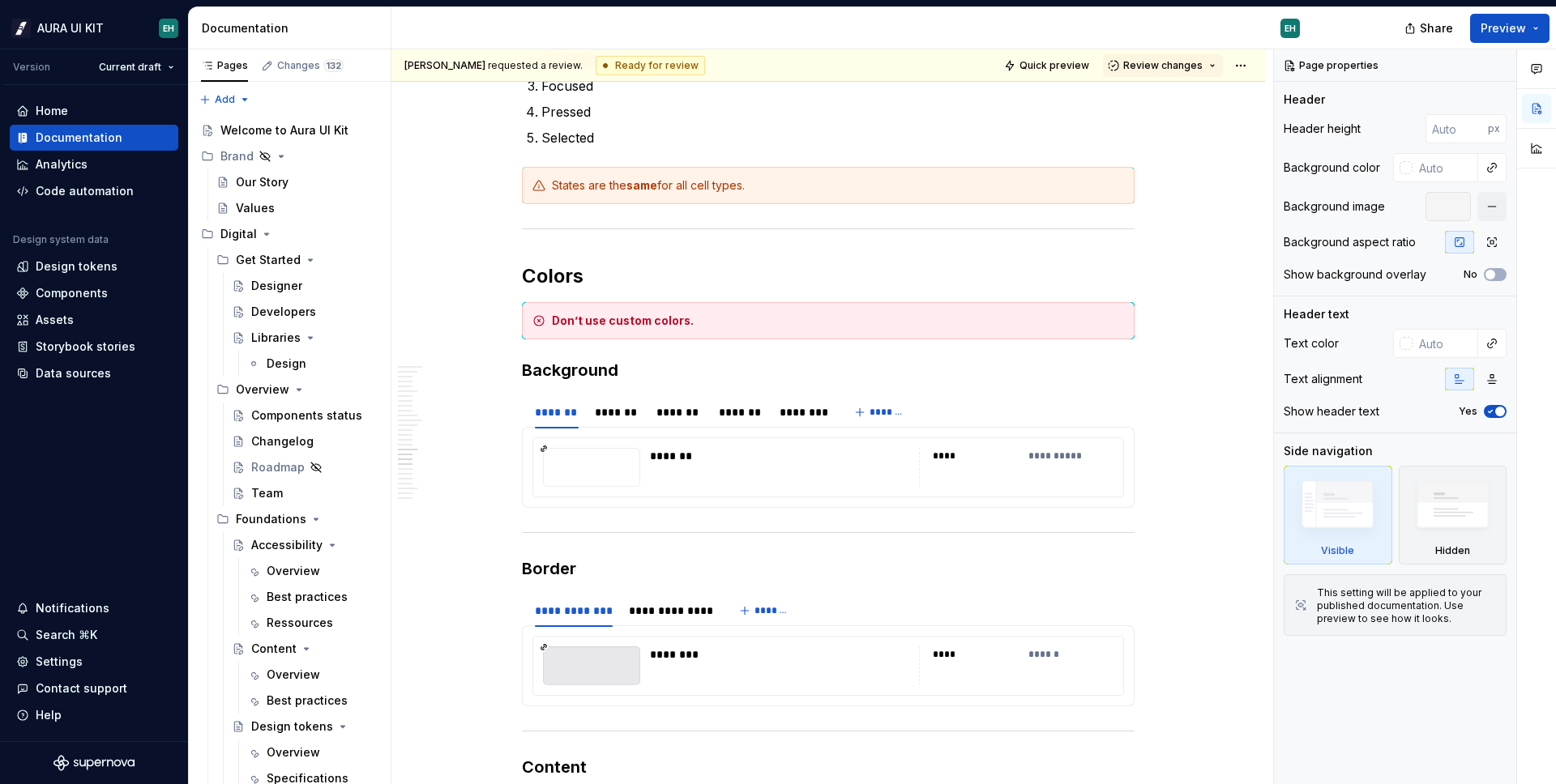
type textarea "*"
